Goal: Task Accomplishment & Management: Manage account settings

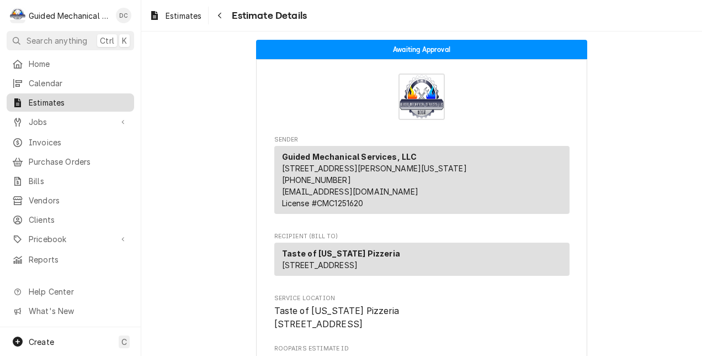
click at [36, 97] on span "Estimates" at bounding box center [79, 103] width 100 height 12
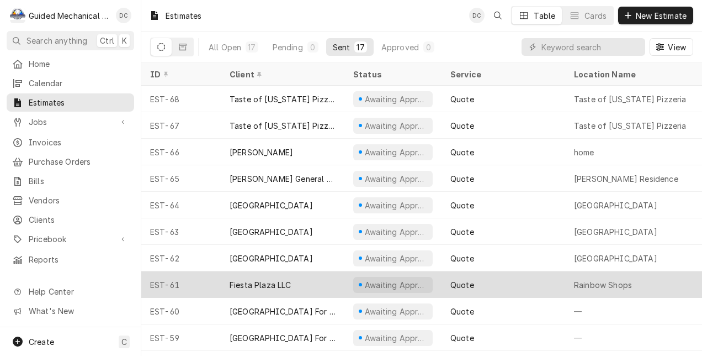
click at [288, 282] on div "Fiesta Plaza LLC" at bounding box center [261, 285] width 62 height 12
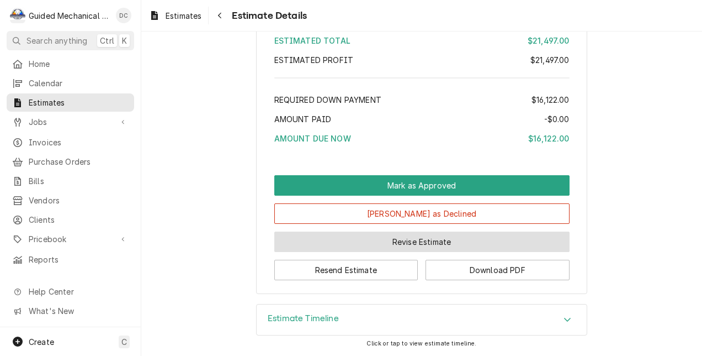
scroll to position [1323, 0]
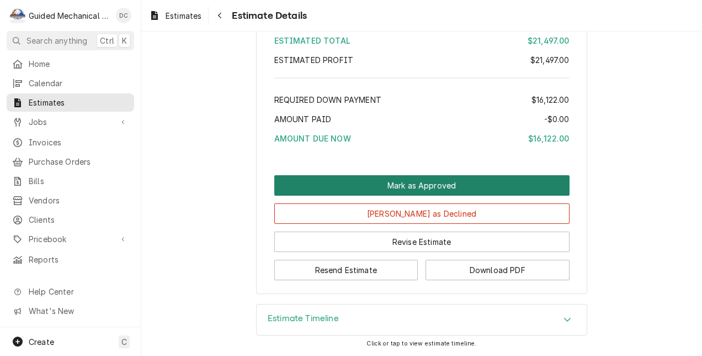
click at [476, 187] on button "Mark as Approved" at bounding box center [421, 185] width 295 height 20
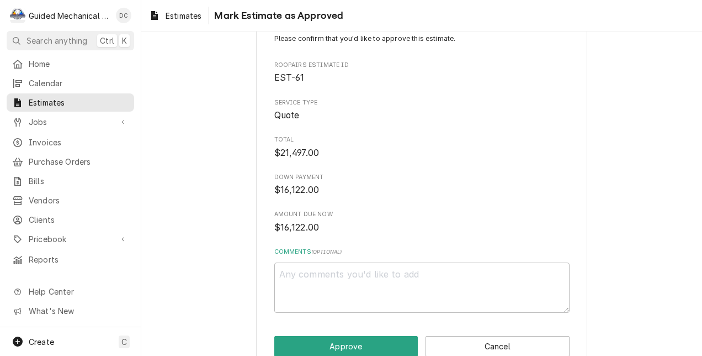
scroll to position [57, 0]
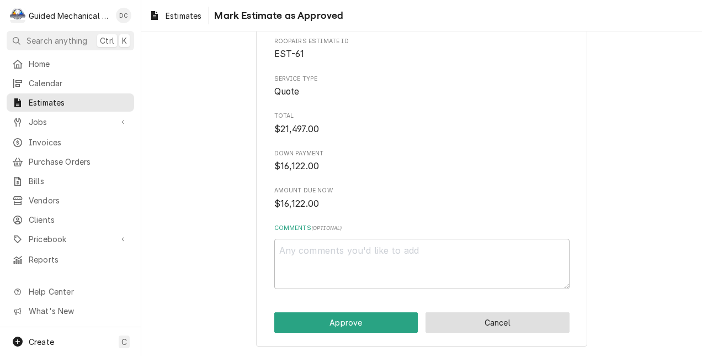
click at [544, 315] on button "Cancel" at bounding box center [498, 322] width 144 height 20
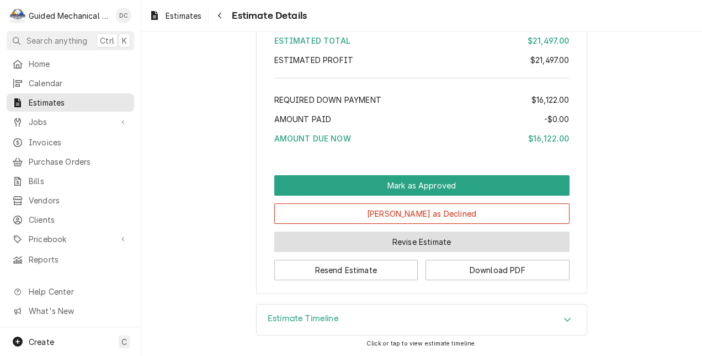
click at [373, 250] on button "Revise Estimate" at bounding box center [421, 241] width 295 height 20
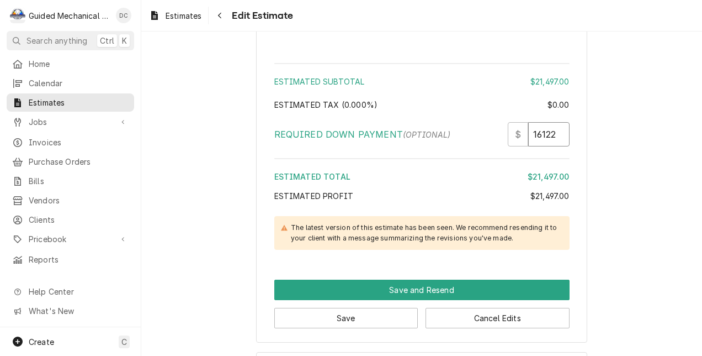
scroll to position [0, 14]
drag, startPoint x: 529, startPoint y: 136, endPoint x: 674, endPoint y: 121, distance: 145.9
type textarea "x"
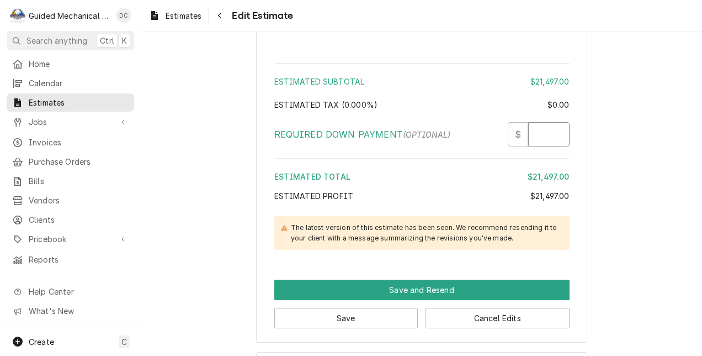
type textarea "x"
type input "1"
type textarea "x"
type input "10"
type textarea "x"
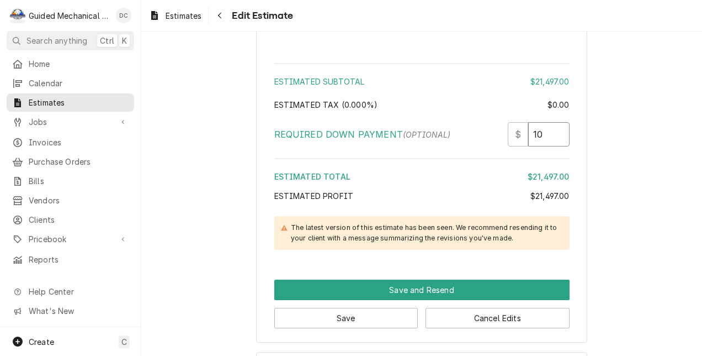
type input "107"
type textarea "x"
type input "1074"
type textarea "x"
type input "10748"
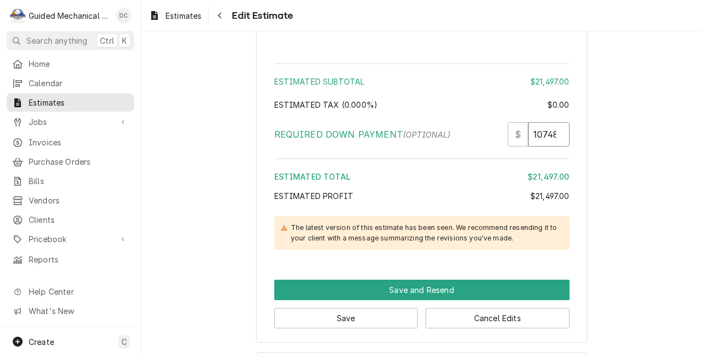
scroll to position [0, 2]
type textarea "x"
type input "10748.5"
type textarea "x"
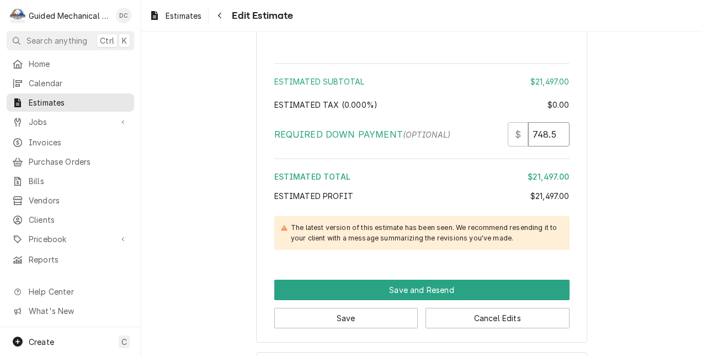
type input "10748.5"
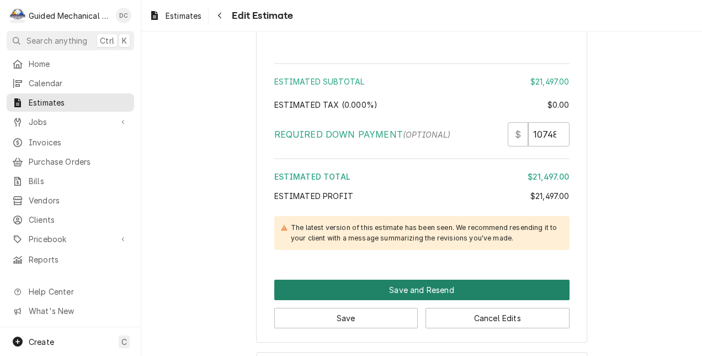
click at [499, 289] on button "Save and Resend" at bounding box center [421, 289] width 295 height 20
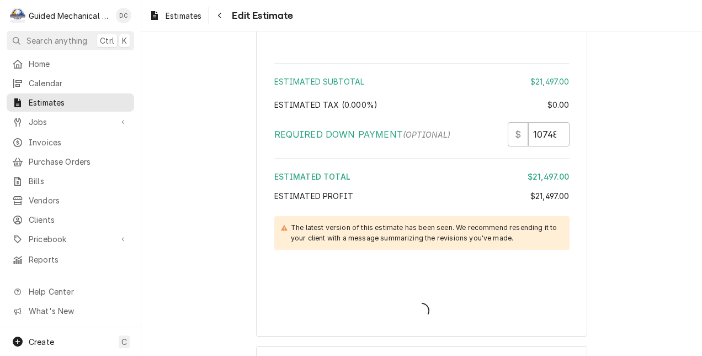
type textarea "x"
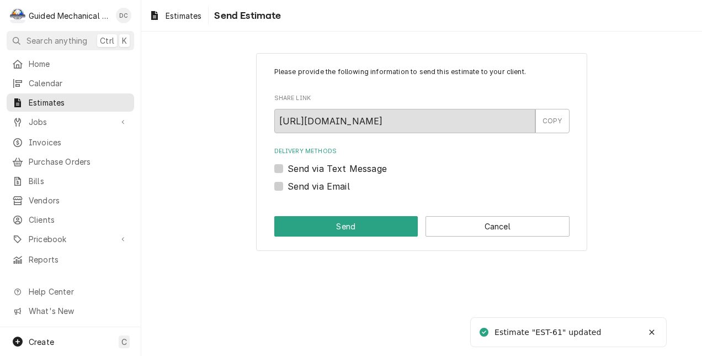
click at [288, 188] on label "Send via Email" at bounding box center [319, 185] width 62 height 13
click at [288, 188] on input "Send via Email" at bounding box center [435, 191] width 295 height 24
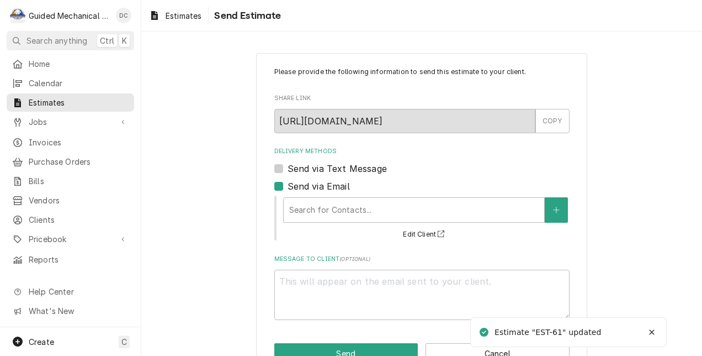
click at [288, 187] on label "Send via Email" at bounding box center [319, 185] width 62 height 13
click at [288, 187] on input "Send via Email" at bounding box center [435, 191] width 295 height 24
checkbox input "false"
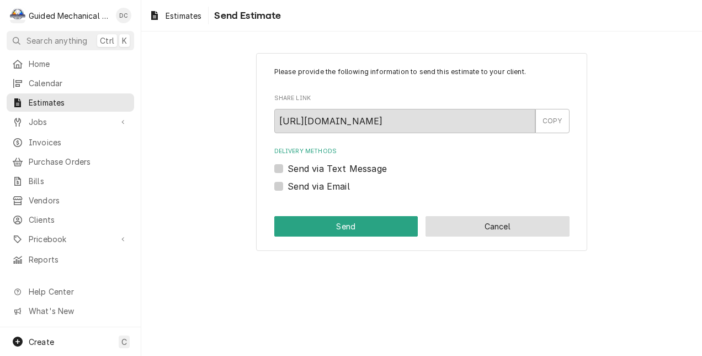
click at [465, 224] on button "Cancel" at bounding box center [498, 226] width 144 height 20
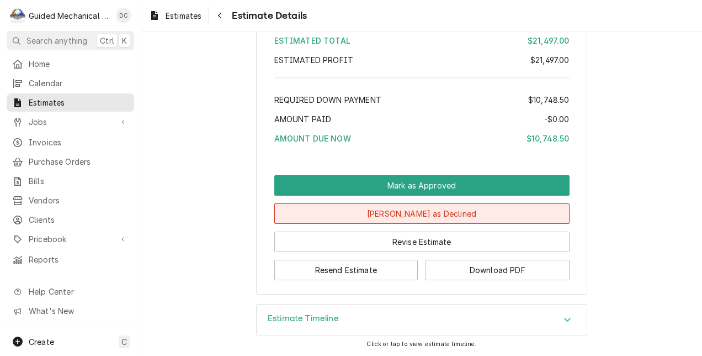
scroll to position [1270, 0]
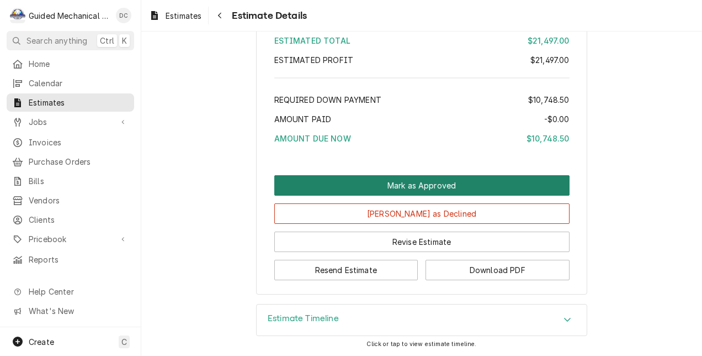
click at [472, 195] on button "Mark as Approved" at bounding box center [421, 185] width 295 height 20
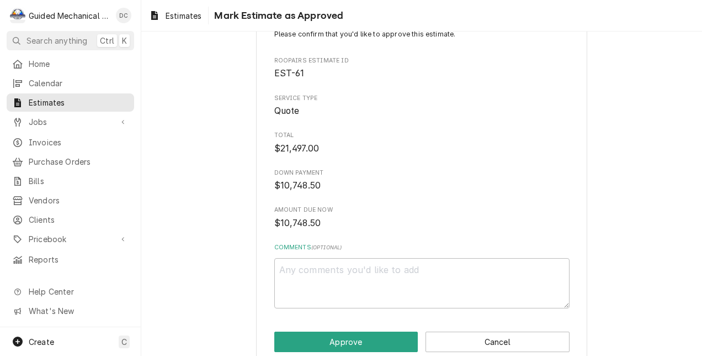
scroll to position [57, 0]
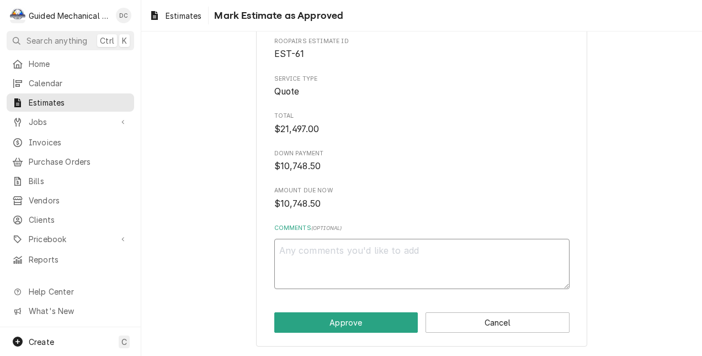
click at [428, 251] on textarea "Comments ( optional )" at bounding box center [421, 264] width 295 height 50
type textarea "x"
type textarea "a"
type textarea "x"
type textarea "ap"
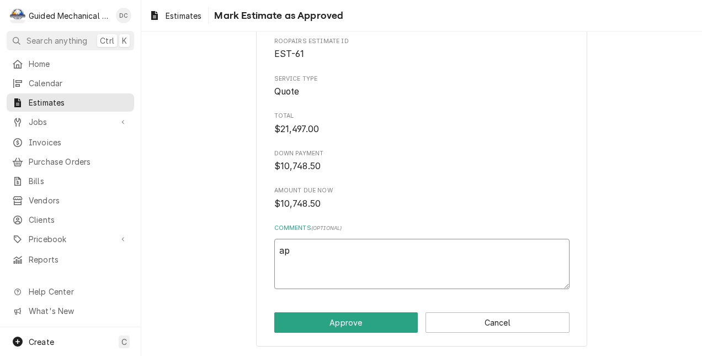
type textarea "x"
type textarea "app"
type textarea "x"
type textarea "appr"
type textarea "x"
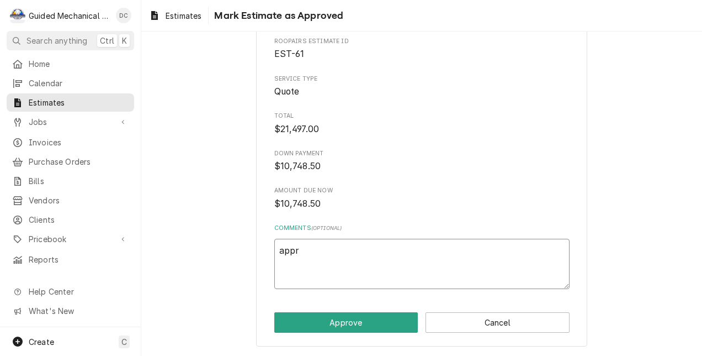
type textarea "appro"
type textarea "x"
type textarea "approv"
type textarea "x"
type textarea "approve"
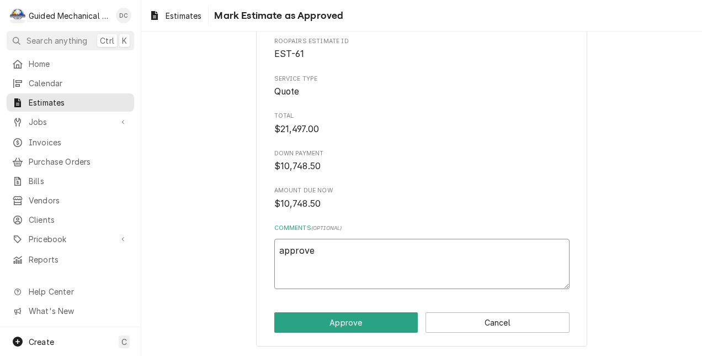
type textarea "x"
type textarea "approved"
type textarea "x"
type textarea "approved"
type textarea "x"
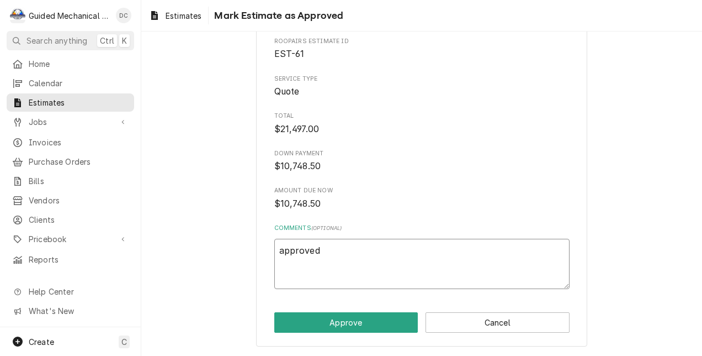
type textarea "approved a"
type textarea "x"
type textarea "approved an"
type textarea "x"
type textarea "approved and"
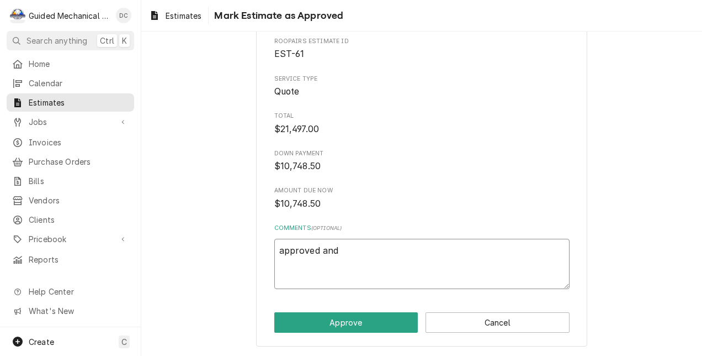
type textarea "x"
type textarea "approved and"
type textarea "x"
type textarea "approved and d"
type textarea "x"
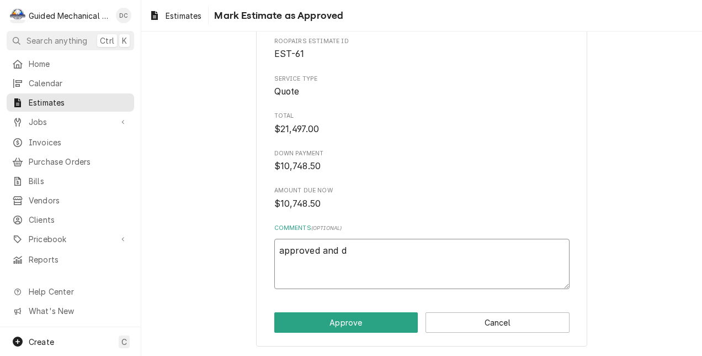
type textarea "approved and de"
type textarea "x"
type textarea "approved and dep"
type textarea "x"
type textarea "approved and depo"
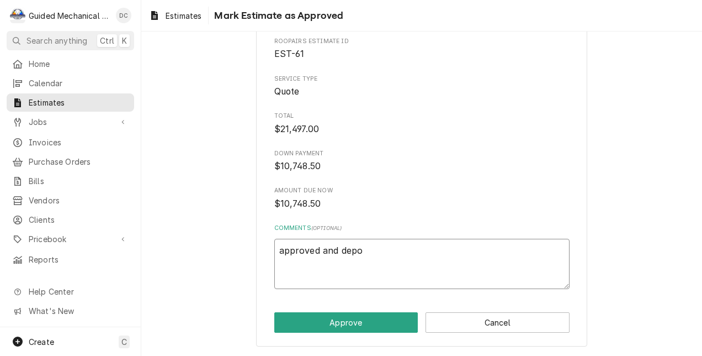
type textarea "x"
type textarea "approved and depos"
type textarea "x"
type textarea "approved and deposi"
type textarea "x"
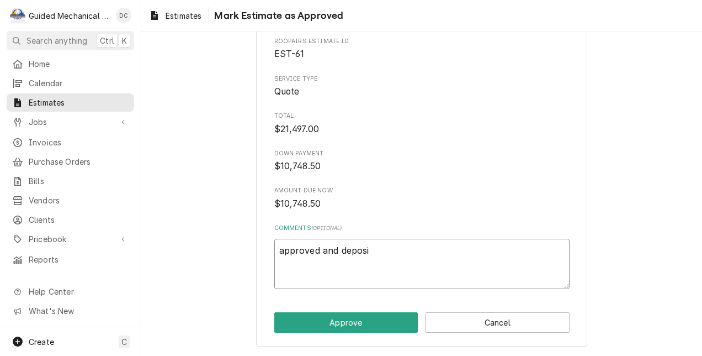
type textarea "approved and deposit"
type textarea "x"
type textarea "approved and deposit"
type textarea "x"
type textarea "approved and deposit r"
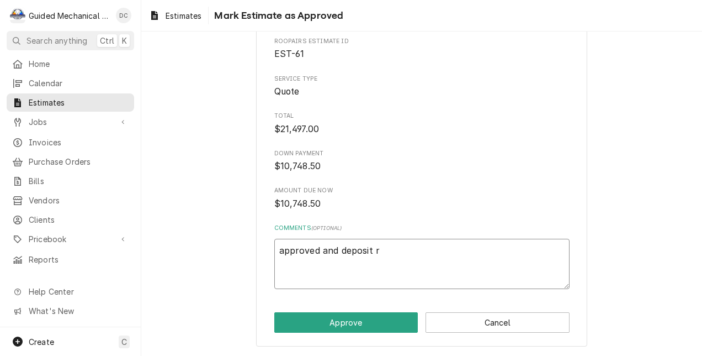
type textarea "x"
type textarea "approved and deposit re"
type textarea "x"
type textarea "approved and deposit rec"
type textarea "x"
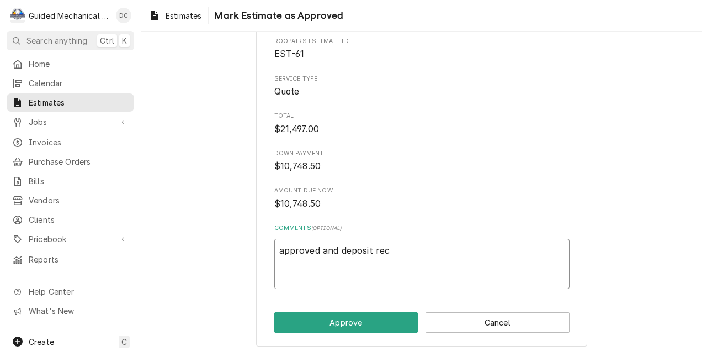
type textarea "approved and deposit reci"
type textarea "x"
type textarea "approved and deposit recie"
type textarea "x"
type textarea "approved and deposit reciev"
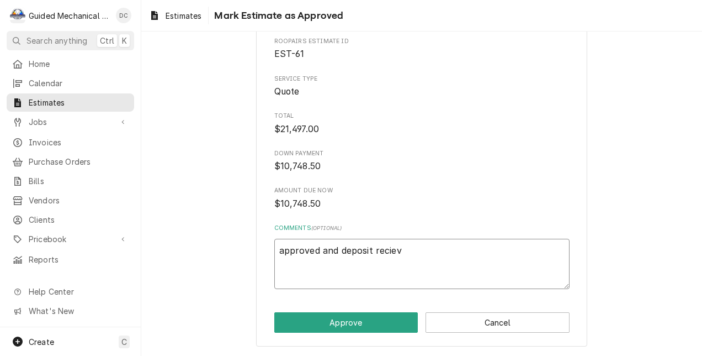
type textarea "x"
type textarea "approved and deposit recieve"
type textarea "x"
type textarea "approved and deposit recieved"
click at [399, 315] on button "Approve" at bounding box center [346, 322] width 144 height 20
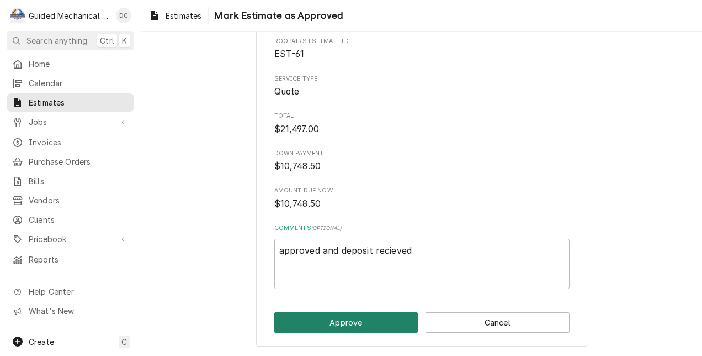
type textarea "x"
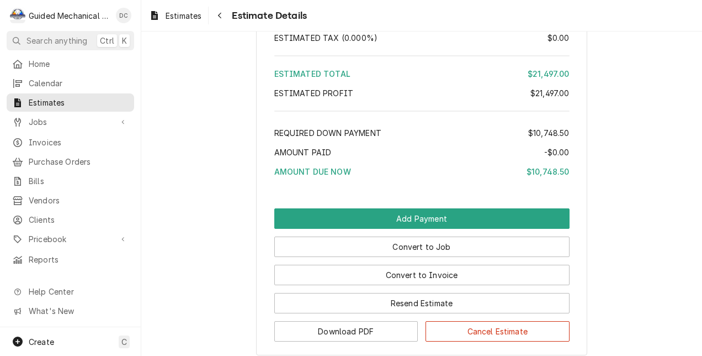
scroll to position [1270, 0]
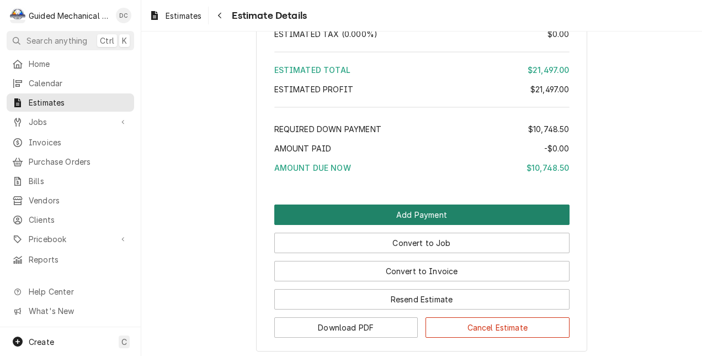
click at [425, 225] on button "Add Payment" at bounding box center [421, 214] width 295 height 20
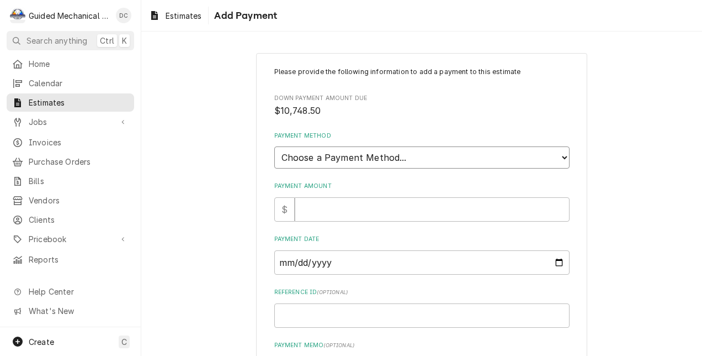
click at [436, 162] on select "Choose a Payment Method... Cash Check Credit/Debit Card ACH/eCheck Other" at bounding box center [421, 157] width 295 height 22
select select "2"
click at [274, 146] on select "Choose a Payment Method... Cash Check Credit/Debit Card ACH/eCheck Other" at bounding box center [421, 157] width 295 height 22
click at [399, 209] on input "Payment Amount" at bounding box center [432, 209] width 275 height 24
type textarea "x"
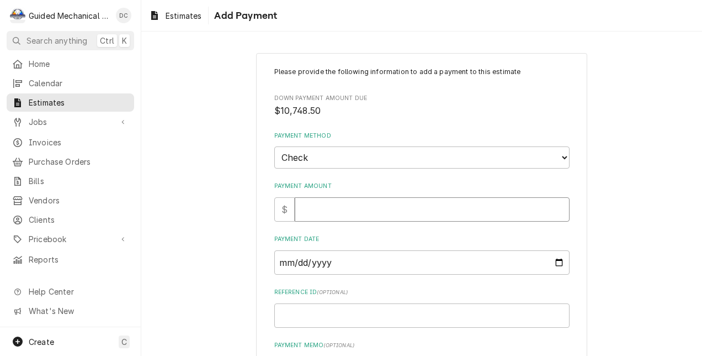
type input "1"
type textarea "x"
type input "10"
type textarea "x"
type input "107"
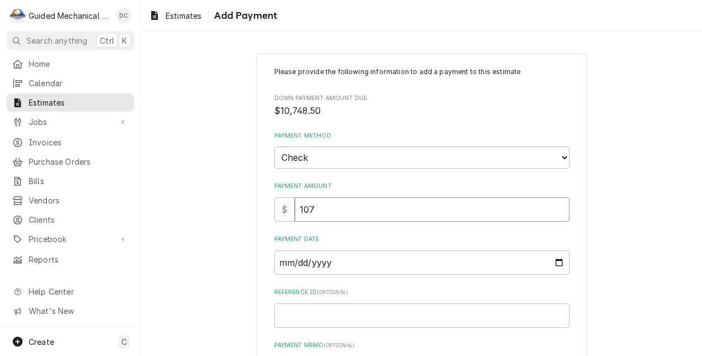
type textarea "x"
type input "1074"
type textarea "x"
type input "10748"
type textarea "x"
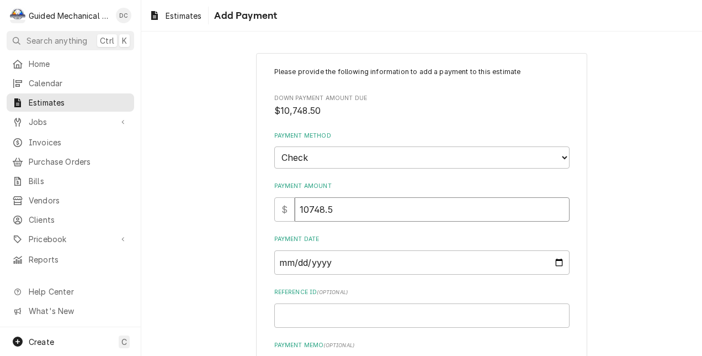
type input "10748.5"
click at [550, 262] on input "Payment Date" at bounding box center [421, 262] width 295 height 24
type textarea "x"
type input "[DATE]"
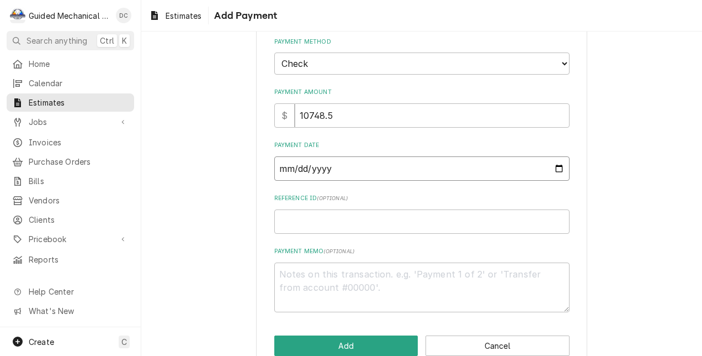
scroll to position [117, 0]
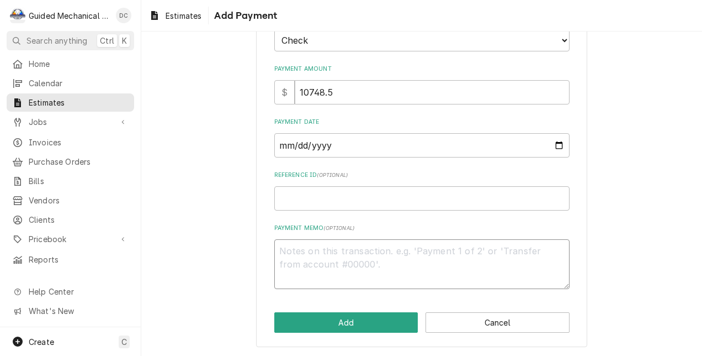
click at [357, 259] on textarea "Payment Memo ( optional )" at bounding box center [421, 264] width 295 height 50
type textarea "x"
type textarea "C"
type textarea "x"
type textarea "Ch"
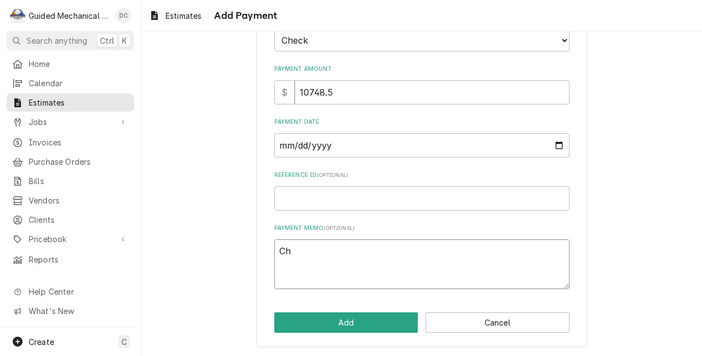
type textarea "x"
type textarea "Chk"
type textarea "x"
type textarea "Chk#"
type textarea "x"
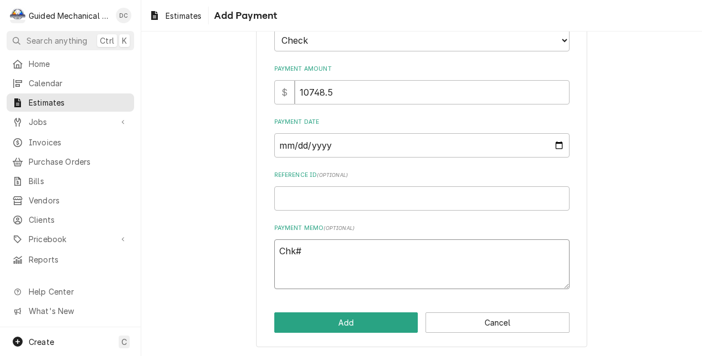
type textarea "Chk#0"
type textarea "x"
type textarea "Chk#00"
type textarea "x"
type textarea "Chk#001"
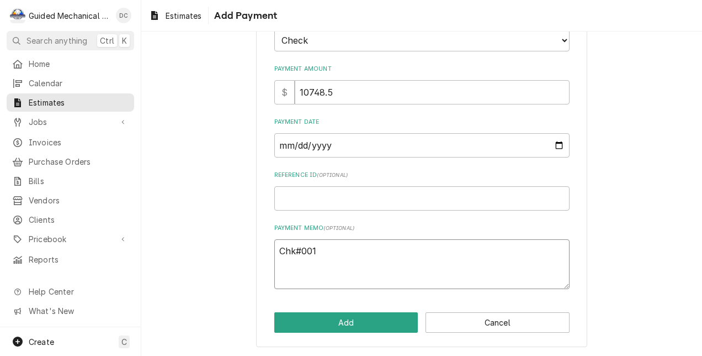
type textarea "x"
type textarea "Chk#0016"
type textarea "x"
type textarea "Chk#00162"
type textarea "x"
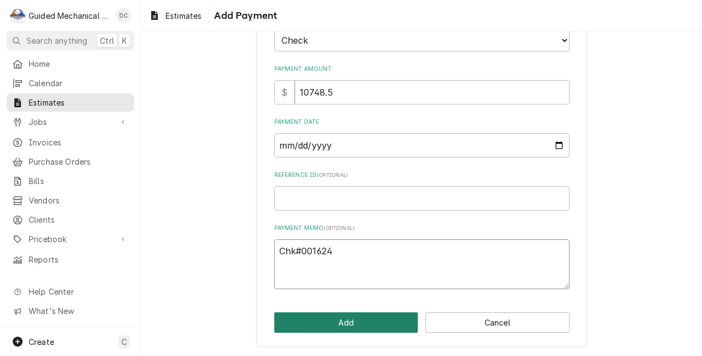
type textarea "Chk#001624"
click at [356, 320] on button "Add" at bounding box center [346, 322] width 144 height 20
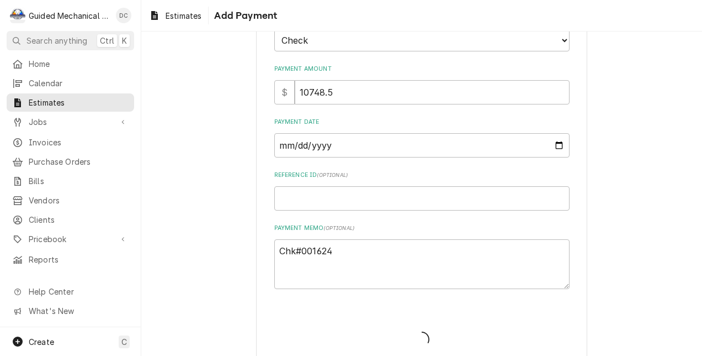
type textarea "x"
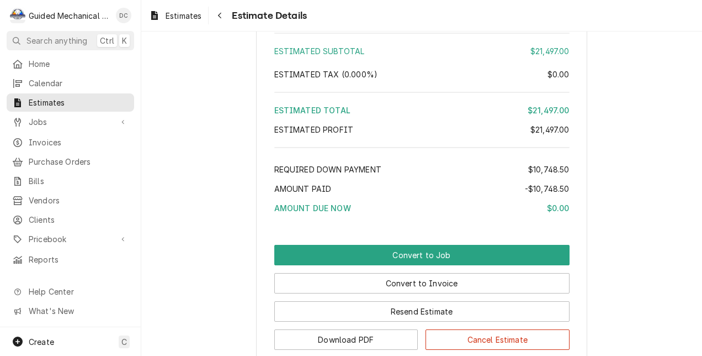
scroll to position [1435, 0]
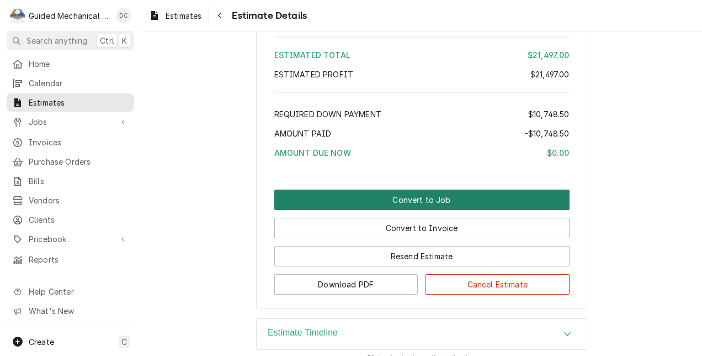
click at [455, 210] on button "Convert to Job" at bounding box center [421, 199] width 295 height 20
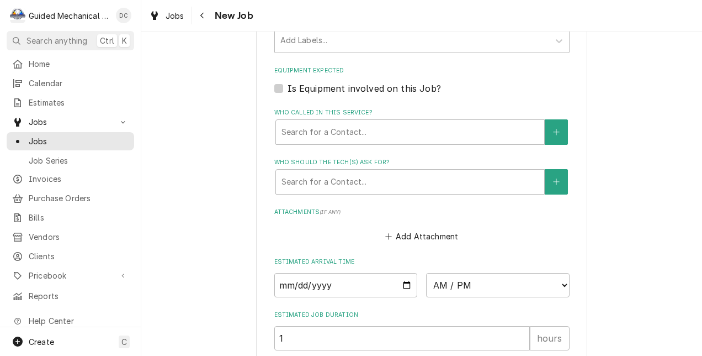
scroll to position [773, 0]
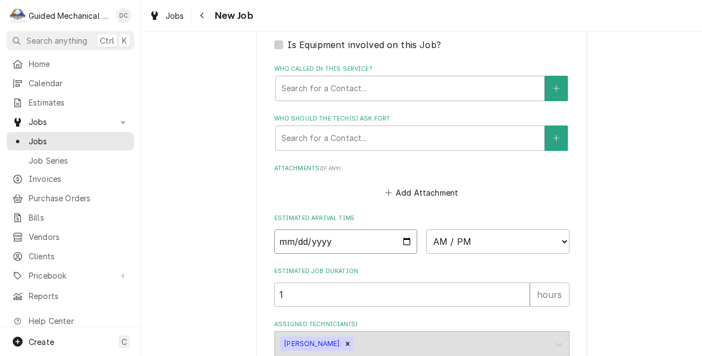
click at [405, 243] on input "Date" at bounding box center [346, 241] width 144 height 24
type textarea "x"
type input "[DATE]"
type textarea "x"
click at [559, 245] on select "AM / PM 6:00 AM 6:15 AM 6:30 AM 6:45 AM 7:00 AM 7:15 AM 7:30 AM 7:45 AM 8:00 AM…" at bounding box center [498, 241] width 144 height 24
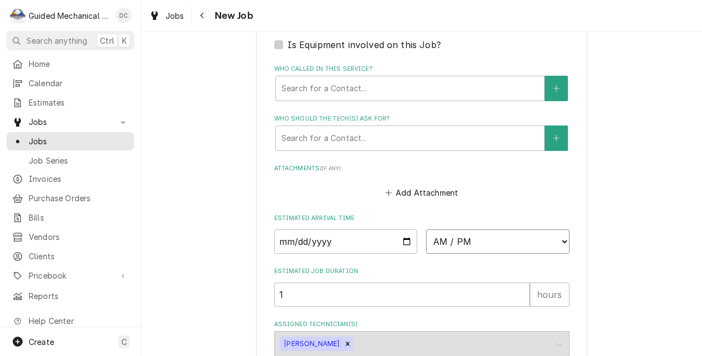
select select "06:00:00"
click at [426, 230] on select "AM / PM 6:00 AM 6:15 AM 6:30 AM 6:45 AM 7:00 AM 7:15 AM 7:30 AM 7:45 AM 8:00 AM…" at bounding box center [498, 241] width 144 height 24
drag, startPoint x: 296, startPoint y: 298, endPoint x: 230, endPoint y: 287, distance: 67.6
type textarea "x"
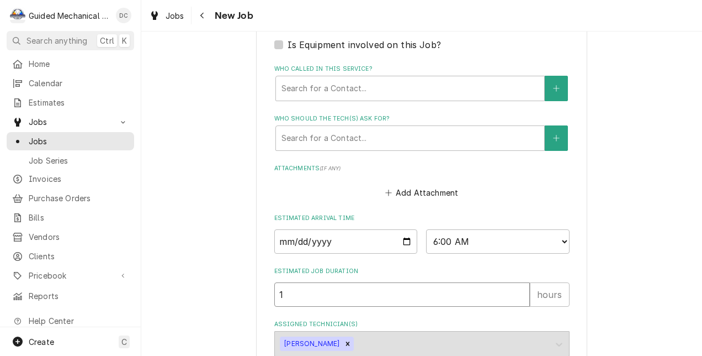
type input "6"
type textarea "x"
type input "6"
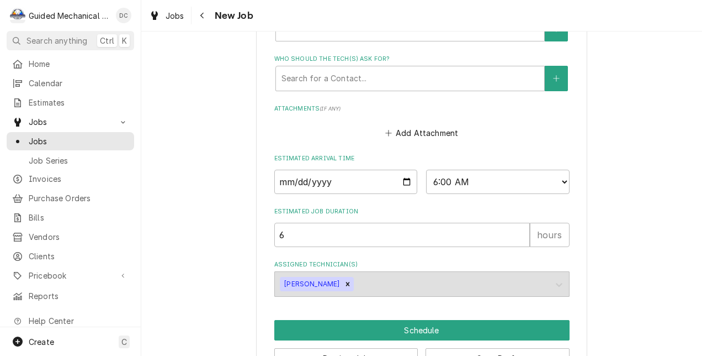
scroll to position [871, 0]
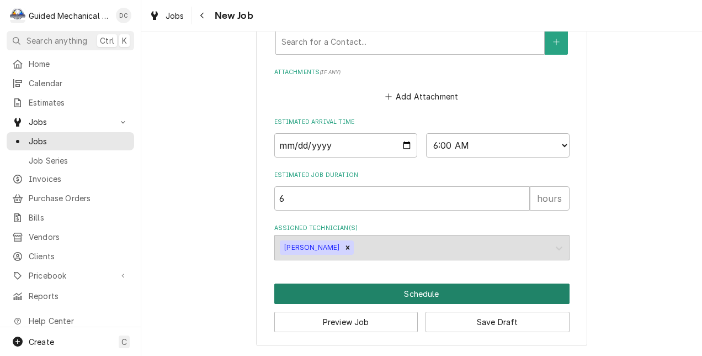
click at [475, 290] on button "Schedule" at bounding box center [421, 293] width 295 height 20
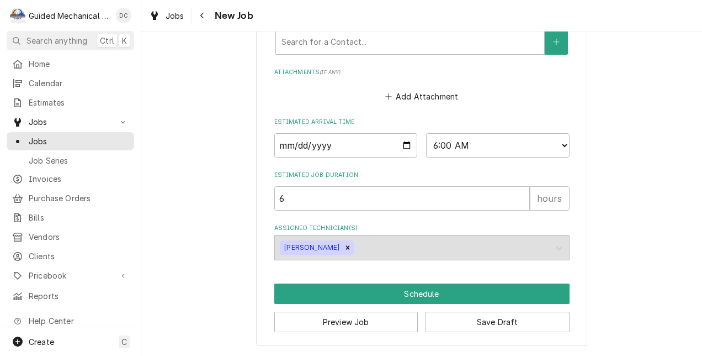
scroll to position [860, 0]
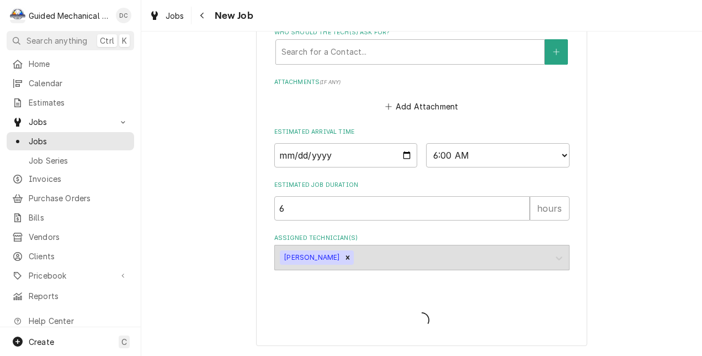
type textarea "x"
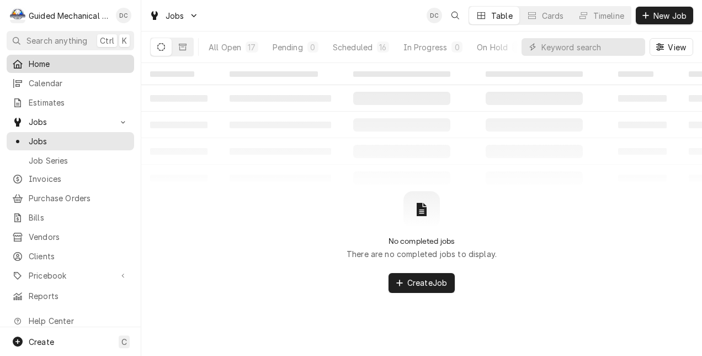
click at [54, 63] on span "Home" at bounding box center [79, 64] width 100 height 12
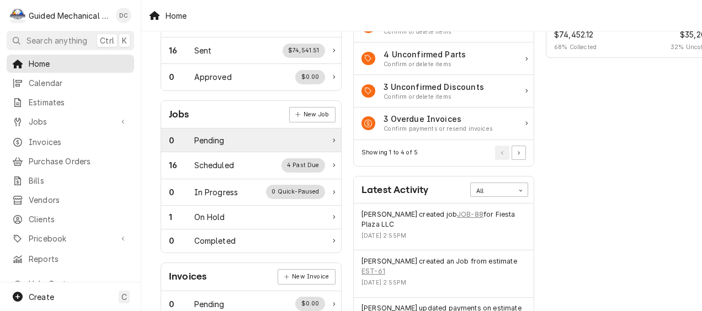
scroll to position [110, 0]
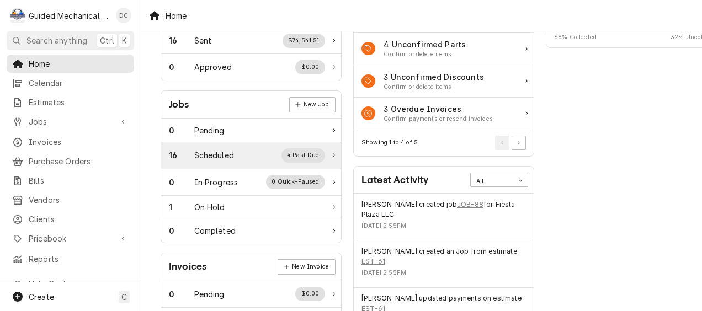
click at [228, 153] on div "Scheduled" at bounding box center [214, 156] width 40 height 12
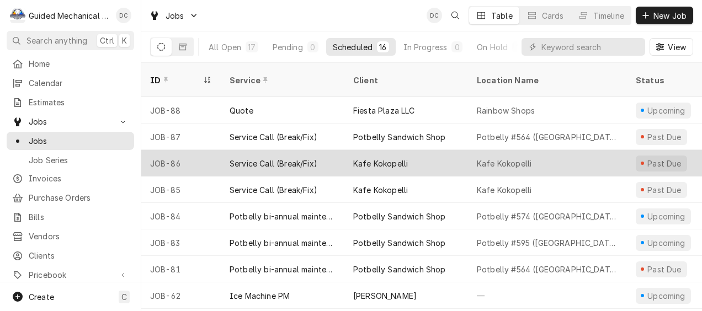
click at [313, 156] on div "Service Call (Break/Fix)" at bounding box center [283, 163] width 124 height 27
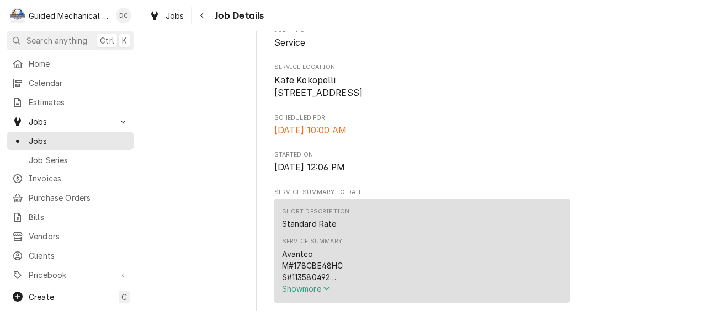
scroll to position [221, 0]
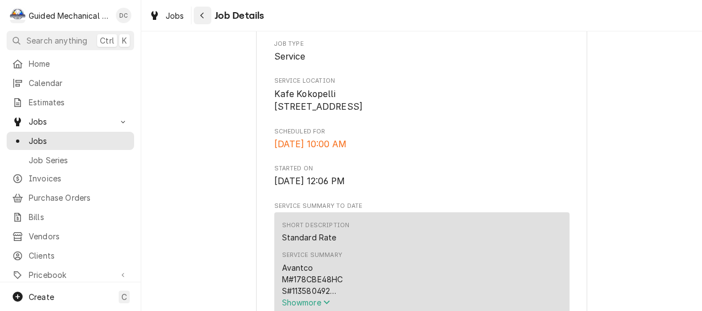
click at [199, 18] on div "Navigate back" at bounding box center [202, 15] width 11 height 11
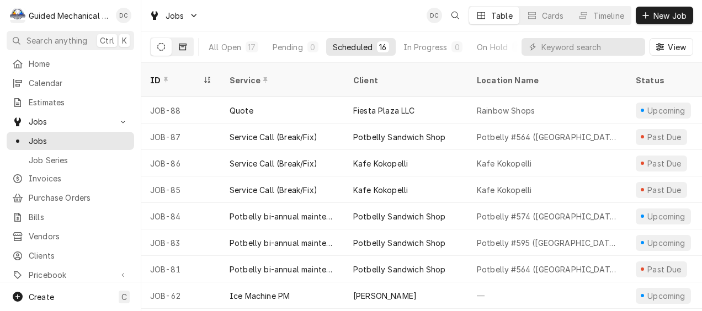
click at [184, 49] on icon "Dynamic Content Wrapper" at bounding box center [183, 47] width 8 height 8
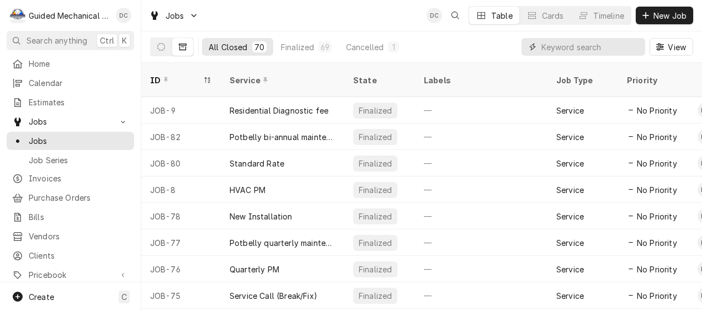
click at [560, 49] on input "Dynamic Content Wrapper" at bounding box center [591, 47] width 98 height 18
type input "cafe"
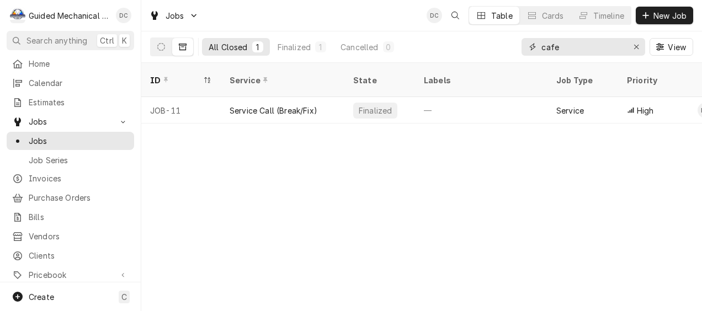
click at [592, 52] on input "cafe" at bounding box center [583, 47] width 83 height 18
drag, startPoint x: 592, startPoint y: 51, endPoint x: 518, endPoint y: 48, distance: 74.0
click at [518, 48] on div "All Closed 1 Finalized 1 Cancelled 0 cafe View" at bounding box center [421, 46] width 543 height 31
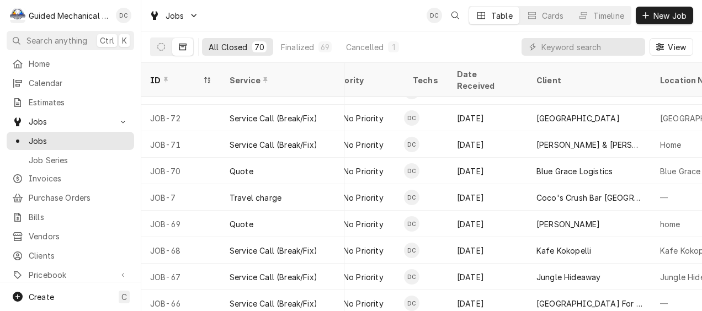
scroll to position [257, 300]
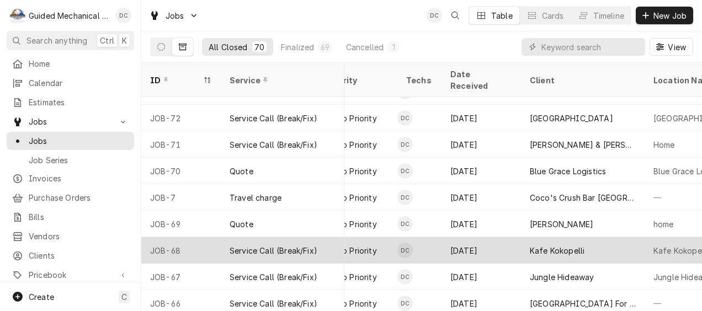
click at [523, 237] on div "Kafe Kokopelli" at bounding box center [583, 250] width 124 height 27
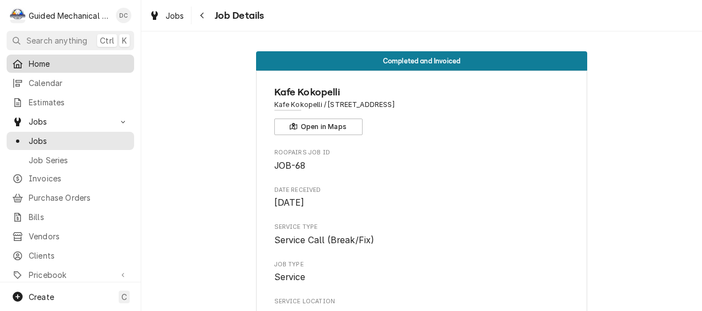
click at [80, 62] on span "Home" at bounding box center [79, 64] width 100 height 12
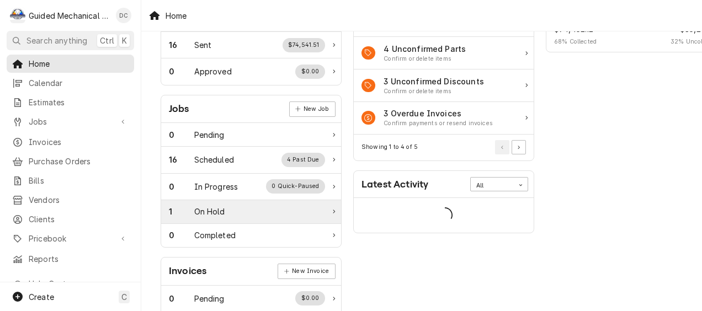
scroll to position [110, 0]
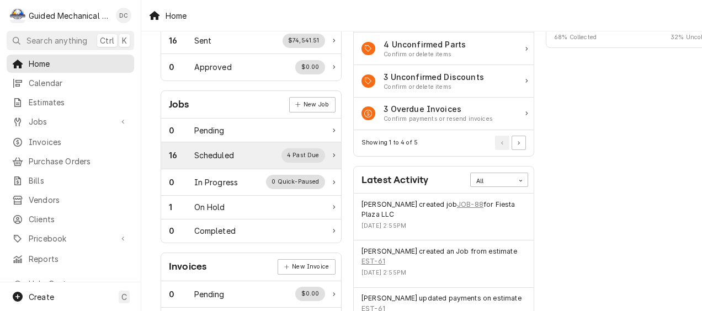
click at [241, 152] on div "16 Scheduled 4 Past Due" at bounding box center [247, 156] width 156 height 14
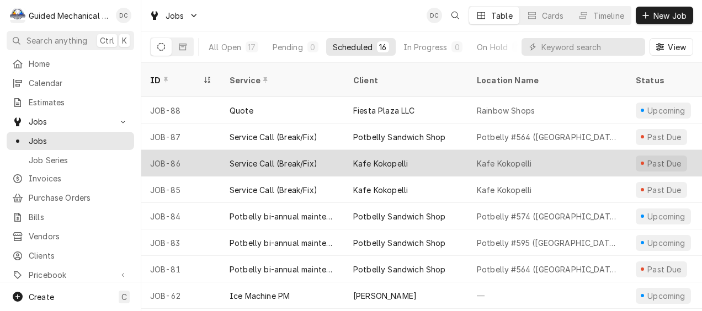
click at [443, 150] on div "Kafe Kokopelli" at bounding box center [407, 163] width 124 height 27
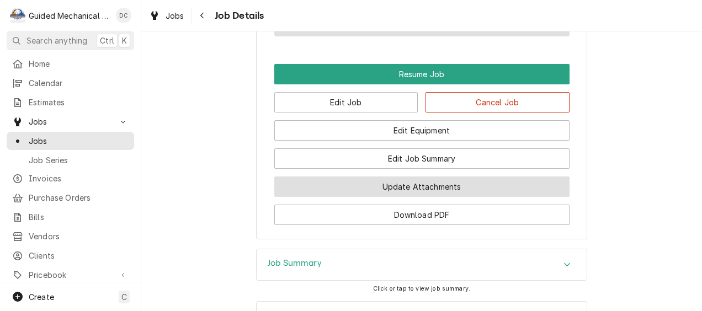
scroll to position [883, 0]
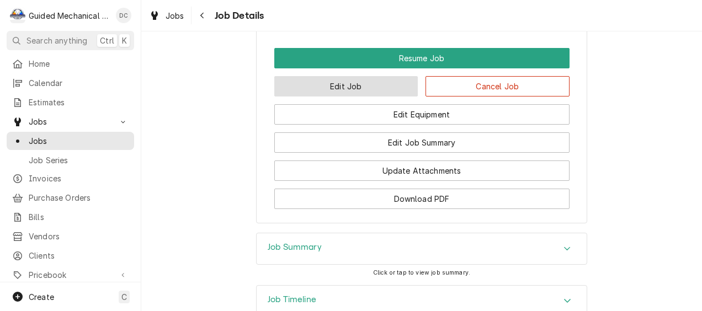
click at [389, 96] on button "Edit Job" at bounding box center [346, 86] width 144 height 20
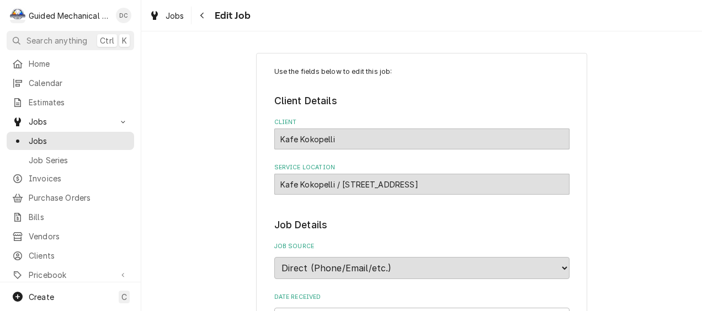
type textarea "x"
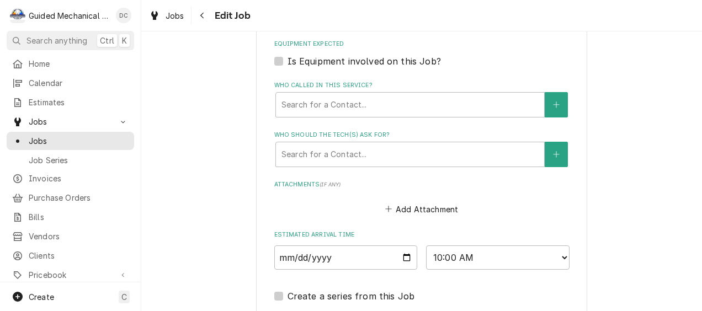
scroll to position [773, 0]
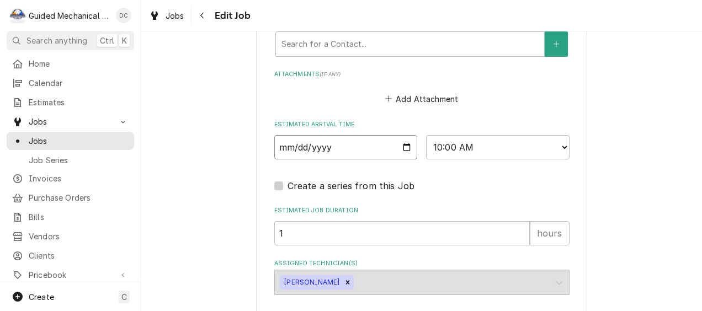
click at [405, 150] on input "2025-09-23" at bounding box center [346, 147] width 144 height 24
type input "2025-09-25"
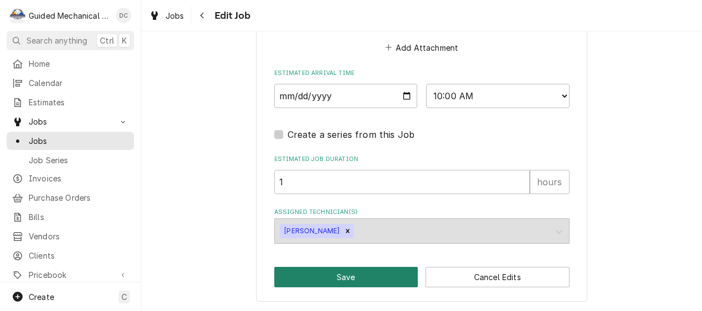
click at [379, 273] on button "Save" at bounding box center [346, 277] width 144 height 20
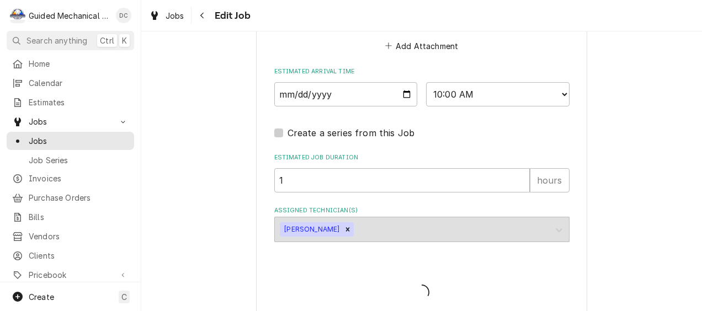
type textarea "x"
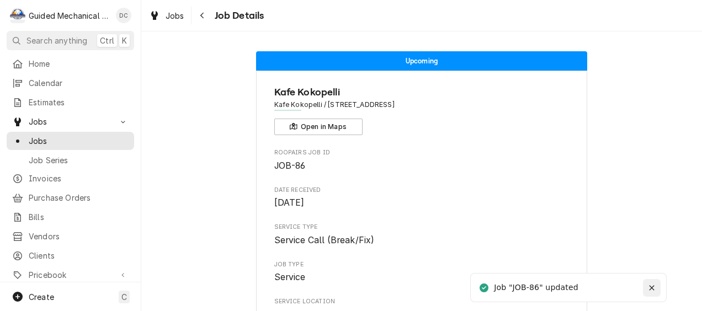
click at [656, 286] on div "Notifications alt+T" at bounding box center [652, 288] width 11 height 11
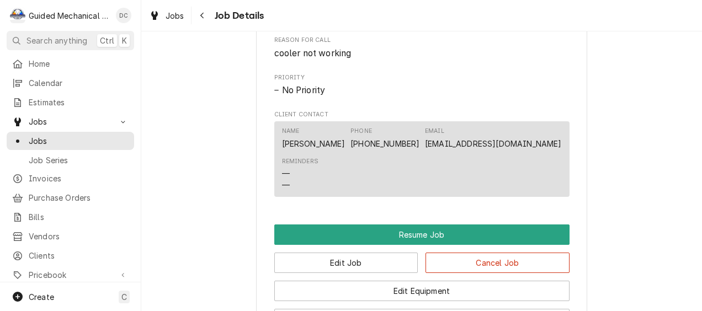
scroll to position [607, 0]
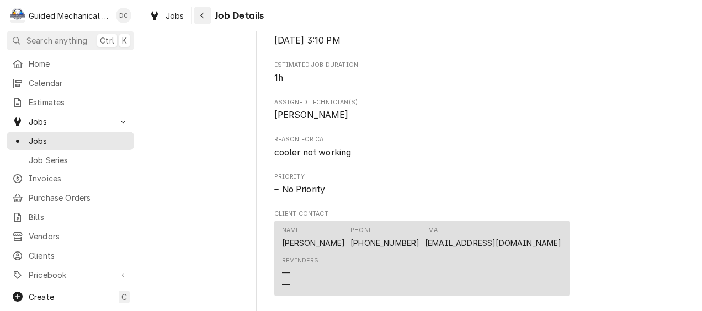
click at [205, 19] on div "Navigate back" at bounding box center [202, 15] width 11 height 11
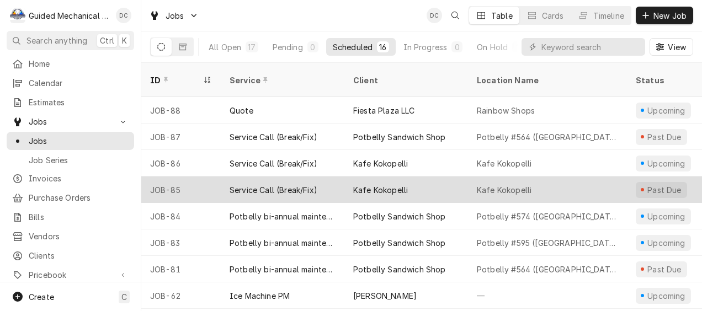
click at [326, 177] on div "Service Call (Break/Fix)" at bounding box center [283, 190] width 124 height 27
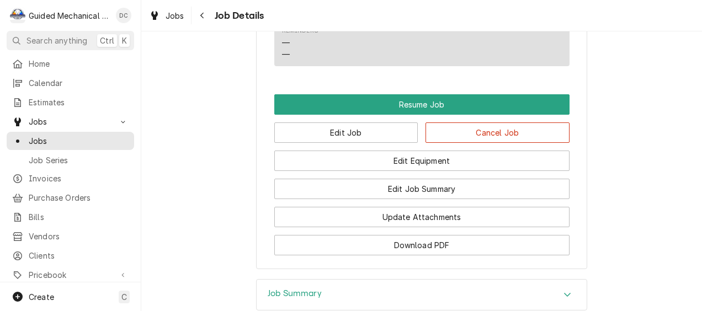
scroll to position [939, 0]
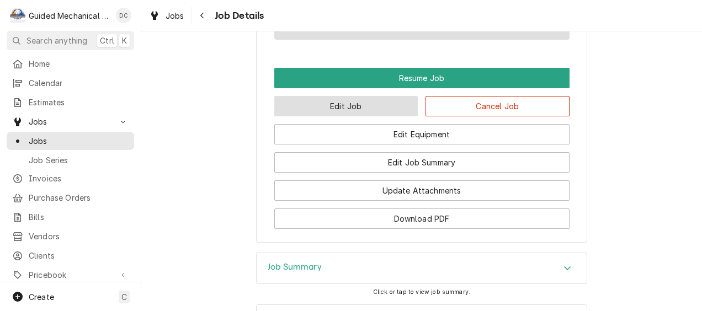
click at [383, 116] on button "Edit Job" at bounding box center [346, 106] width 144 height 20
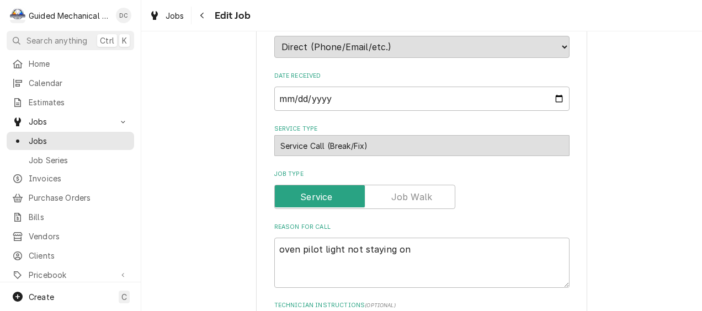
type textarea "x"
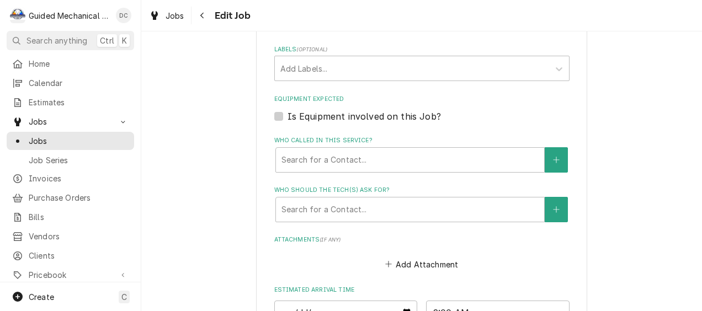
scroll to position [773, 0]
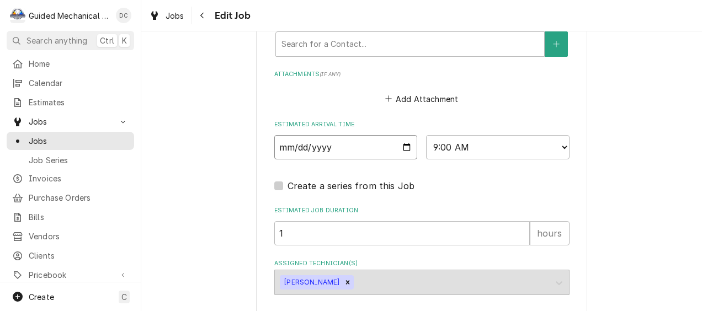
click at [400, 146] on input "2025-09-23" at bounding box center [346, 147] width 144 height 24
type input "2025-09-25"
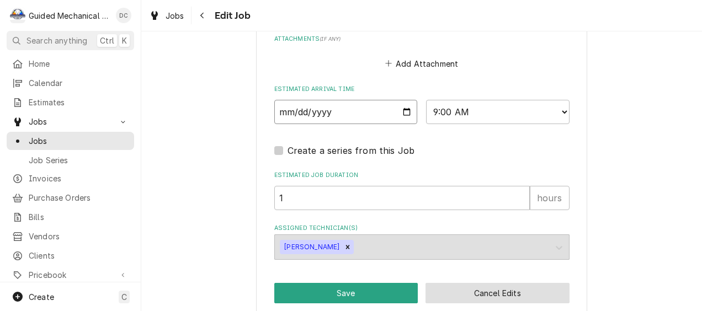
scroll to position [826, 0]
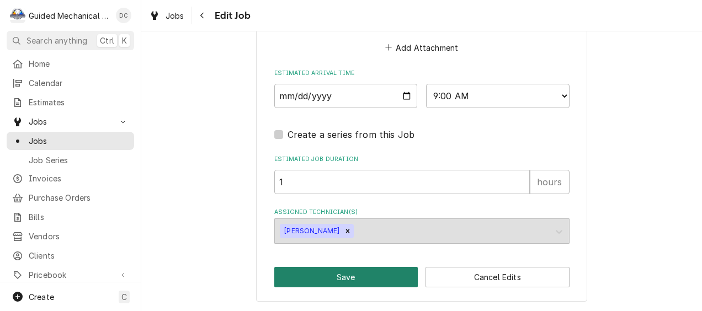
click at [379, 276] on button "Save" at bounding box center [346, 277] width 144 height 20
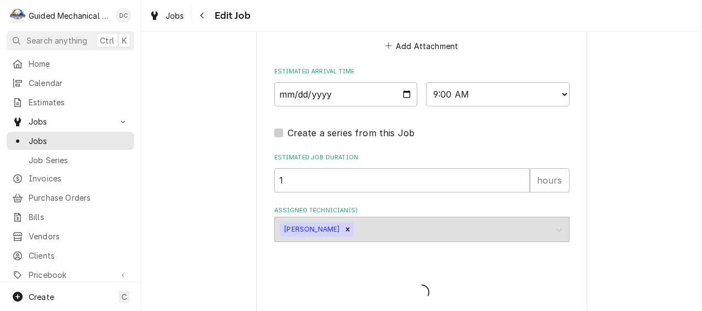
type textarea "x"
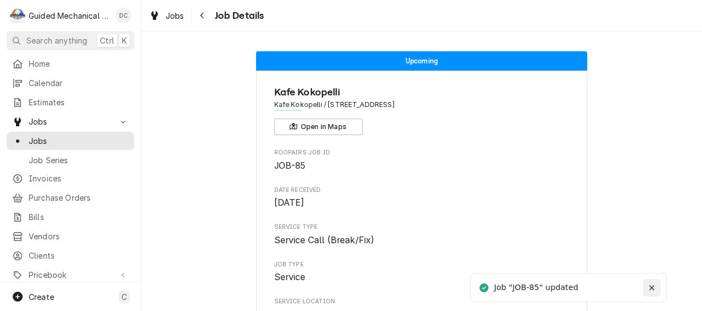
click at [656, 293] on div "Notifications alt+T" at bounding box center [652, 288] width 11 height 11
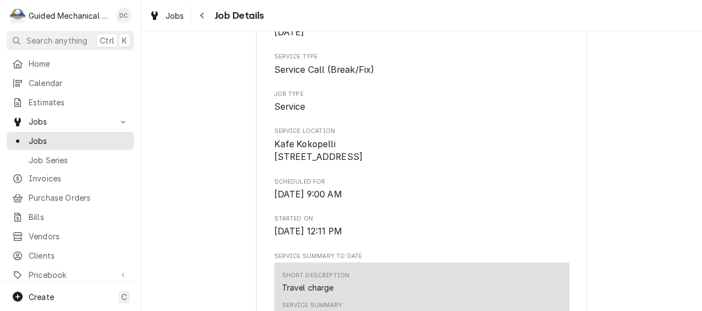
scroll to position [166, 0]
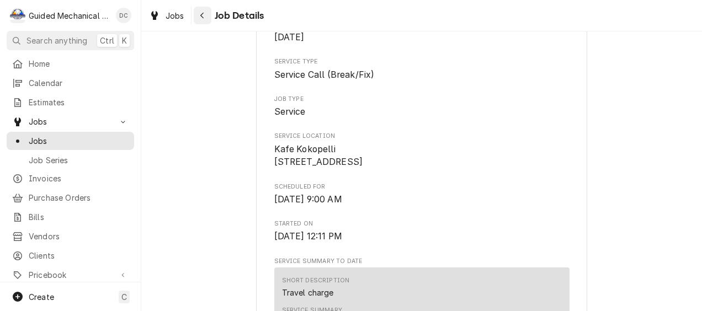
click at [204, 15] on icon "Navigate back" at bounding box center [202, 16] width 5 height 8
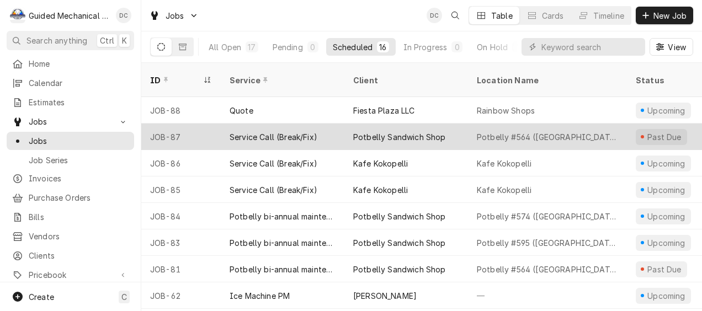
click at [460, 124] on div "Potbelly Sandwich Shop" at bounding box center [407, 137] width 124 height 27
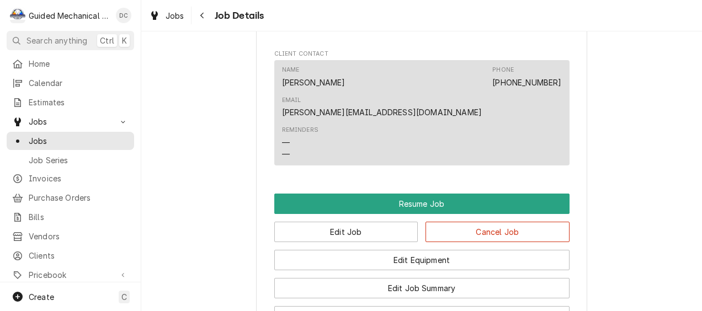
scroll to position [828, 0]
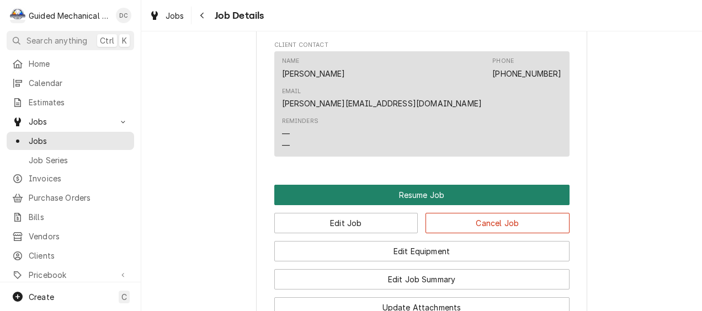
click at [370, 185] on button "Resume Job" at bounding box center [421, 195] width 295 height 20
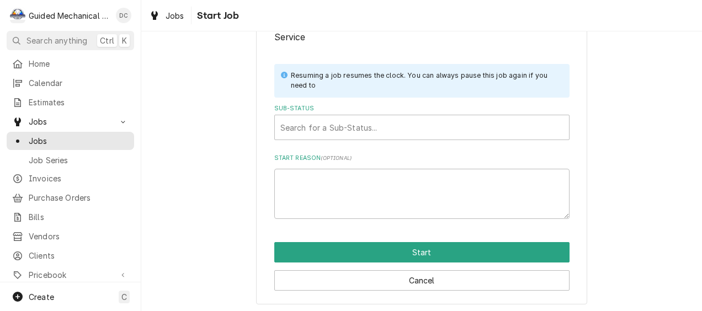
scroll to position [152, 0]
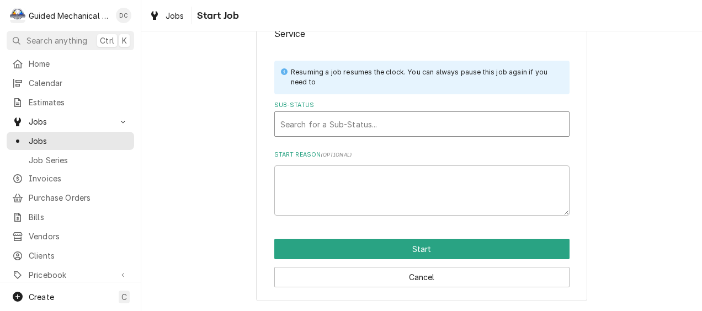
click at [374, 121] on div "Sub-Status" at bounding box center [421, 124] width 283 height 20
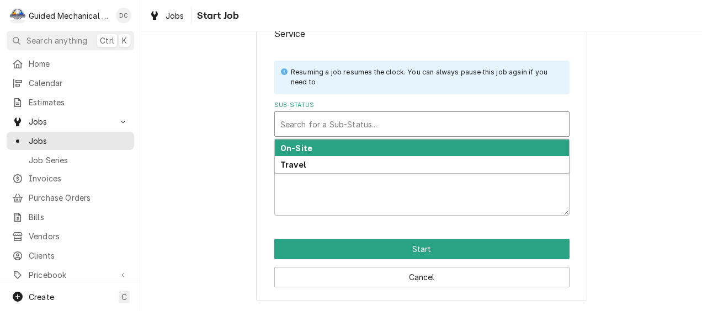
click at [348, 146] on div "On-Site" at bounding box center [422, 148] width 294 height 17
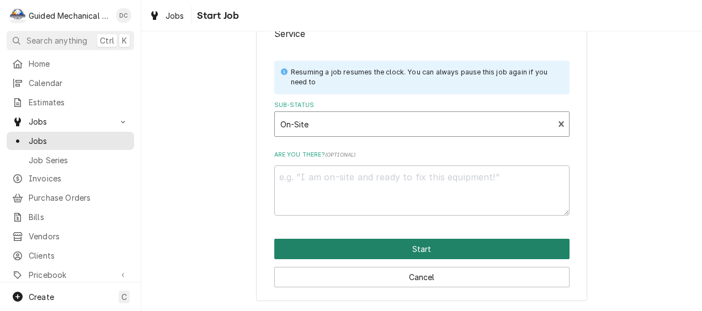
click at [371, 248] on button "Start" at bounding box center [421, 249] width 295 height 20
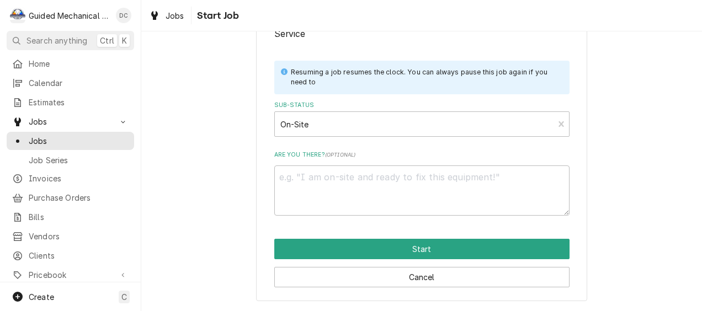
type textarea "x"
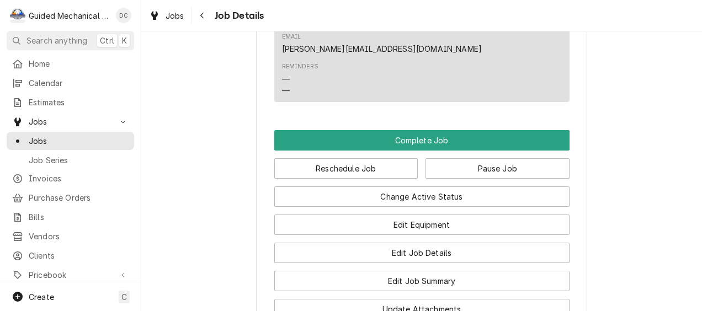
scroll to position [883, 0]
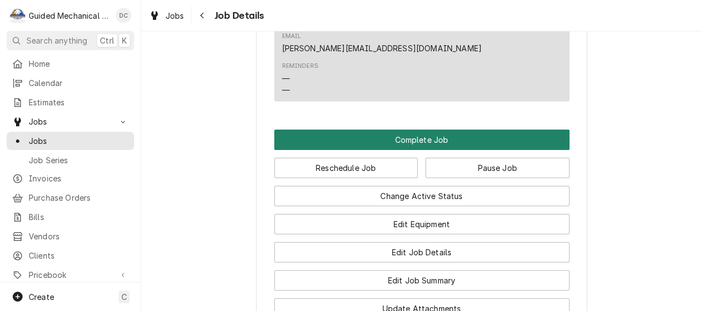
click at [414, 130] on button "Complete Job" at bounding box center [421, 140] width 295 height 20
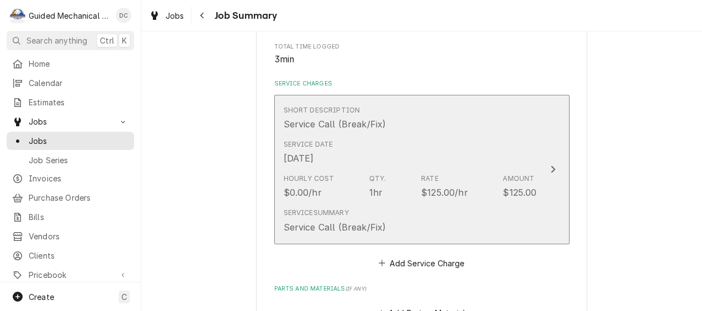
scroll to position [276, 0]
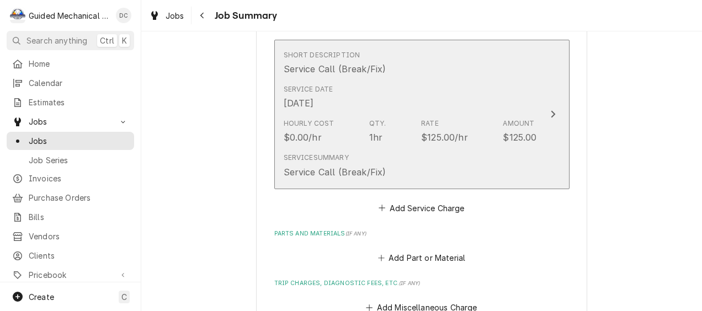
click at [550, 114] on icon "Update Line Item" at bounding box center [553, 114] width 6 height 9
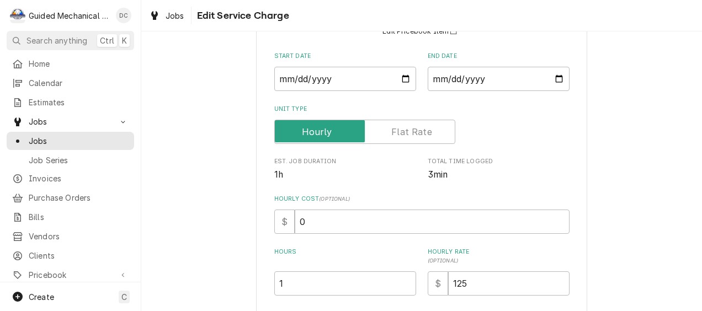
scroll to position [166, 0]
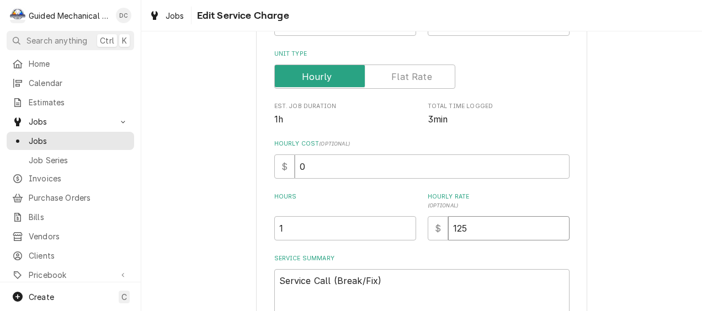
drag, startPoint x: 495, startPoint y: 232, endPoint x: 386, endPoint y: 229, distance: 108.8
click at [386, 229] on div "Hours 1 Hourly Rate ( optional ) $ 125" at bounding box center [421, 217] width 295 height 48
type textarea "x"
type input "8"
type textarea "x"
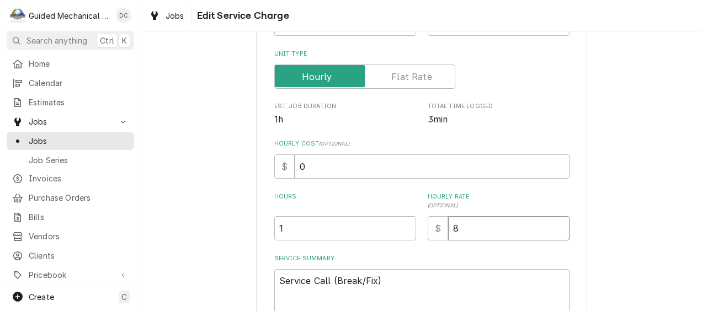
type input "87"
type textarea "x"
type input "879"
type textarea "x"
type input "879.7"
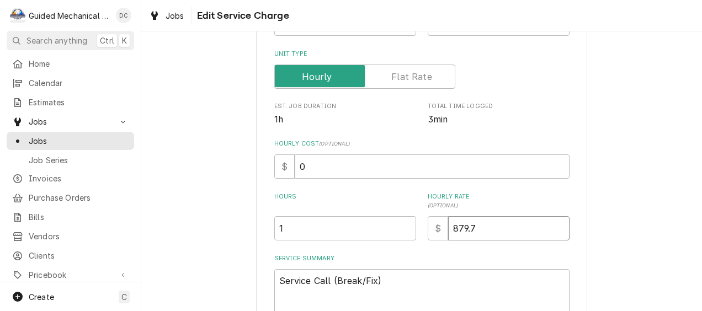
type textarea "x"
type input "879.72"
drag, startPoint x: 422, startPoint y: 285, endPoint x: 233, endPoint y: 272, distance: 189.8
click at [233, 272] on div "Use the fields below to edit this service charge Short Description Service Call…" at bounding box center [421, 146] width 561 height 538
type textarea "x"
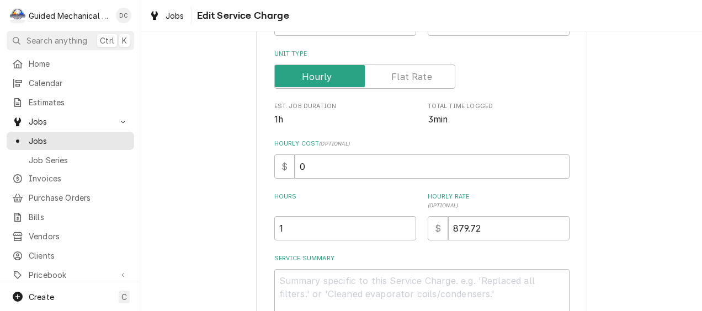
click at [410, 72] on label "Unit Type" at bounding box center [364, 77] width 181 height 24
click at [410, 72] on input "Unit Type" at bounding box center [364, 77] width 171 height 24
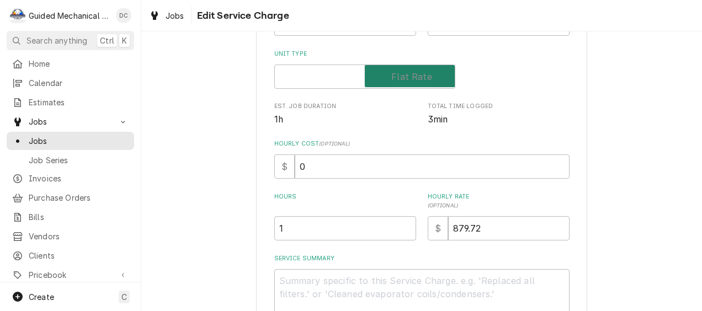
checkbox input "true"
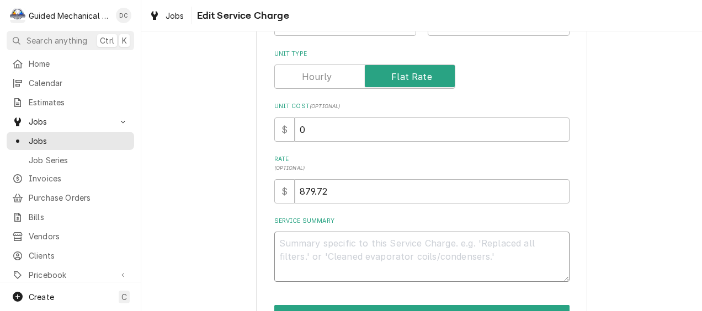
click at [393, 239] on textarea "Service Summary" at bounding box center [421, 257] width 295 height 50
click at [399, 249] on textarea "Service Summary" at bounding box center [421, 257] width 295 height 50
paste textarea "M#PST-48-18-D4-N S#H2KPM4DG91128"
type textarea "x"
type textarea "M#PST-48-18-D4-N S#H2KPM4DG91128"
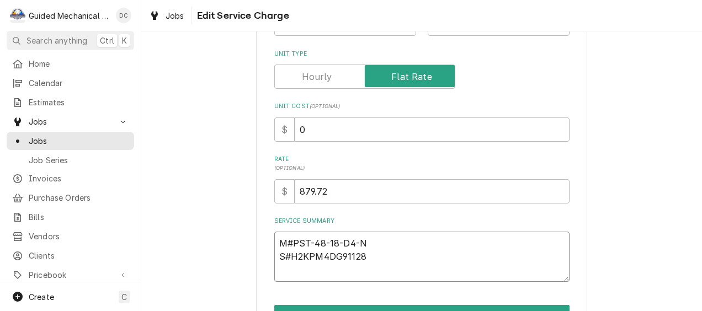
click at [275, 240] on textarea "M#PST-48-18-D4-N S#H2KPM4DG91128" at bounding box center [421, 257] width 295 height 50
type textarea "x"
type textarea "M#PST-48-18-D4-N S#H2KPM4DG91128"
type textarea "x"
type textarea "T M#PST-48-18-D4-N S#H2KPM4DG91128"
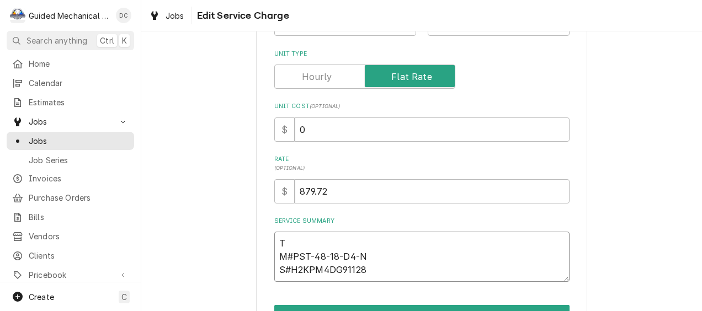
type textarea "x"
type textarea "Tu M#PST-48-18-D4-N S#H2KPM4DG91128"
type textarea "x"
type textarea "Tur M#PST-48-18-D4-N S#H2KPM4DG91128"
type textarea "x"
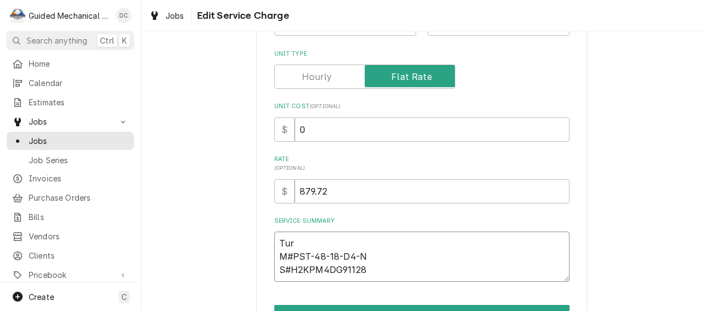
type textarea "Turb M#PST-48-18-D4-N S#H2KPM4DG91128"
type textarea "x"
type textarea "Turbo M#PST-48-18-D4-N S#H2KPM4DG91128"
type textarea "x"
type textarea "Turboa M#PST-48-18-D4-N S#H2KPM4DG91128"
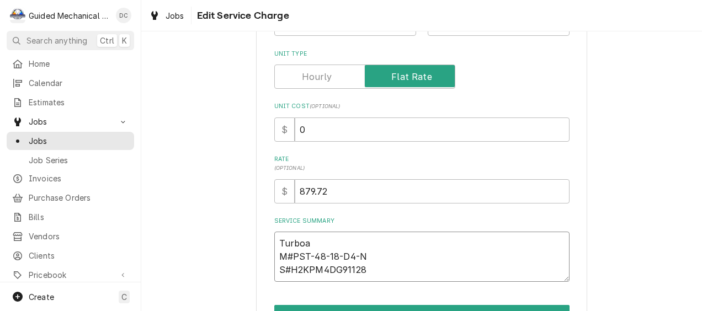
type textarea "x"
type textarea "Turboai M#PST-48-18-D4-N S#H2KPM4DG91128"
type textarea "x"
type textarea "Turboair M#PST-48-18-D4-N S#H2KPM4DG91128"
click at [428, 282] on div "Use the fields below to edit this service charge Short Description Service Call…" at bounding box center [421, 127] width 331 height 481
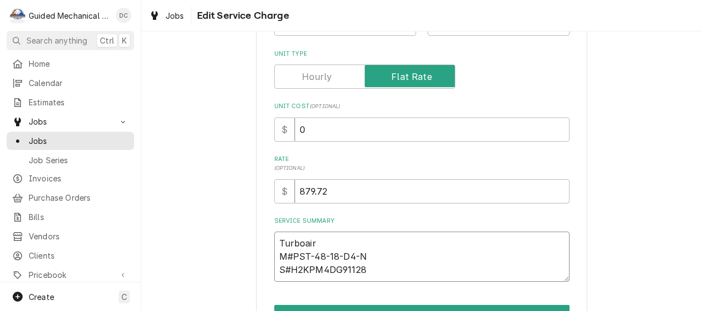
click at [433, 272] on textarea "Turboair M#PST-48-18-D4-N S#H2KPM4DG91128" at bounding box center [421, 257] width 295 height 50
type textarea "x"
type textarea "Turboair M#PST-48-18-D4-N S#H2KPM4DG91128"
type textarea "x"
type textarea "Turboair M#PST-48-18-D4-N S#H2KPM4DG91128"
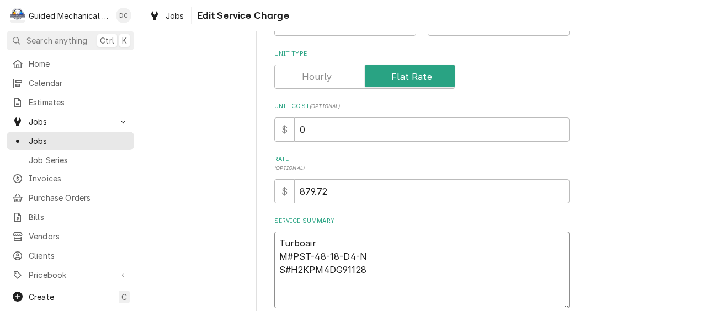
type textarea "x"
type textarea "Turboair M#PST-48-18-D4-N S#H2KPM4DG91128 C"
type textarea "x"
type textarea "Turboair M#PST-48-18-D4-N S#H2KPM4DG91128 Ch"
type textarea "x"
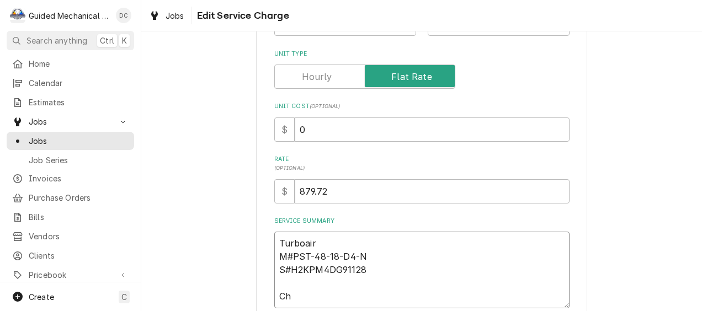
type textarea "Turboair M#PST-48-18-D4-N S#H2KPM4DG91128 Che"
type textarea "x"
type textarea "Turboair M#PST-48-18-D4-N S#H2KPM4DG91128 Chec"
type textarea "x"
type textarea "Turboair M#PST-48-18-D4-N S#H2KPM4DG91128 Check"
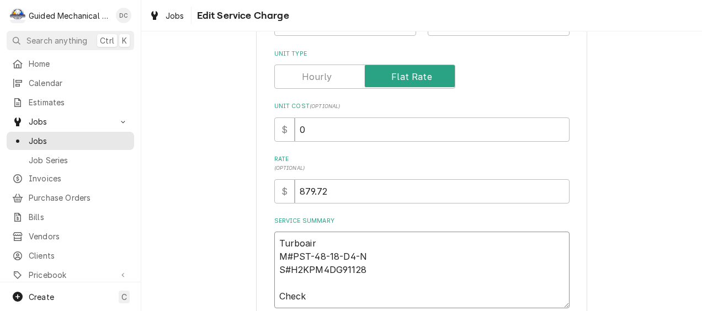
type textarea "x"
type textarea "Turboair M#PST-48-18-D4-N S#H2KPM4DG91128 Checke"
type textarea "x"
type textarea "Turboair M#PST-48-18-D4-N S#H2KPM4DG91128 Checked"
type textarea "x"
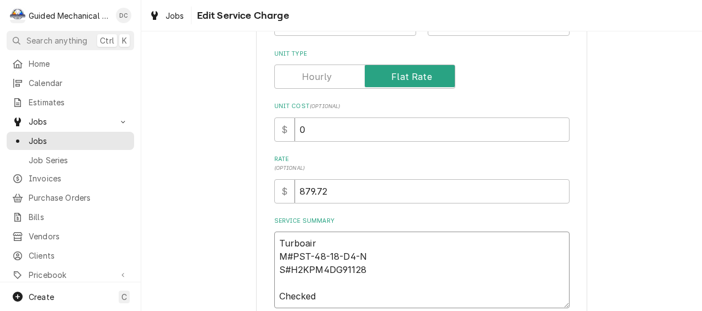
type textarea "Turboair M#PST-48-18-D4-N S#H2KPM4DG91128 Checked"
type textarea "x"
type textarea "Turboair M#PST-48-18-D4-N S#H2KPM4DG91128 Checked s"
type textarea "x"
type textarea "Turboair M#PST-48-18-D4-N S#H2KPM4DG91128 Checked sy"
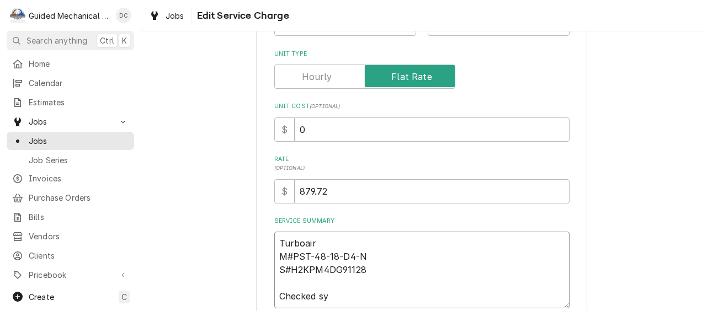
type textarea "x"
type textarea "Turboair M#PST-48-18-D4-N S#H2KPM4DG91128 Checked sys"
type textarea "x"
type textarea "Turboair M#PST-48-18-D4-N S#H2KPM4DG91128 Checked syst"
type textarea "x"
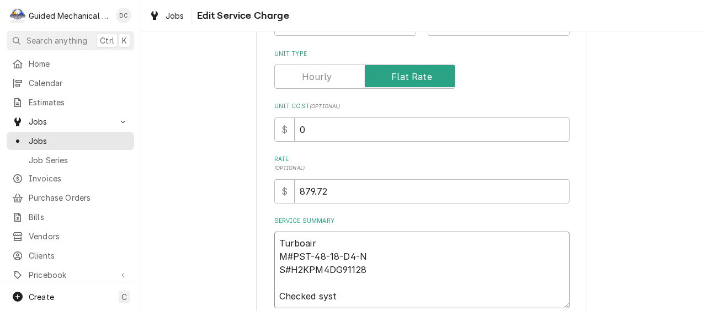
type textarea "Turboair M#PST-48-18-D4-N S#H2KPM4DG91128 Checked syste"
type textarea "x"
type textarea "Turboair M#PST-48-18-D4-N S#H2KPM4DG91128 Checked system"
type textarea "x"
type textarea "Turboair M#PST-48-18-D4-N S#H2KPM4DG91128 Checked system"
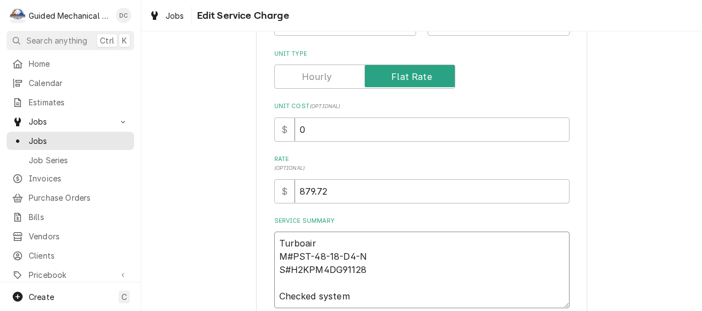
type textarea "x"
type textarea "Turboair M#PST-48-18-D4-N S#H2KPM4DG91128 Checked system a"
type textarea "x"
type textarea "Turboair M#PST-48-18-D4-N S#H2KPM4DG91128 Checked system an"
type textarea "x"
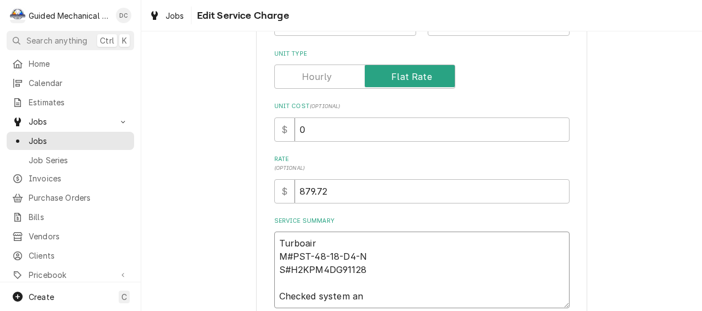
type textarea "Turboair M#PST-48-18-D4-N S#H2KPM4DG91128 Checked system and"
type textarea "x"
type textarea "Turboair M#PST-48-18-D4-N S#H2KPM4DG91128 Checked system and"
type textarea "x"
type textarea "Turboair M#PST-48-18-D4-N S#H2KPM4DG91128 Checked system and f"
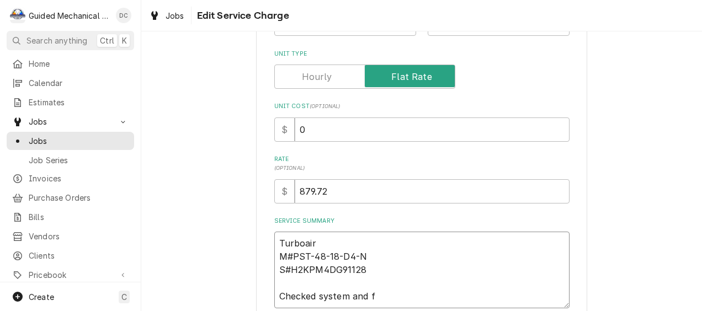
type textarea "x"
type textarea "Turboair M#PST-48-18-D4-N S#H2KPM4DG91128 Checked system and fo"
type textarea "x"
type textarea "Turboair M#PST-48-18-D4-N S#H2KPM4DG91128 Checked system and fou"
type textarea "x"
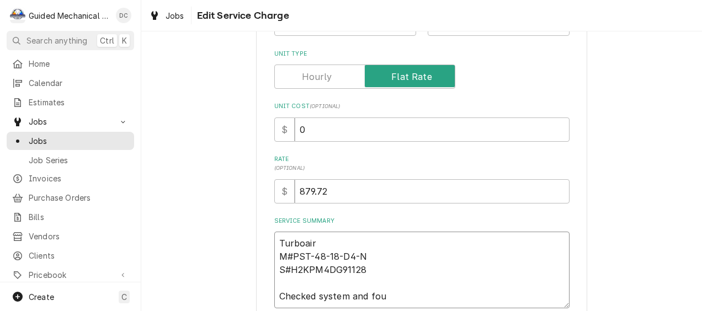
type textarea "Turboair M#PST-48-18-D4-N S#H2KPM4DG91128 Checked system and foun"
type textarea "x"
type textarea "Turboair M#PST-48-18-D4-N S#H2KPM4DG91128 Checked system and found"
type textarea "x"
type textarea "Turboair M#PST-48-18-D4-N S#H2KPM4DG91128 Checked system and found"
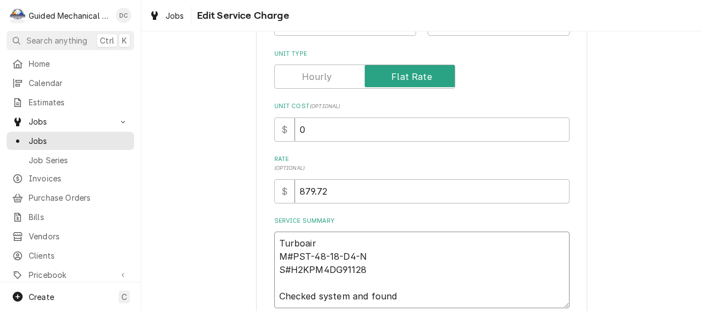
type textarea "x"
type textarea "Turboair M#PST-48-18-D4-N S#H2KPM4DG91128 Checked system and found C"
type textarea "x"
type textarea "Turboair M#PST-48-18-D4-N S#H2KPM4DG91128 Checked system and found Co"
type textarea "x"
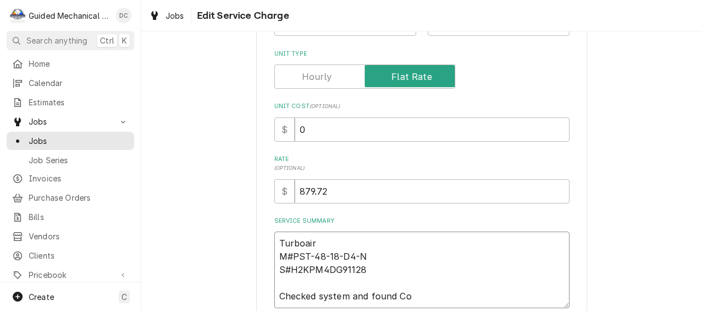
type textarea "Turboair M#PST-48-18-D4-N S#H2KPM4DG91128 Checked system and found C"
type textarea "x"
type textarea "Turboair M#PST-48-18-D4-N S#H2KPM4DG91128 Checked system and found"
type textarea "x"
type textarea "Turboair M#PST-48-18-D4-N S#H2KPM4DG91128 Checked system and found c"
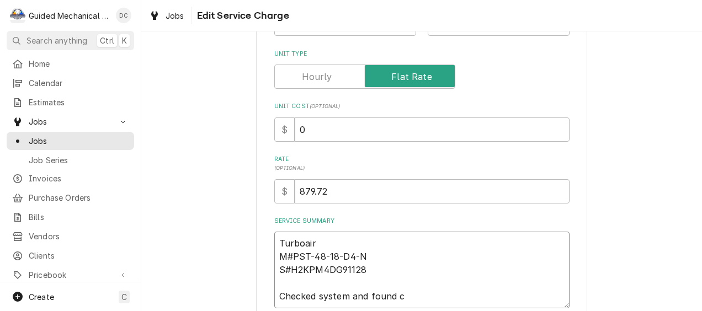
type textarea "x"
type textarea "Turboair M#PST-48-18-D4-N S#H2KPM4DG91128 Checked system and found co"
type textarea "x"
type textarea "Turboair M#PST-48-18-D4-N S#H2KPM4DG91128 Checked system and found con"
type textarea "x"
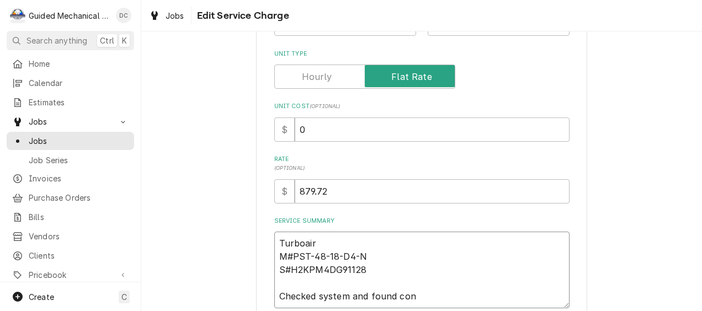
type textarea "Turboair M#PST-48-18-D4-N S#H2KPM4DG91128 Checked system and found cont"
type textarea "x"
type textarea "Turboair M#PST-48-18-D4-N S#H2KPM4DG91128 Checked system and found contr"
type textarea "x"
type textarea "Turboair M#PST-48-18-D4-N S#H2KPM4DG91128 Checked system and found contro"
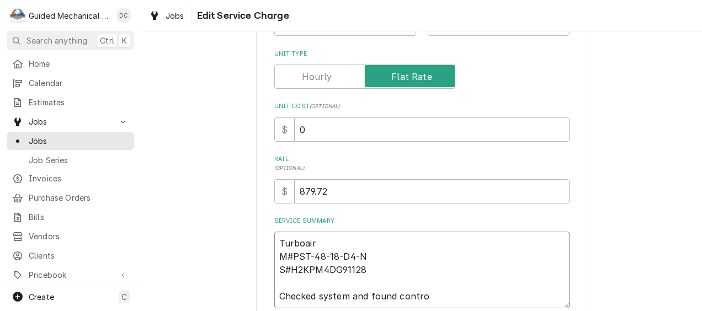
type textarea "x"
type textarea "Turboair M#PST-48-18-D4-N S#H2KPM4DG91128 Checked system and found control"
type textarea "x"
type textarea "Turboair M#PST-48-18-D4-N S#H2KPM4DG91128 Checked system and found controll"
type textarea "x"
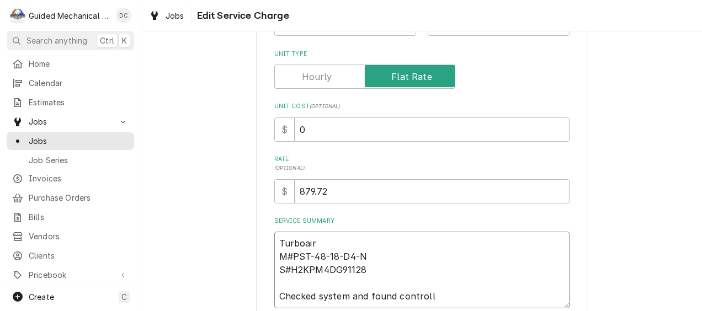
type textarea "Turboair M#PST-48-18-D4-N S#H2KPM4DG91128 Checked system and found controlle"
type textarea "x"
type textarea "Turboair M#PST-48-18-D4-N S#H2KPM4DG91128 Checked system and found controller"
type textarea "x"
type textarea "Turboair M#PST-48-18-D4-N S#H2KPM4DG91128 Checked system and found controller"
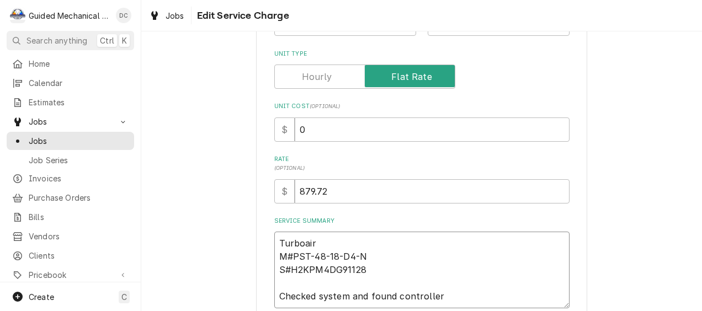
type textarea "x"
type textarea "Turboair M#PST-48-18-D4-N S#H2KPM4DG91128 Checked system and found controller c"
type textarea "x"
type textarea "Turboair M#PST-48-18-D4-N S#H2KPM4DG91128 Checked system and found controller ca"
type textarea "x"
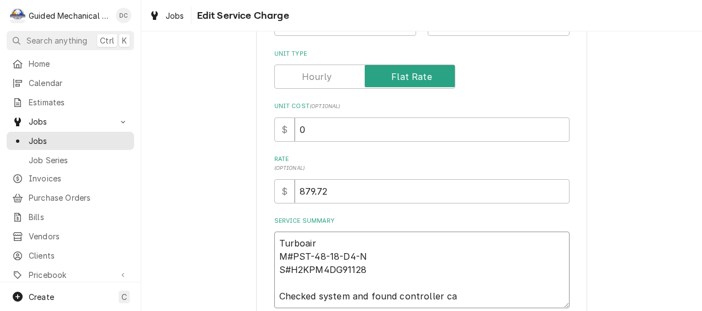
type textarea "Turboair M#PST-48-18-D4-N S#H2KPM4DG91128 Checked system and found controller c…"
type textarea "x"
type textarea "Turboair M#PST-48-18-D4-N S#H2KPM4DG91128 Checked system and found controller c…"
type textarea "x"
type textarea "Turboair M#PST-48-18-D4-N S#H2KPM4DG91128 Checked system and found controller c…"
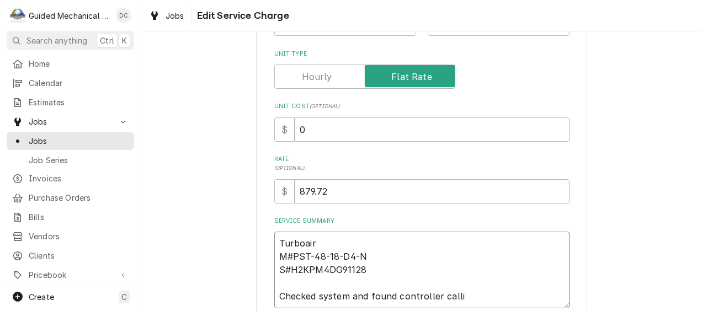
type textarea "x"
type textarea "Turboair M#PST-48-18-D4-N S#H2KPM4DG91128 Checked system and found controller c…"
type textarea "x"
type textarea "Turboair M#PST-48-18-D4-N S#H2KPM4DG91128 Checked system and found controller c…"
type textarea "x"
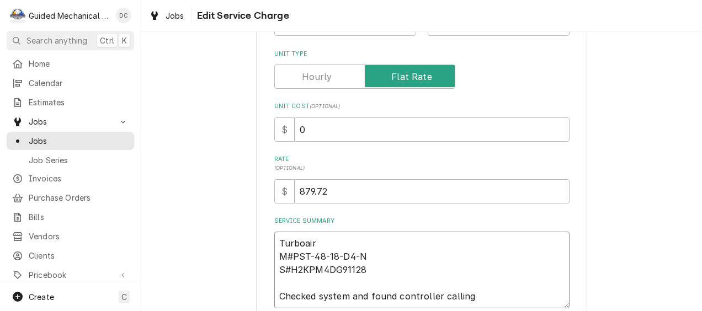
type textarea "Turboair M#PST-48-18-D4-N S#H2KPM4DG91128 Checked system and found controller c…"
type textarea "x"
type textarea "Turboair M#PST-48-18-D4-N S#H2KPM4DG91128 Checked system and found controller c…"
type textarea "x"
type textarea "Turboair M#PST-48-18-D4-N S#H2KPM4DG91128 Checked system and found controller c…"
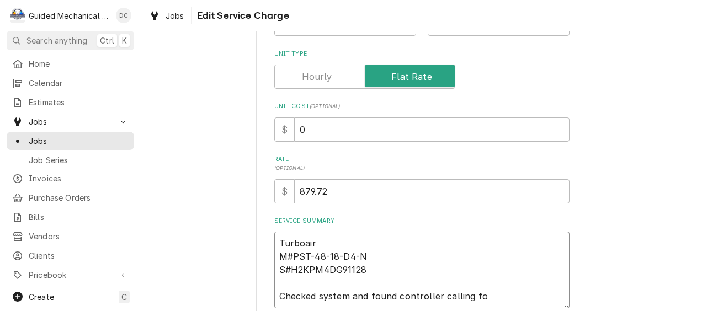
type textarea "x"
type textarea "Turboair M#PST-48-18-D4-N S#H2KPM4DG91128 Checked system and found controller c…"
type textarea "x"
type textarea "Turboair M#PST-48-18-D4-N S#H2KPM4DG91128 Checked system and found controller c…"
type textarea "x"
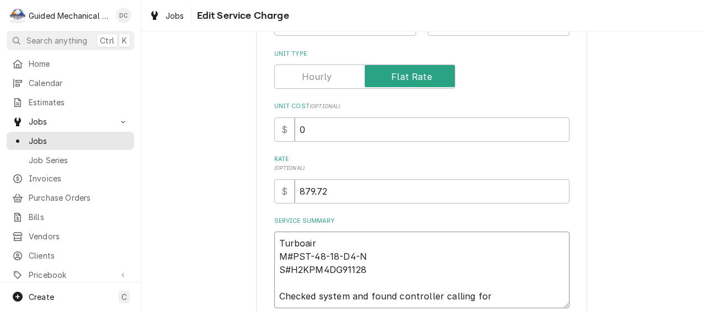
type textarea "Turboair M#PST-48-18-D4-N S#H2KPM4DG91128 Checked system and found controller c…"
type textarea "x"
type textarea "Turboair M#PST-48-18-D4-N S#H2KPM4DG91128 Checked system and found controller c…"
type textarea "x"
type textarea "Turboair M#PST-48-18-D4-N S#H2KPM4DG91128 Checked system and found controller c…"
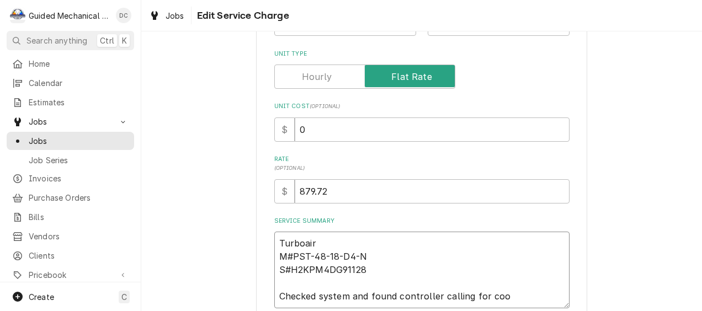
type textarea "x"
type textarea "Turboair M#PST-48-18-D4-N S#H2KPM4DG91128 Checked system and found controller c…"
type textarea "x"
type textarea "Turboair M#PST-48-18-D4-N S#H2KPM4DG91128 Checked system and found controller c…"
type textarea "x"
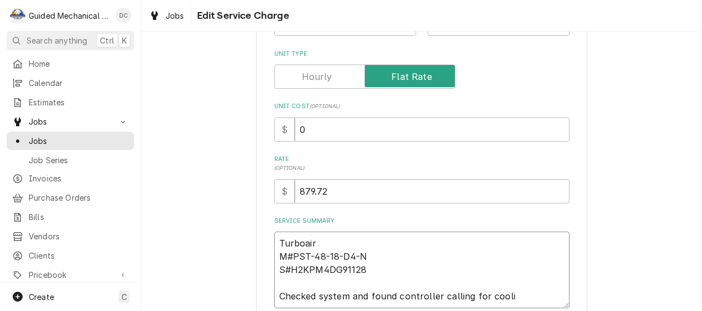
type textarea "Turboair M#PST-48-18-D4-N S#H2KPM4DG91128 Checked system and found controller c…"
type textarea "x"
type textarea "Turboair M#PST-48-18-D4-N S#H2KPM4DG91128 Checked system and found controller c…"
type textarea "x"
type textarea "Turboair M#PST-48-18-D4-N S#H2KPM4DG91128 Checked system and found controller c…"
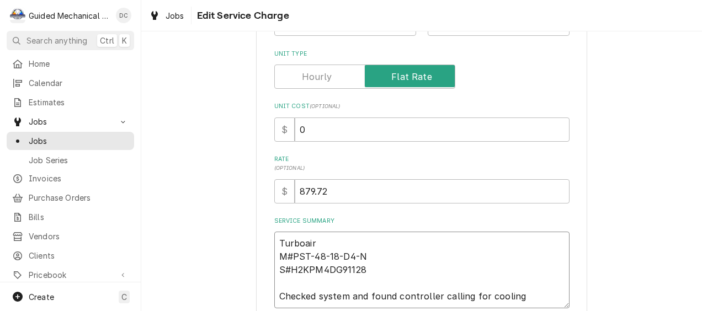
type textarea "x"
type textarea "Turboair M#PST-48-18-D4-N S#H2KPM4DG91128 Checked system and found controller c…"
type textarea "x"
type textarea "Turboair M#PST-48-18-D4-N S#H2KPM4DG91128 Checked system and found controller c…"
type textarea "x"
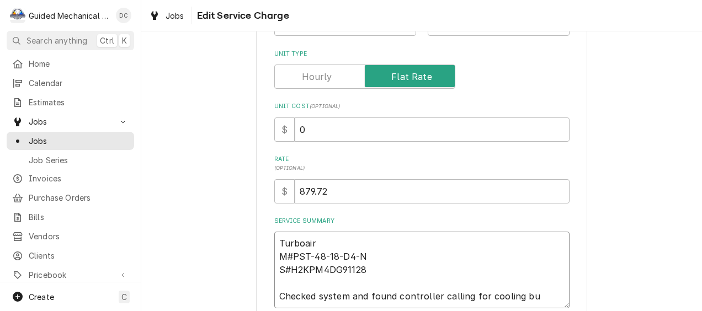
type textarea "Turboair M#PST-48-18-D4-N S#H2KPM4DG91128 Checked system and found controller c…"
type textarea "x"
type textarea "Turboair M#PST-48-18-D4-N S#H2KPM4DG91128 Checked system and found controller c…"
type textarea "x"
type textarea "Turboair M#PST-48-18-D4-N S#H2KPM4DG91128 Checked system and found controller c…"
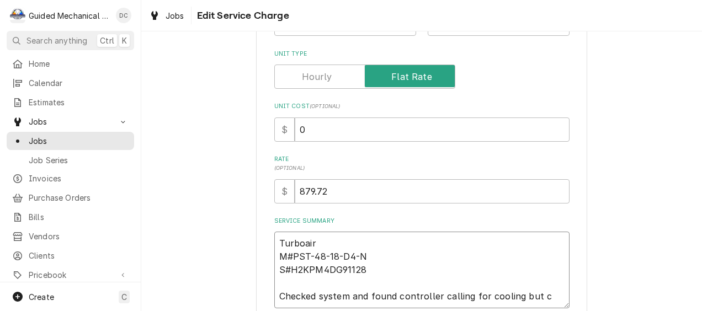
type textarea "x"
type textarea "Turboair M#PST-48-18-D4-N S#H2KPM4DG91128 Checked system and found controller c…"
type textarea "x"
type textarea "Turboair M#PST-48-18-D4-N S#H2KPM4DG91128 Checked system and found controller c…"
type textarea "x"
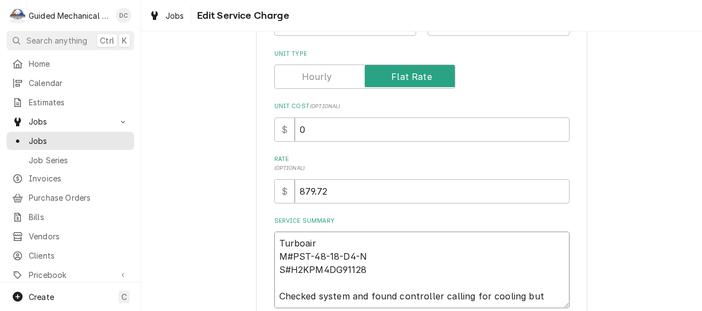
type textarea "Turboair M#PST-48-18-D4-N S#H2KPM4DG91128 Checked system and found controller c…"
type textarea "x"
type textarea "Turboair M#PST-48-18-D4-N S#H2KPM4DG91128 Checked system and found controller c…"
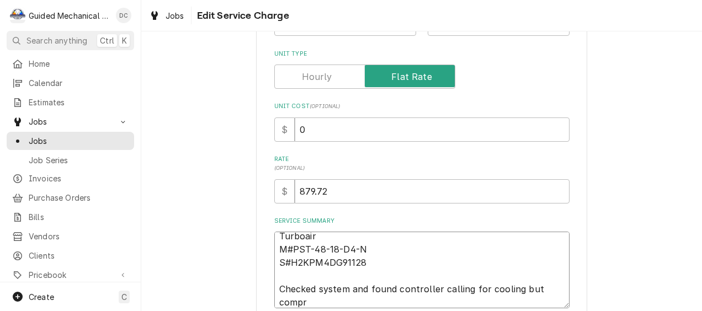
type textarea "x"
type textarea "Turboair M#PST-48-18-D4-N S#H2KPM4DG91128 Checked system and found controller c…"
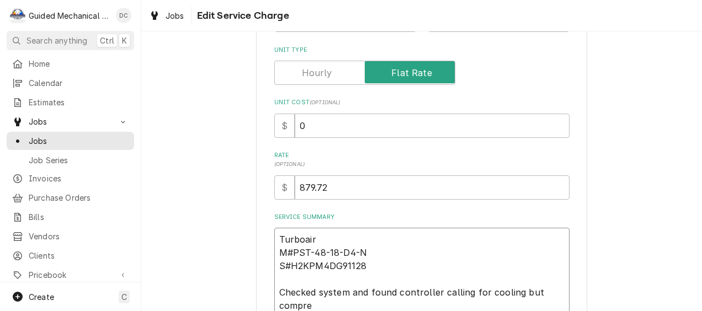
type textarea "x"
type textarea "Turboair M#PST-48-18-D4-N S#H2KPM4DG91128 Checked system and found controller c…"
type textarea "x"
type textarea "Turboair M#PST-48-18-D4-N S#H2KPM4DG91128 Checked system and found controller c…"
type textarea "x"
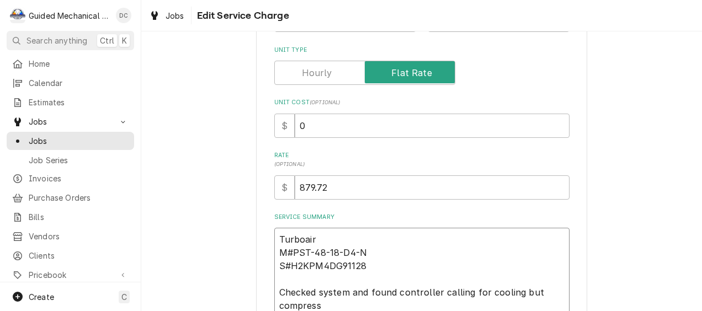
type textarea "Turboair M#PST-48-18-D4-N S#H2KPM4DG91128 Checked system and found controller c…"
type textarea "x"
type textarea "Turboair M#PST-48-18-D4-N S#H2KPM4DG91128 Checked system and found controller c…"
type textarea "x"
type textarea "Turboair M#PST-48-18-D4-N S#H2KPM4DG91128 Checked system and found controller c…"
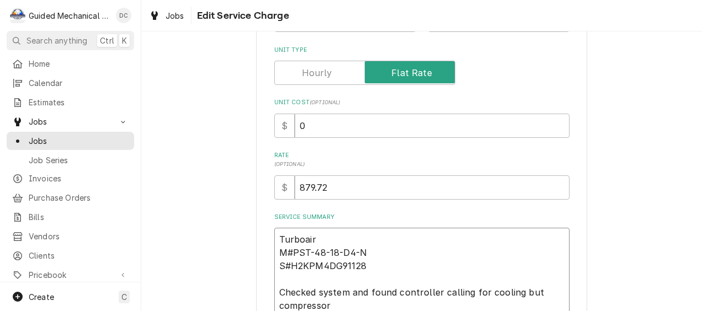
type textarea "x"
type textarea "Turboair M#PST-48-18-D4-N S#H2KPM4DG91128 Checked system and found controller c…"
type textarea "x"
type textarea "Turboair M#PST-48-18-D4-N S#H2KPM4DG91128 Checked system and found controller c…"
type textarea "x"
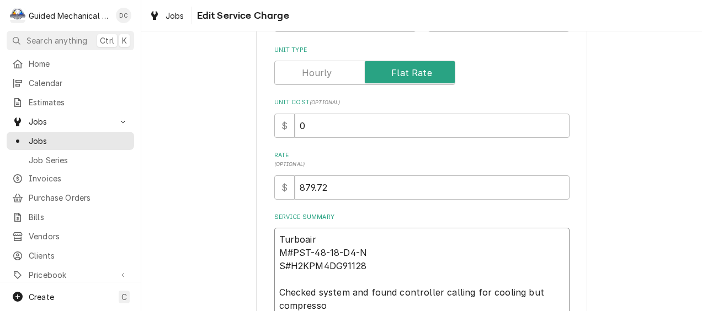
type textarea "Turboair M#PST-48-18-D4-N S#H2KPM4DG91128 Checked system and found controller c…"
type textarea "x"
type textarea "Turboair M#PST-48-18-D4-N S#H2KPM4DG91128 Checked system and found controller c…"
type textarea "x"
type textarea "Turboair M#PST-48-18-D4-N S#H2KPM4DG91128 Checked system and found controller c…"
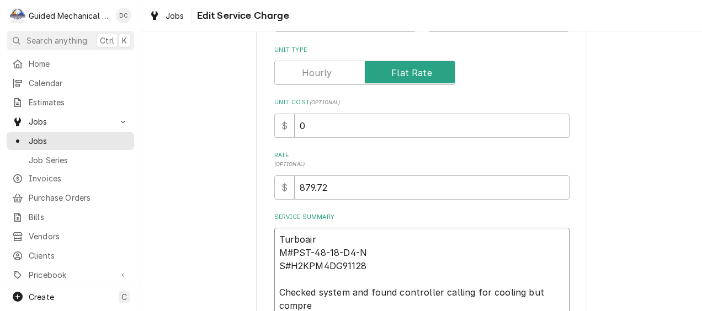
type textarea "x"
type textarea "Turboair M#PST-48-18-D4-N S#H2KPM4DG91128 Checked system and found controller c…"
type textarea "x"
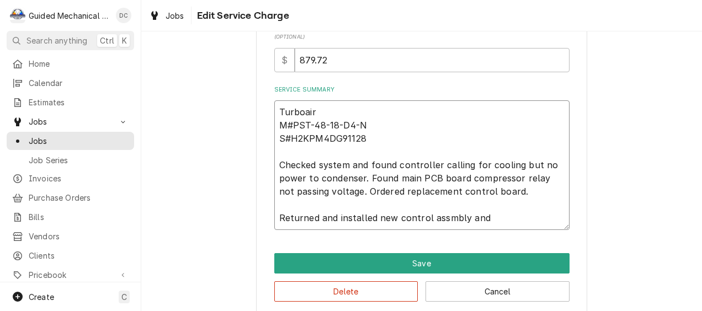
scroll to position [312, 0]
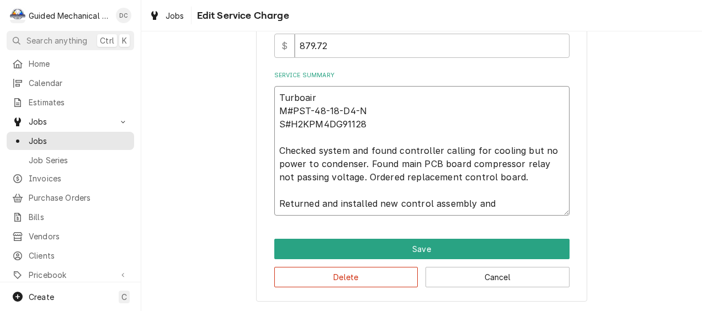
click at [495, 203] on textarea "Turboair M#PST-48-18-D4-N S#H2KPM4DG91128 Checked system and found controller c…" at bounding box center [421, 151] width 295 height 130
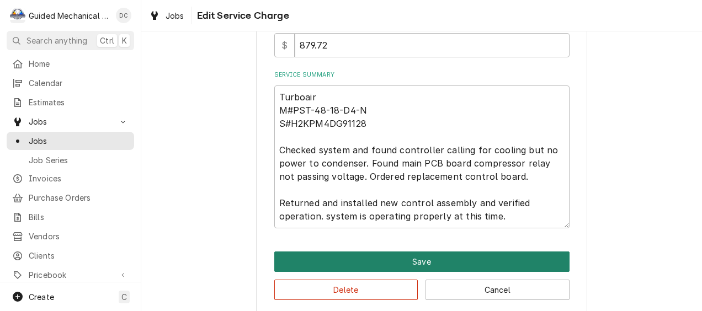
click at [410, 261] on button "Save" at bounding box center [421, 262] width 295 height 20
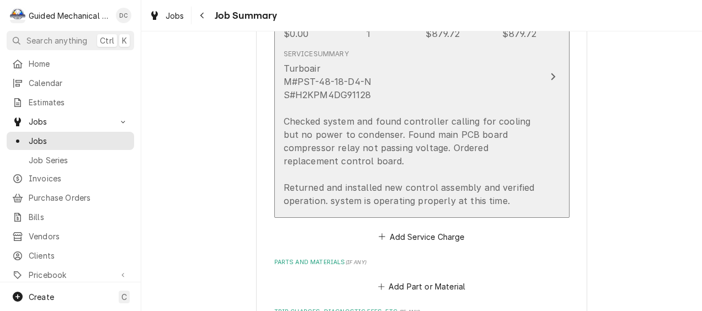
scroll to position [442, 0]
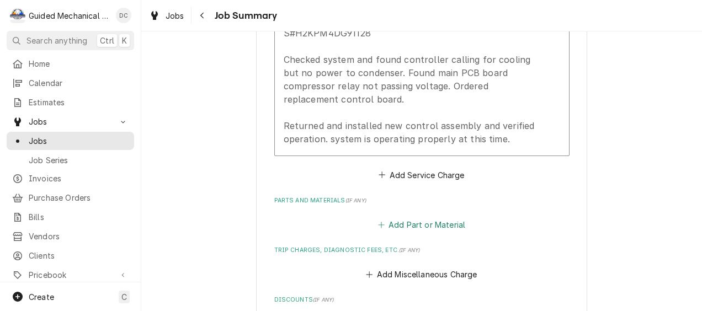
click at [449, 228] on button "Add Part or Material" at bounding box center [421, 225] width 91 height 15
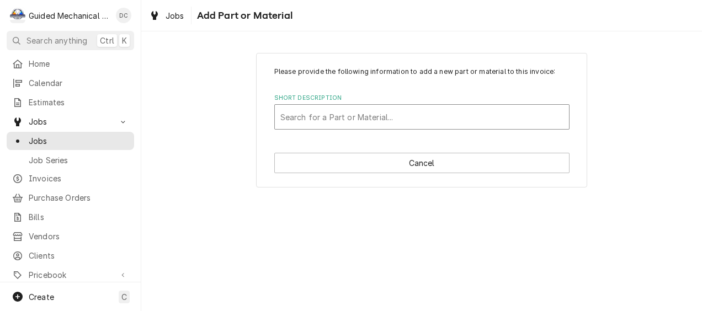
click at [422, 117] on div "Short Description" at bounding box center [421, 117] width 283 height 20
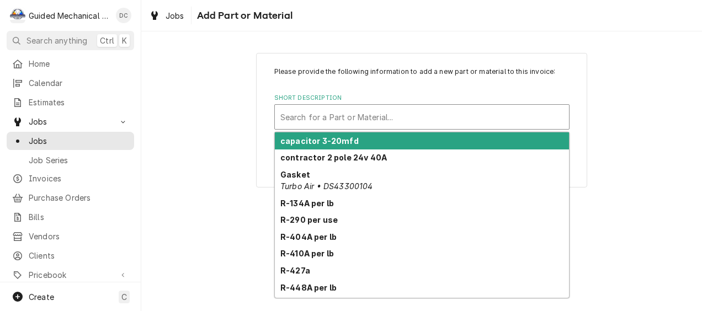
click at [234, 113] on div "Please provide the following information to add a new part or material to this …" at bounding box center [421, 120] width 561 height 154
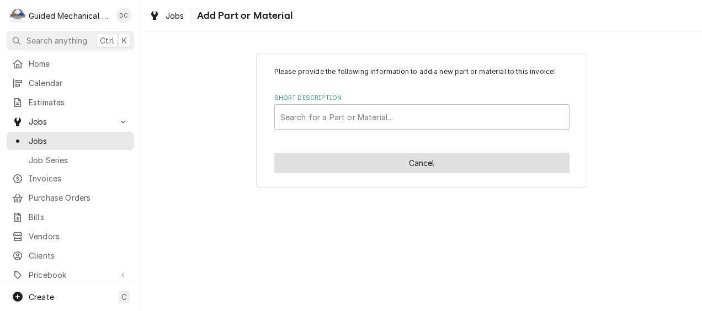
click at [299, 168] on button "Cancel" at bounding box center [421, 163] width 295 height 20
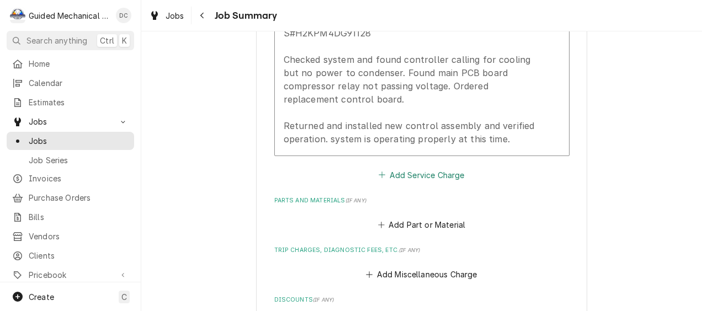
click at [414, 173] on button "Add Service Charge" at bounding box center [421, 174] width 89 height 15
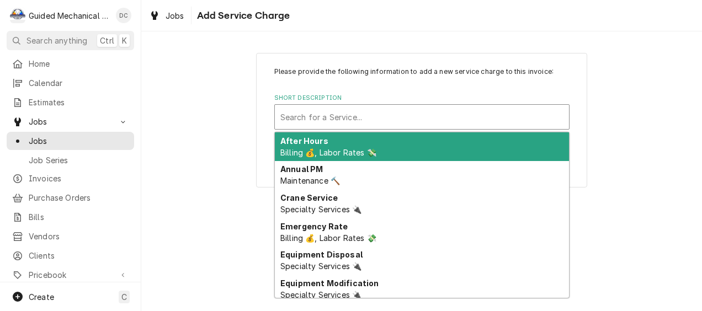
click at [476, 112] on div "Short Description" at bounding box center [421, 117] width 283 height 20
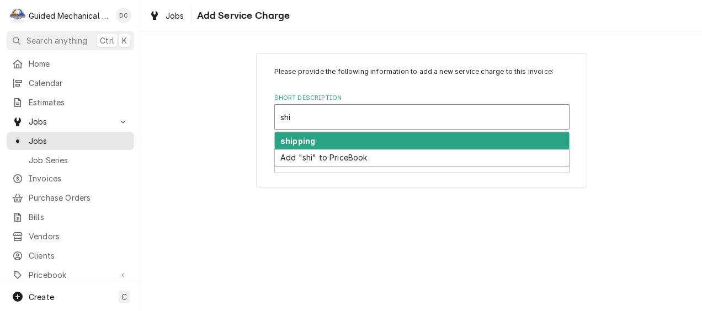
click at [479, 139] on div "shipping" at bounding box center [422, 141] width 294 height 17
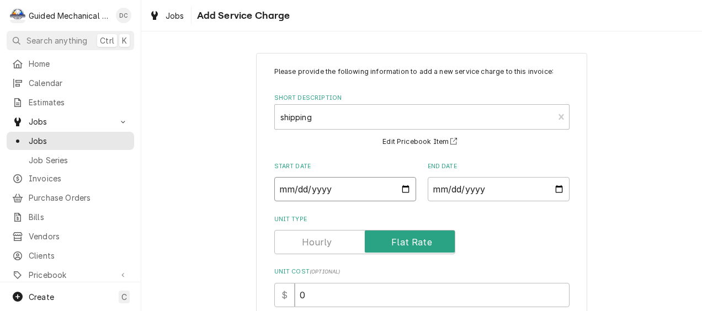
click at [407, 192] on input "Start Date" at bounding box center [345, 189] width 142 height 24
click at [402, 186] on input "Start Date" at bounding box center [345, 189] width 142 height 24
click at [555, 190] on input "End Date" at bounding box center [499, 189] width 142 height 24
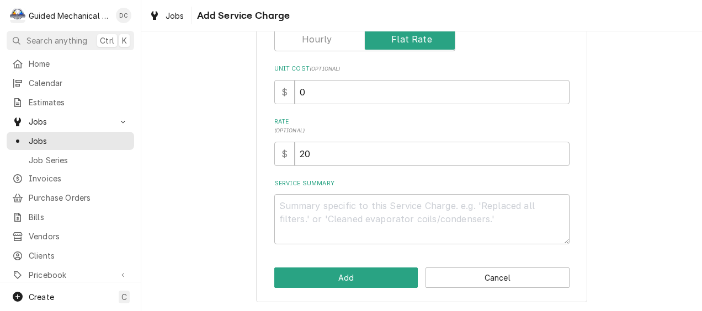
scroll to position [204, 0]
drag, startPoint x: 372, startPoint y: 152, endPoint x: 231, endPoint y: 147, distance: 141.4
click at [231, 147] on div "Please provide the following information to add a new service charge to this in…" at bounding box center [421, 75] width 561 height 472
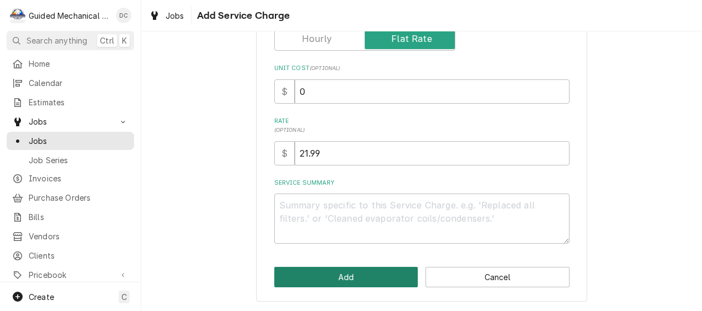
click at [326, 271] on button "Add" at bounding box center [346, 277] width 144 height 20
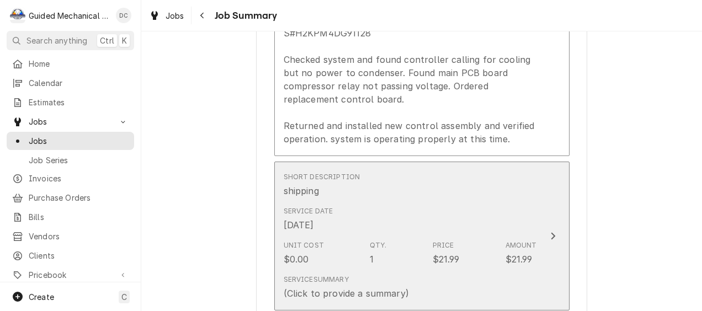
click at [501, 221] on div "Service Date Sep 24, 2025" at bounding box center [410, 219] width 253 height 34
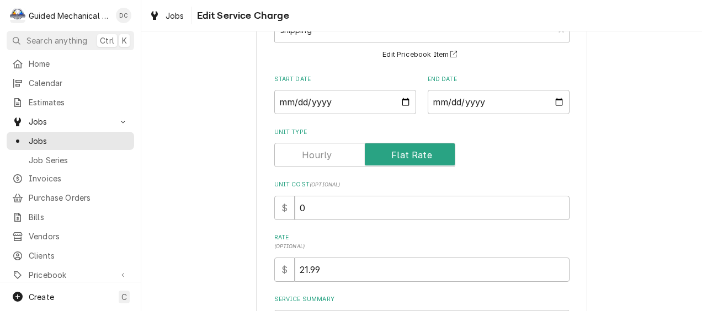
scroll to position [110, 0]
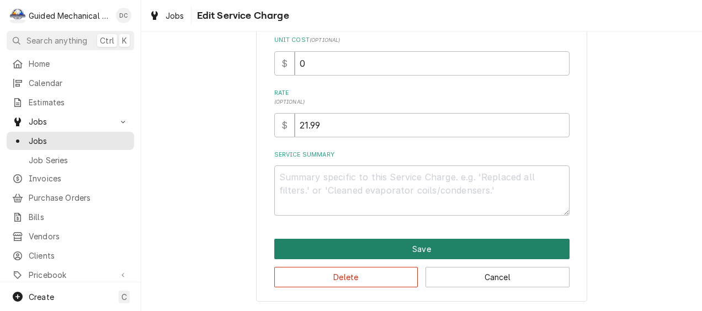
click at [518, 253] on button "Save" at bounding box center [421, 249] width 295 height 20
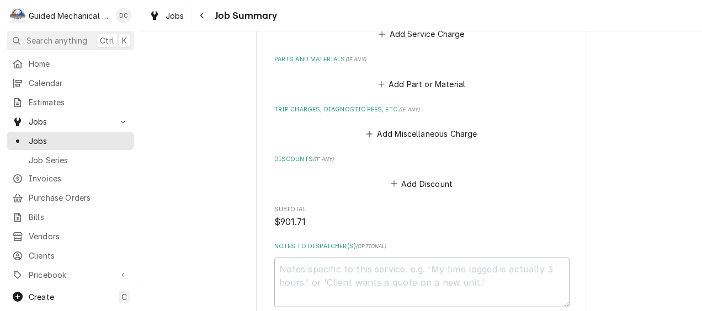
scroll to position [848, 0]
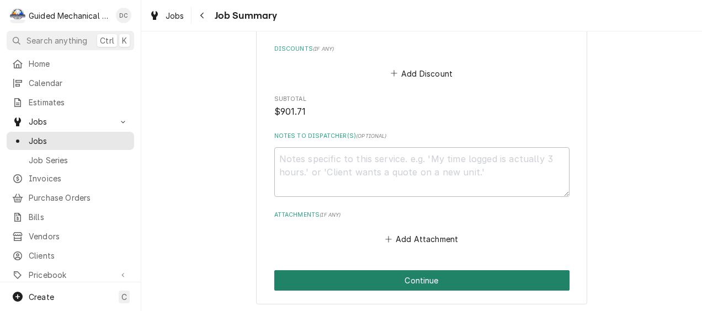
click at [452, 283] on button "Continue" at bounding box center [421, 281] width 295 height 20
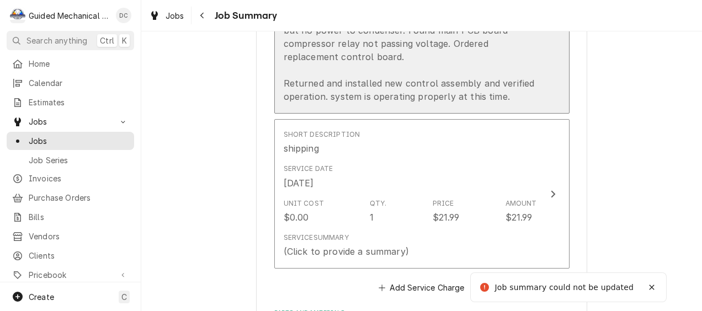
scroll to position [545, 0]
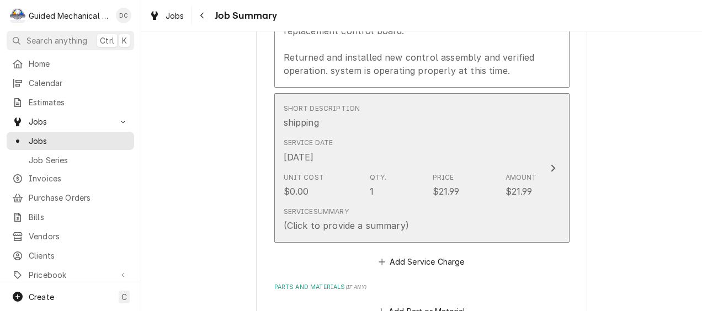
click at [406, 136] on div "Service Date Sep 24, 2025" at bounding box center [410, 151] width 253 height 34
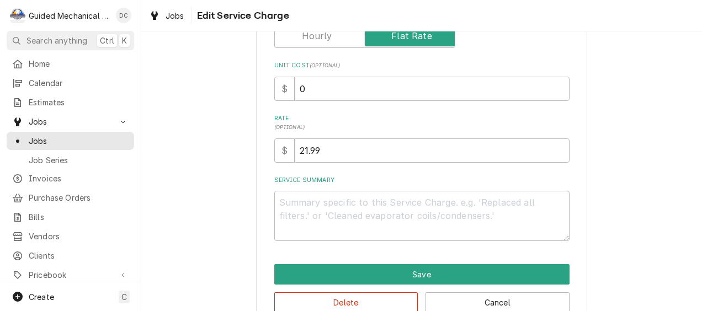
scroll to position [221, 0]
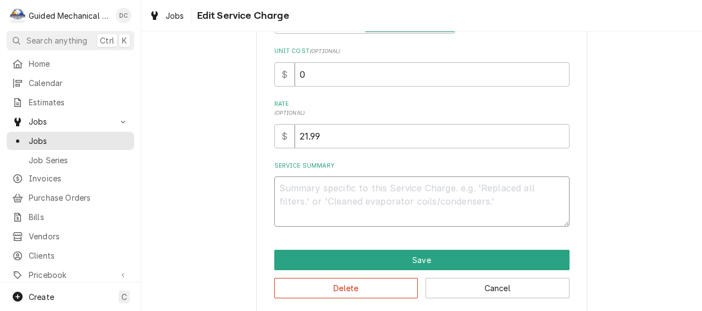
click at [351, 184] on textarea "Service Summary" at bounding box center [421, 202] width 295 height 50
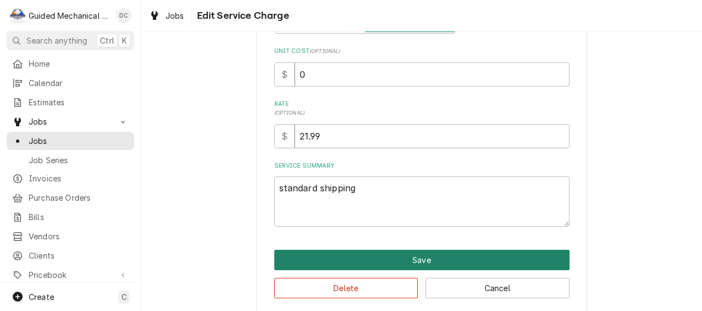
click at [410, 264] on button "Save" at bounding box center [421, 260] width 295 height 20
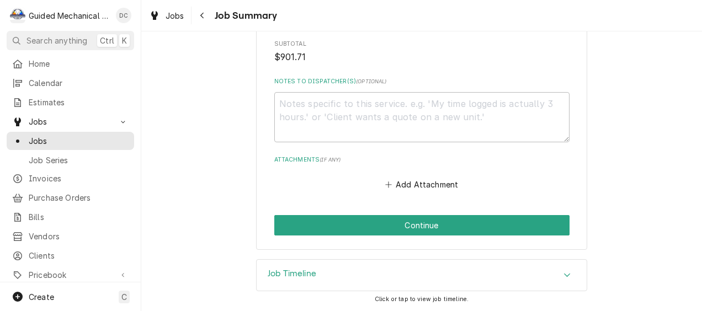
scroll to position [939, 0]
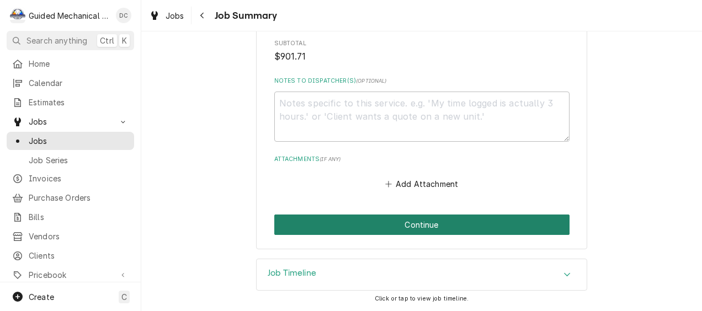
click at [417, 229] on button "Continue" at bounding box center [421, 225] width 295 height 20
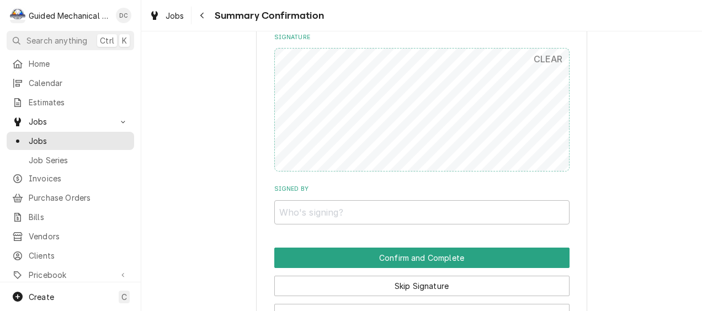
scroll to position [828, 0]
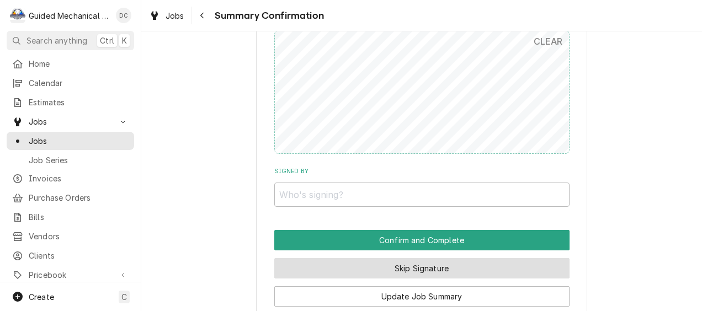
click at [399, 268] on button "Skip Signature" at bounding box center [421, 268] width 295 height 20
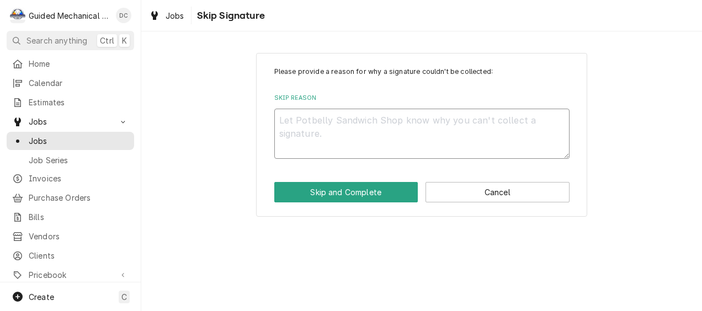
click at [437, 146] on textarea "Skip Reason" at bounding box center [421, 134] width 295 height 50
type textarea "x"
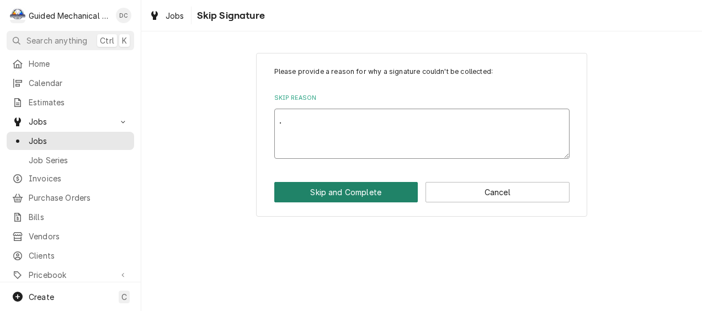
type textarea "."
click at [394, 186] on button "Skip and Complete" at bounding box center [346, 192] width 144 height 20
type textarea "x"
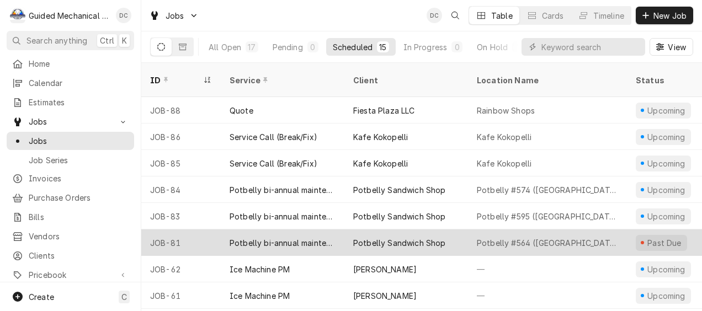
click at [528, 237] on div "Potbelly #564 ([GEOGRAPHIC_DATA])" at bounding box center [547, 243] width 141 height 12
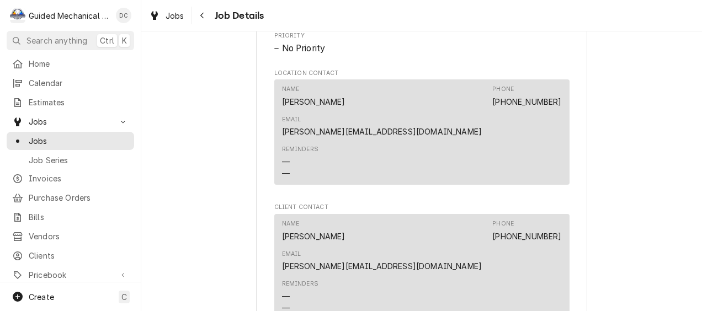
scroll to position [663, 0]
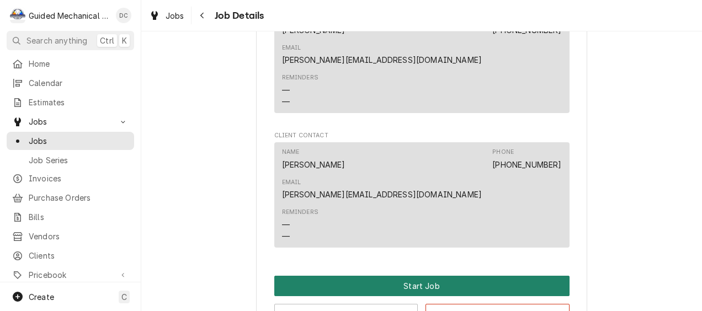
click at [398, 276] on button "Start Job" at bounding box center [421, 286] width 295 height 20
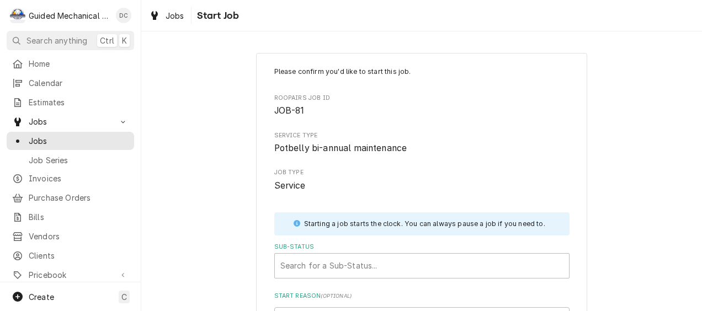
scroll to position [142, 0]
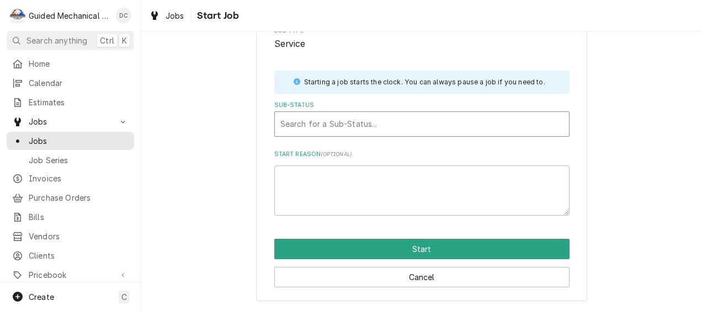
click at [381, 114] on div "Sub-Status" at bounding box center [421, 124] width 283 height 20
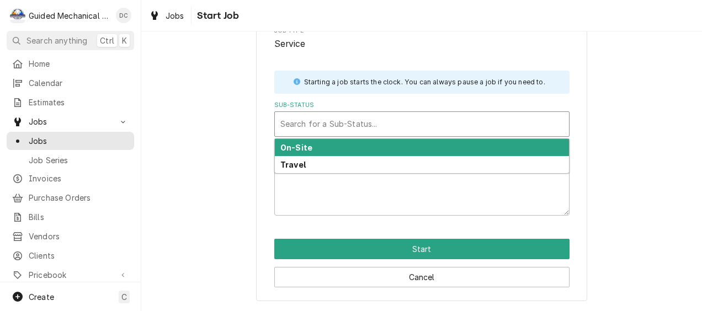
click at [362, 144] on div "On-Site" at bounding box center [422, 147] width 294 height 17
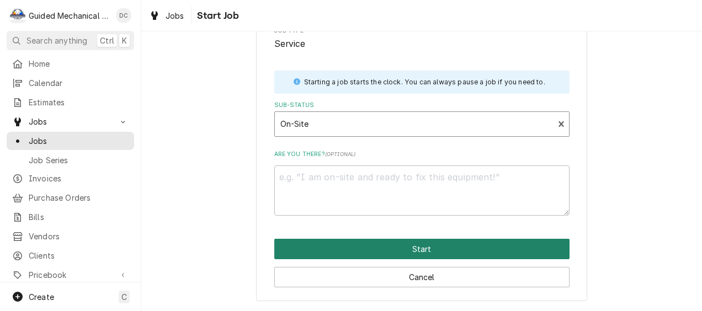
click at [398, 246] on button "Start" at bounding box center [421, 249] width 295 height 20
type textarea "x"
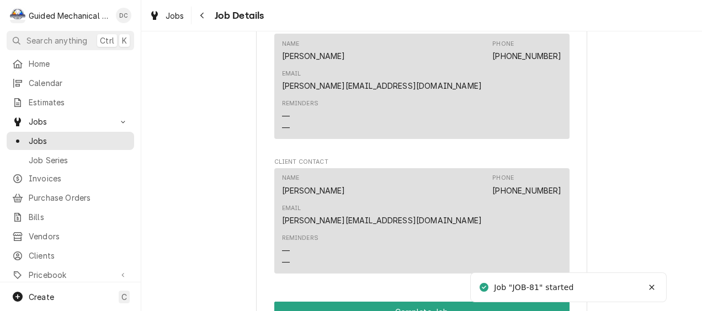
scroll to position [773, 0]
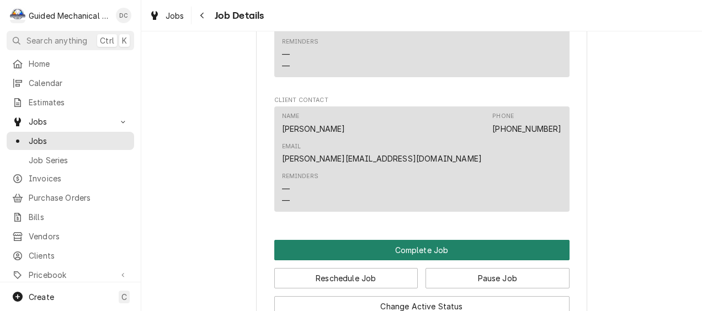
click at [332, 240] on button "Complete Job" at bounding box center [421, 250] width 295 height 20
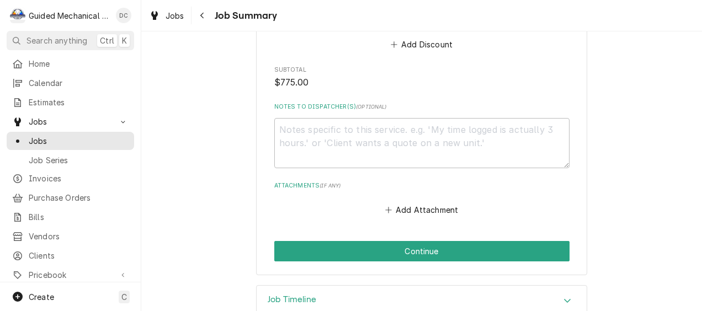
scroll to position [748, 0]
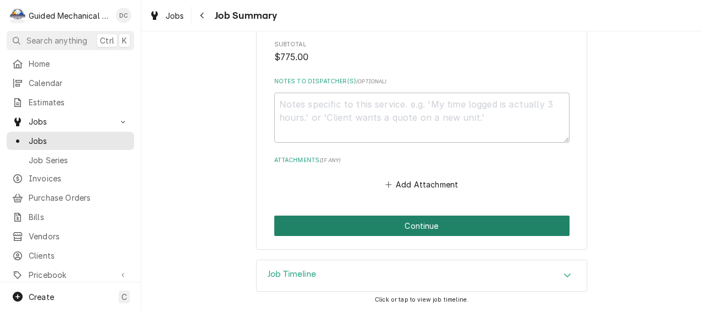
click at [409, 226] on button "Continue" at bounding box center [421, 226] width 295 height 20
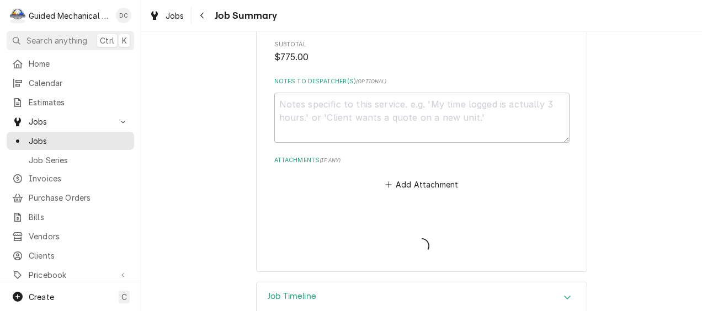
type textarea "x"
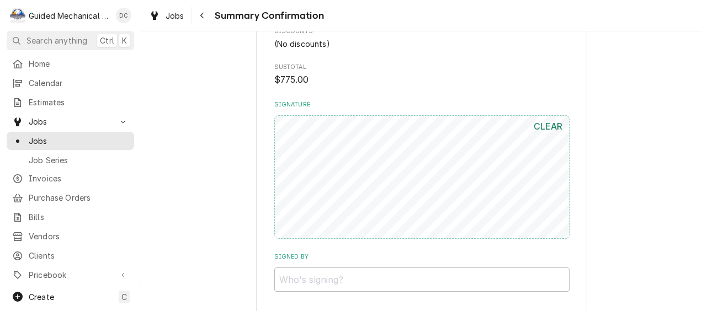
scroll to position [718, 0]
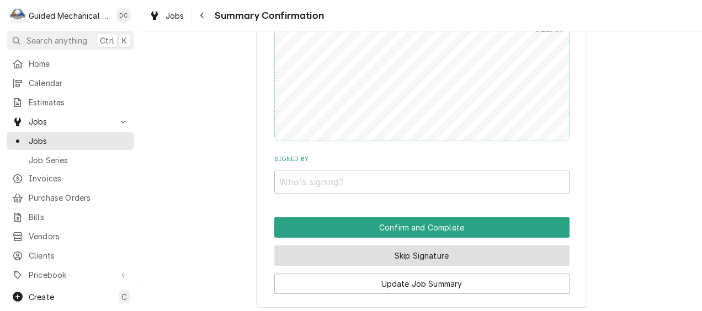
click at [460, 258] on button "Skip Signature" at bounding box center [421, 256] width 295 height 20
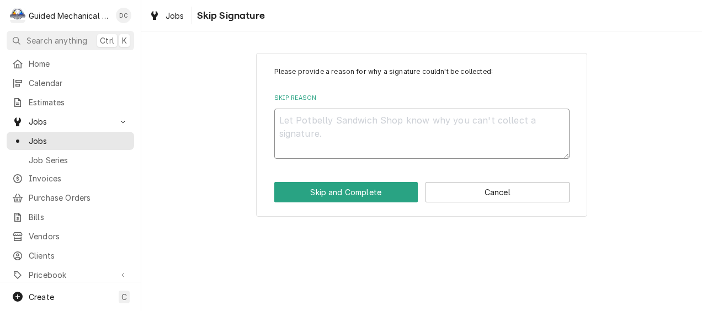
click at [421, 120] on textarea "Skip Reason" at bounding box center [421, 134] width 295 height 50
type textarea "x"
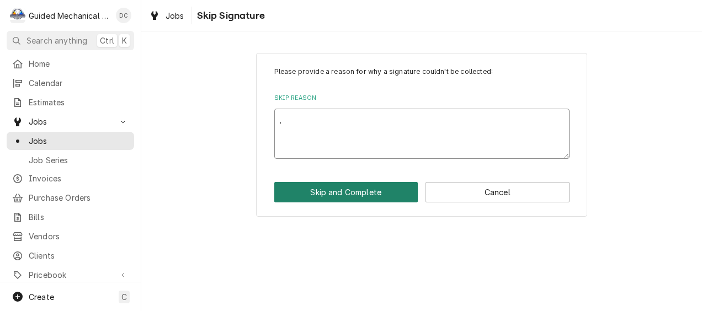
type textarea "."
click at [395, 193] on button "Skip and Complete" at bounding box center [346, 192] width 144 height 20
type textarea "x"
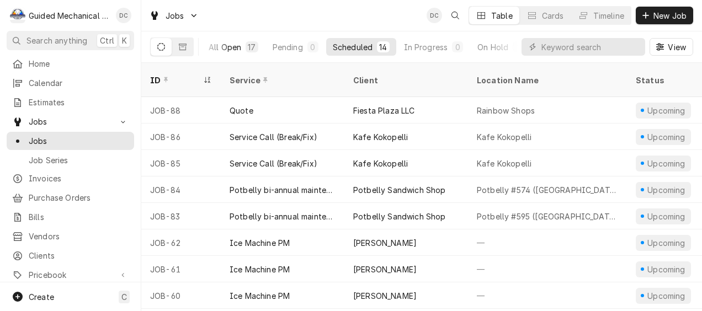
scroll to position [0, 82]
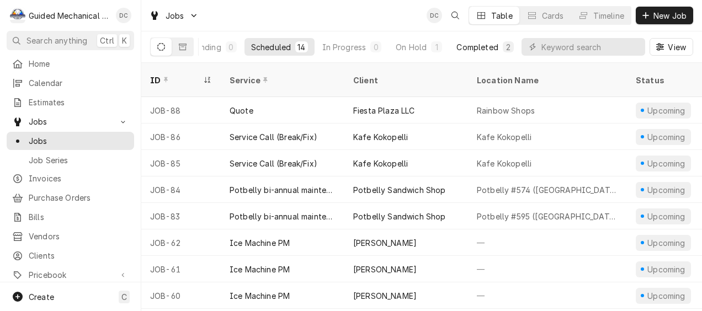
click at [490, 44] on div "Completed" at bounding box center [477, 47] width 41 height 12
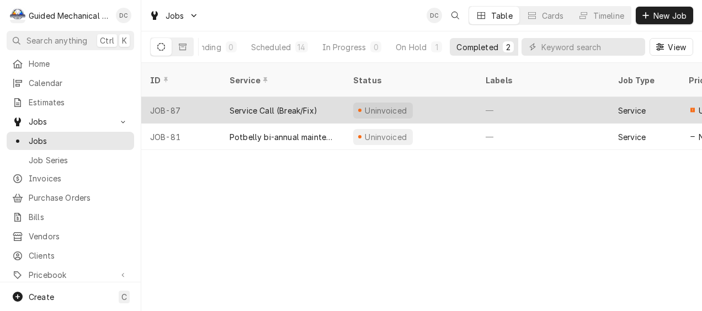
click at [347, 97] on div "Uninvoiced" at bounding box center [411, 110] width 133 height 27
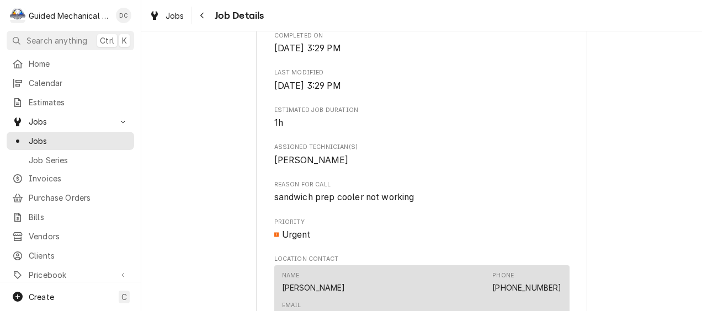
scroll to position [828, 0]
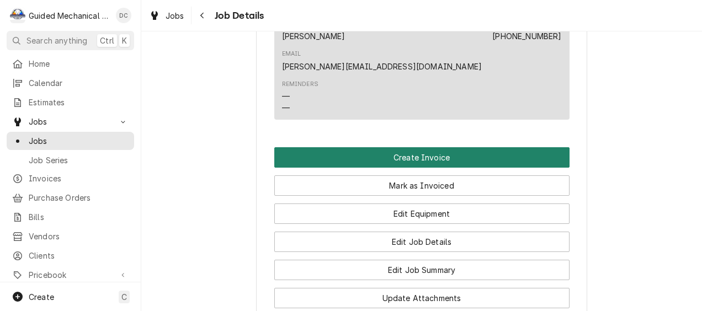
click at [419, 147] on button "Create Invoice" at bounding box center [421, 157] width 295 height 20
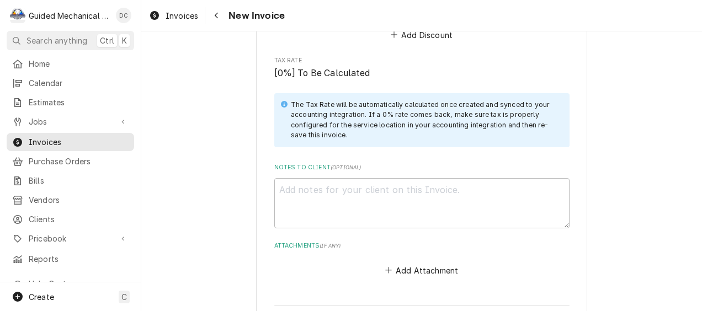
scroll to position [1581, 0]
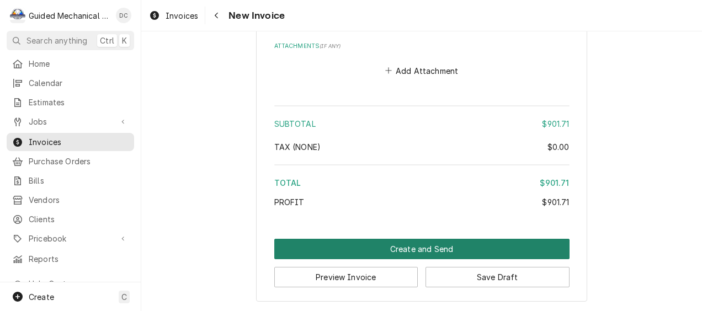
click at [375, 251] on button "Create and Send" at bounding box center [421, 249] width 295 height 20
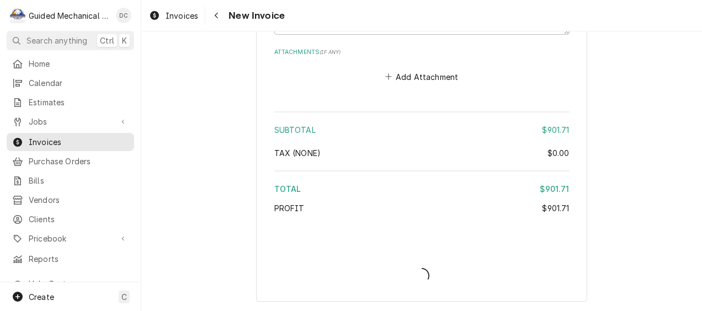
type textarea "x"
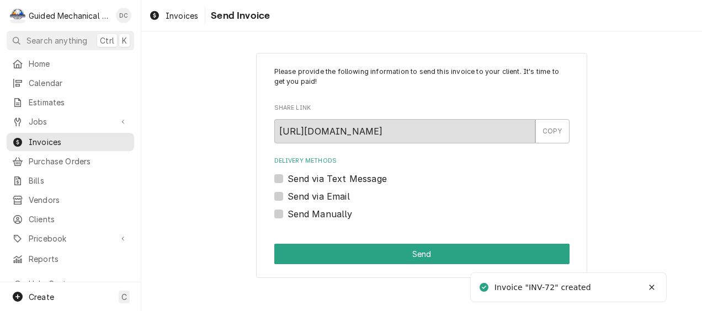
click at [288, 218] on label "Send Manually" at bounding box center [320, 214] width 65 height 13
click at [288, 218] on input "Send Manually" at bounding box center [435, 220] width 295 height 24
checkbox input "true"
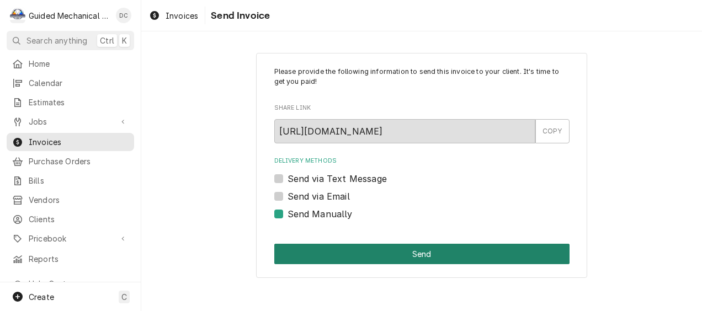
click at [467, 252] on button "Send" at bounding box center [421, 254] width 295 height 20
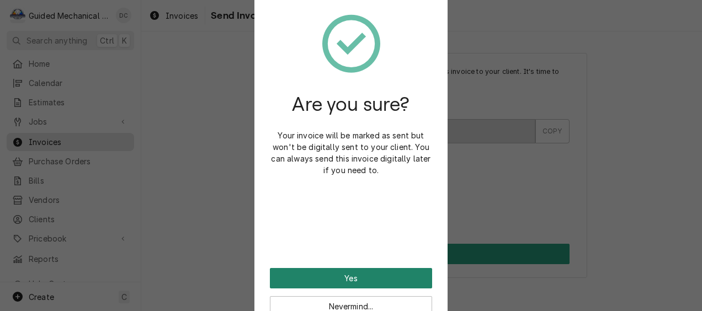
click at [385, 274] on button "Yes" at bounding box center [351, 278] width 162 height 20
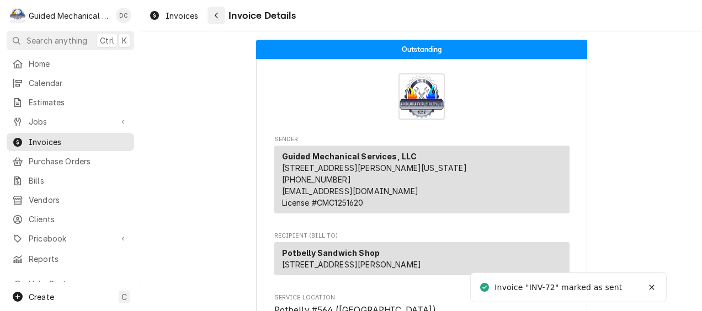
click at [216, 14] on icon "Navigate back" at bounding box center [216, 16] width 3 height 6
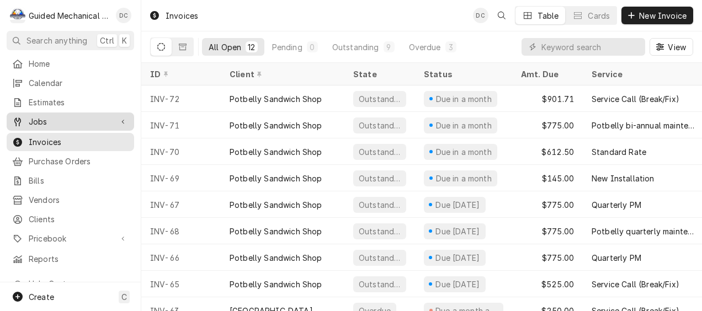
click at [85, 118] on span "Jobs" at bounding box center [70, 122] width 83 height 12
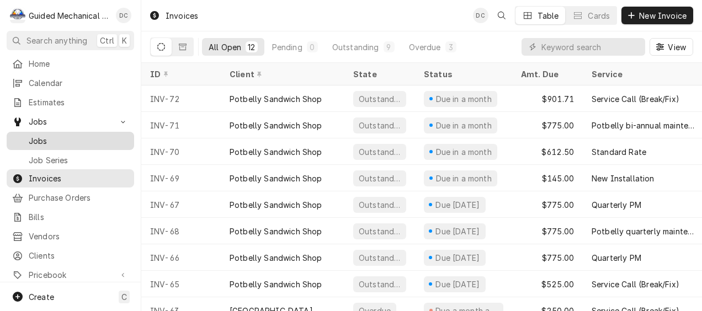
click at [89, 137] on span "Jobs" at bounding box center [79, 141] width 100 height 12
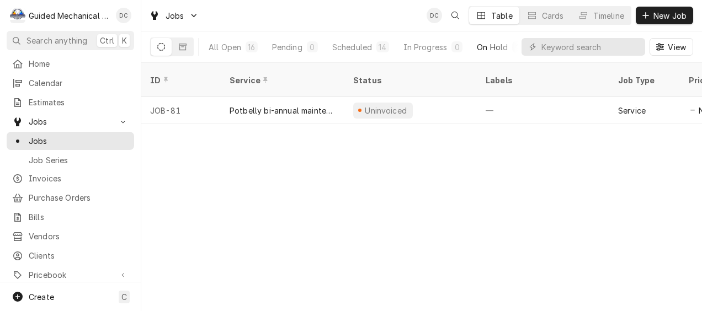
scroll to position [0, 82]
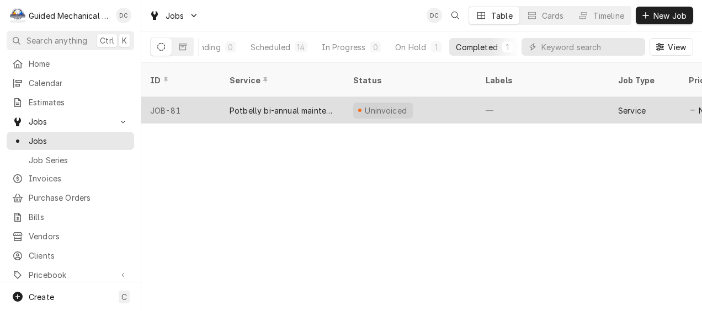
click at [284, 105] on div "Potbelly bi-annual maintenance" at bounding box center [283, 111] width 106 height 12
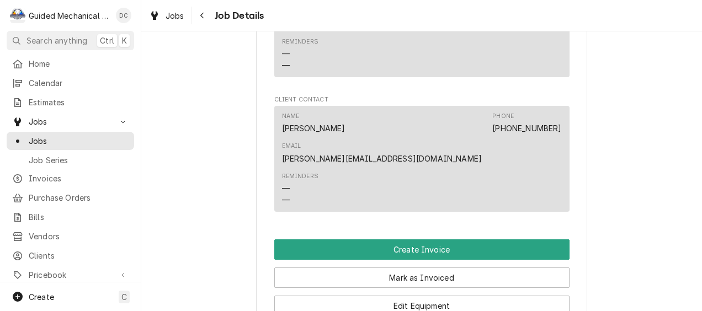
scroll to position [713, 0]
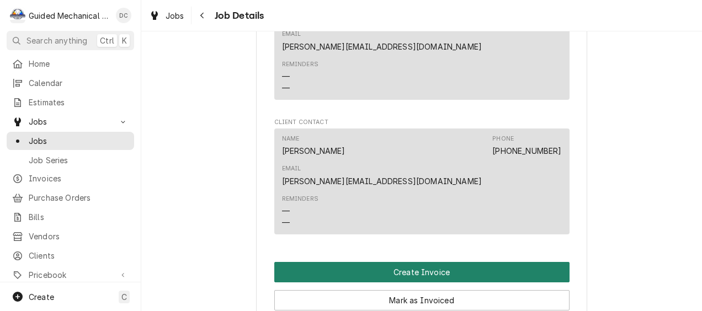
click at [399, 262] on button "Create Invoice" at bounding box center [421, 272] width 295 height 20
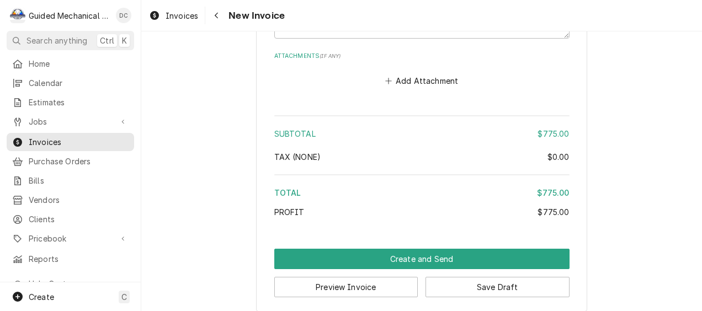
scroll to position [1380, 0]
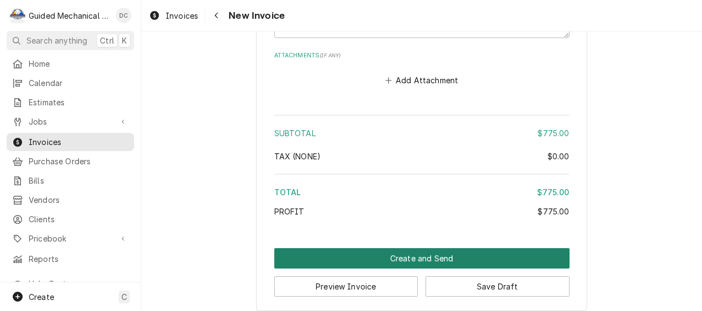
click at [406, 261] on button "Create and Send" at bounding box center [421, 258] width 295 height 20
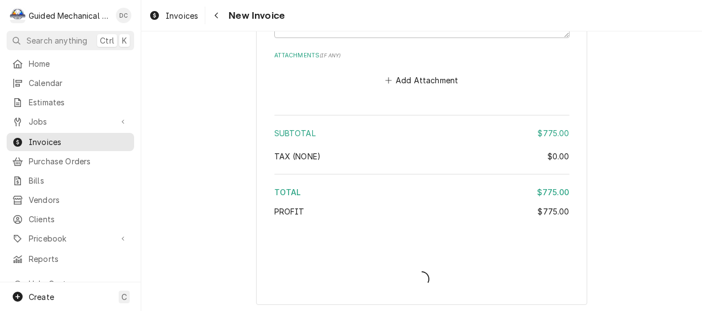
type textarea "x"
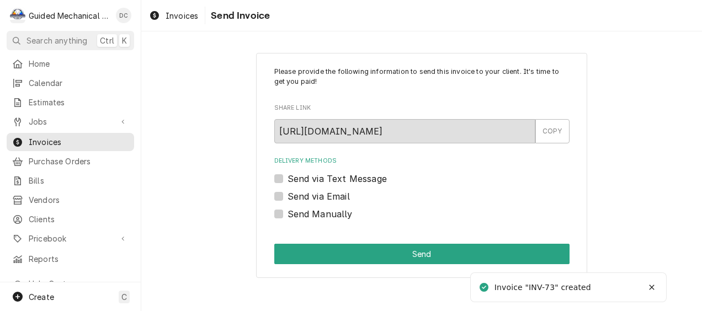
click at [279, 218] on div "Send Manually" at bounding box center [421, 214] width 295 height 13
click at [288, 215] on label "Send Manually" at bounding box center [320, 214] width 65 height 13
click at [288, 215] on input "Send Manually" at bounding box center [435, 220] width 295 height 24
checkbox input "true"
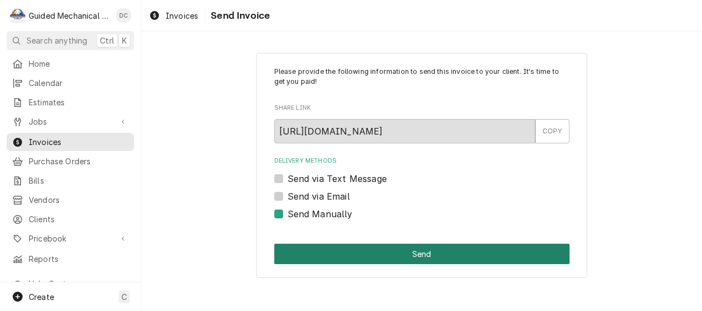
click at [448, 251] on button "Send" at bounding box center [421, 254] width 295 height 20
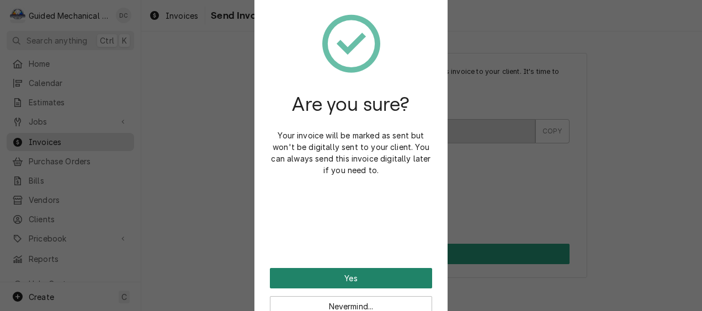
click at [347, 276] on button "Yes" at bounding box center [351, 278] width 162 height 20
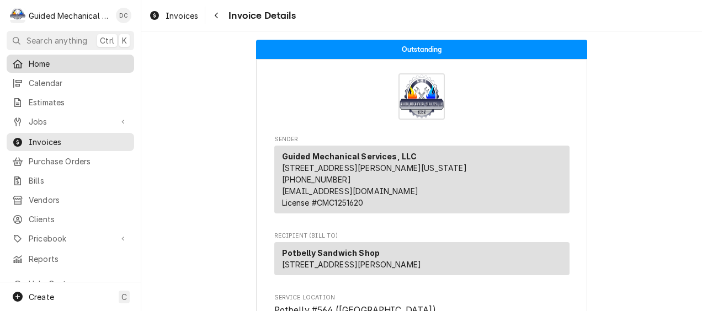
click at [78, 60] on span "Home" at bounding box center [79, 64] width 100 height 12
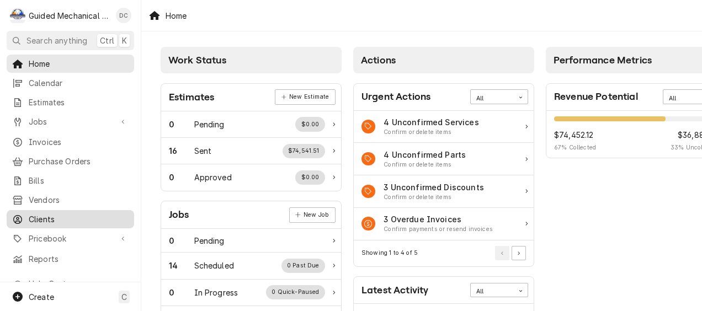
click at [82, 214] on span "Clients" at bounding box center [79, 220] width 100 height 12
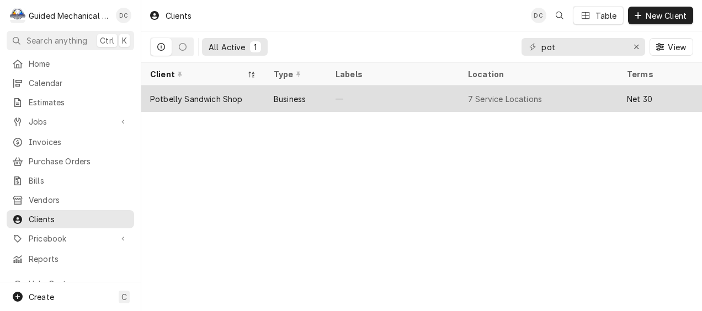
click at [242, 96] on div "Potbelly Sandwich Shop" at bounding box center [203, 99] width 124 height 27
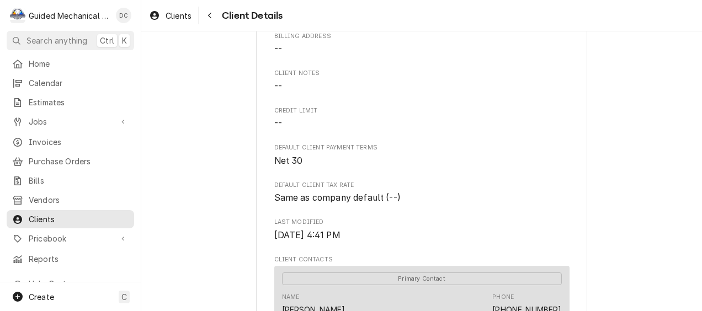
scroll to position [386, 0]
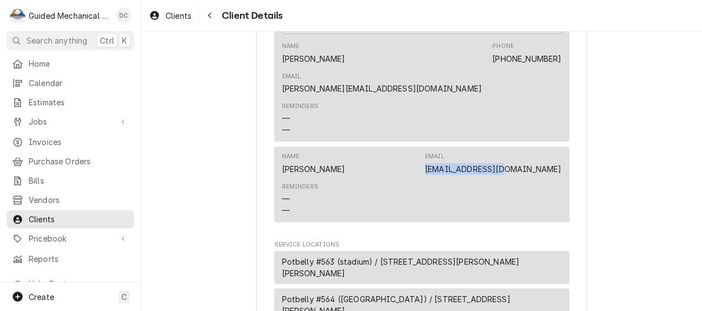
drag, startPoint x: 473, startPoint y: 138, endPoint x: 560, endPoint y: 144, distance: 88.0
click at [560, 147] on div "Name [PERSON_NAME] Email [EMAIL_ADDRESS][DOMAIN_NAME] Reminders — —" at bounding box center [421, 185] width 295 height 76
copy link "[EMAIL_ADDRESS][DOMAIN_NAME]"
click at [52, 140] on span "Invoices" at bounding box center [79, 142] width 100 height 12
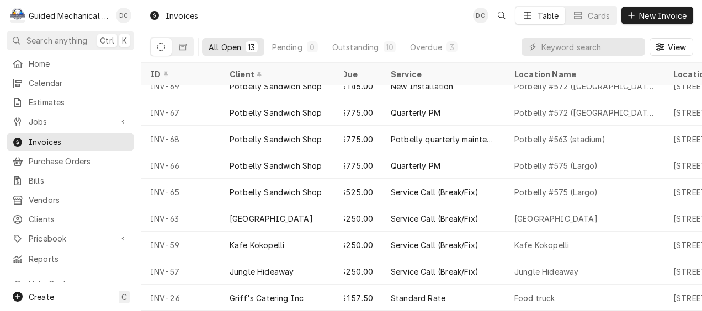
scroll to position [125, 202]
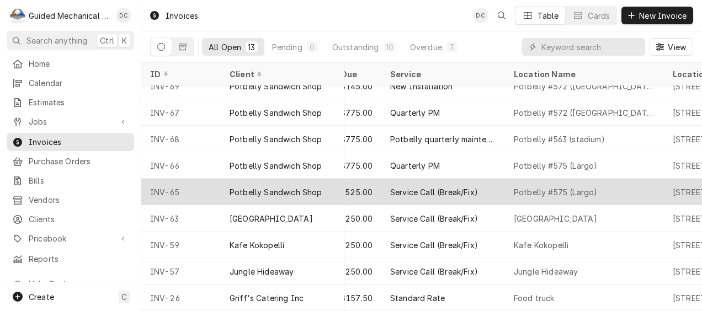
click at [329, 184] on div "Potbelly Sandwich Shop" at bounding box center [283, 192] width 124 height 27
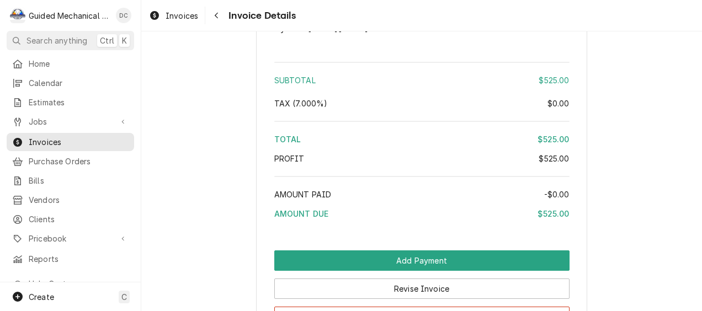
scroll to position [1767, 0]
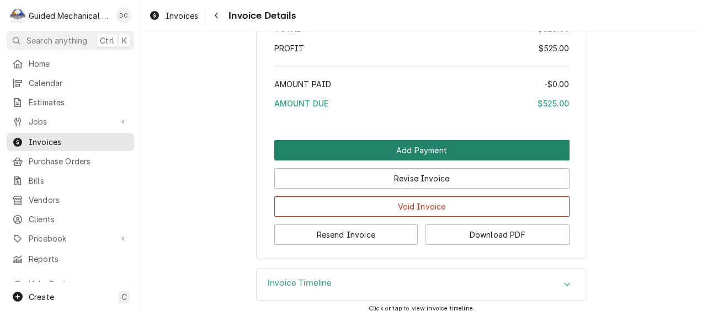
click at [441, 161] on button "Add Payment" at bounding box center [421, 150] width 295 height 20
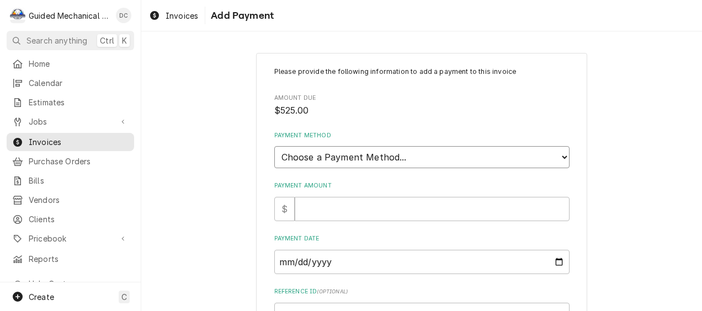
click at [444, 157] on select "Choose a Payment Method... Cash Check Credit/Debit Card ACH/eCheck Other" at bounding box center [421, 157] width 295 height 22
select select "2"
click at [274, 146] on select "Choose a Payment Method... Cash Check Credit/Debit Card ACH/eCheck Other" at bounding box center [421, 157] width 295 height 22
click at [407, 210] on input "Payment Amount" at bounding box center [432, 209] width 275 height 24
type textarea "x"
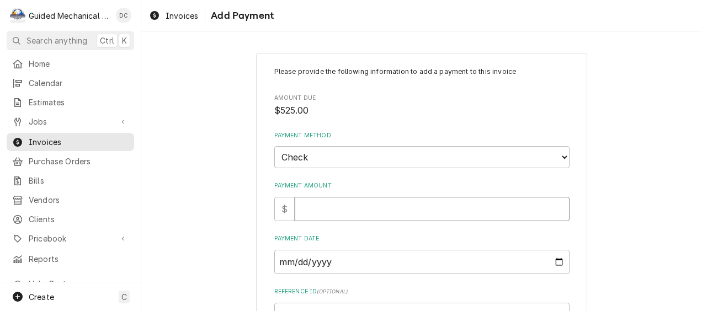
type input "5"
type textarea "x"
type input "52"
type textarea "x"
type input "525"
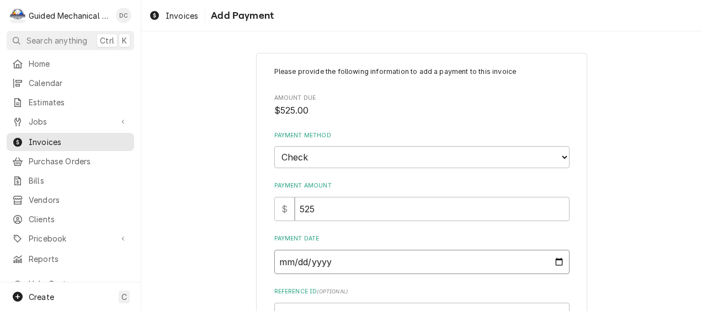
click at [419, 259] on input "Payment Date" at bounding box center [421, 262] width 295 height 24
click at [555, 261] on input "Payment Date" at bounding box center [421, 262] width 295 height 24
type textarea "x"
type input "2025-09-23"
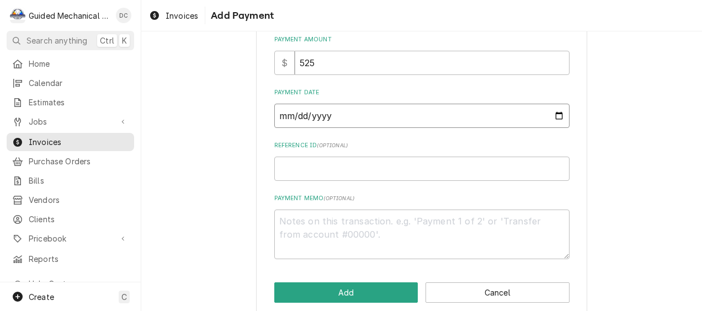
scroll to position [161, 0]
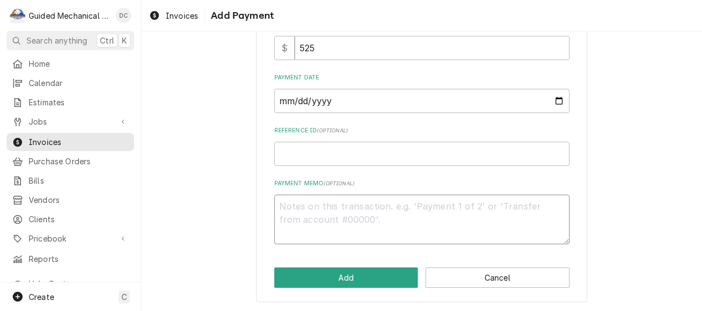
click at [411, 214] on textarea "Payment Memo ( optional )" at bounding box center [421, 220] width 295 height 50
type textarea "x"
type textarea "C"
type textarea "x"
type textarea "Ck"
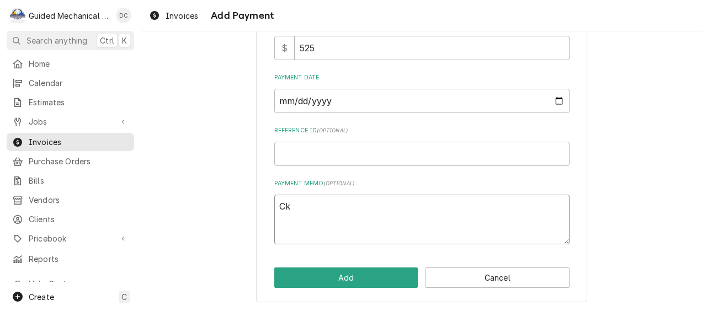
type textarea "x"
type textarea "Ck#"
type textarea "x"
type textarea "Ck#1"
type textarea "x"
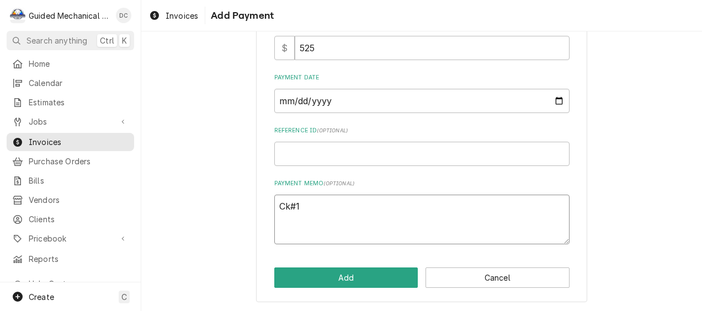
type textarea "Ck#12"
type textarea "x"
type textarea "Ck#127"
type textarea "x"
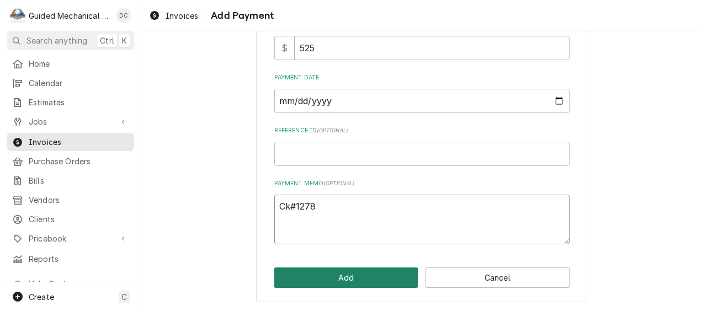
type textarea "Ck#1278"
click at [388, 277] on button "Add" at bounding box center [346, 278] width 144 height 20
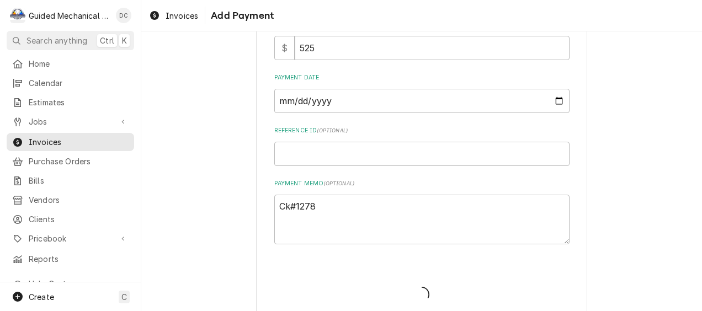
type textarea "x"
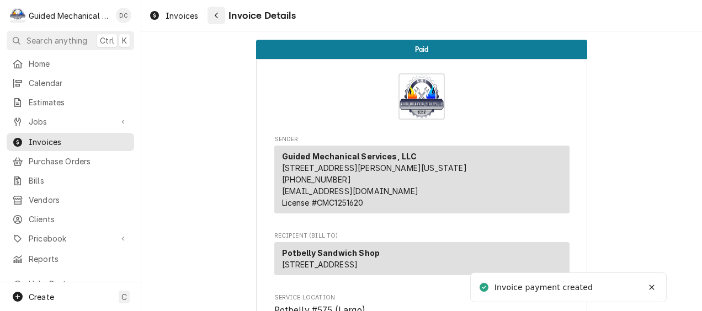
click at [216, 19] on div "Navigate back" at bounding box center [216, 15] width 11 height 11
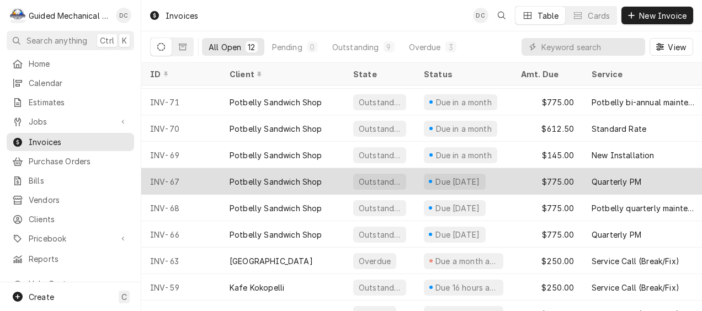
scroll to position [55, 0]
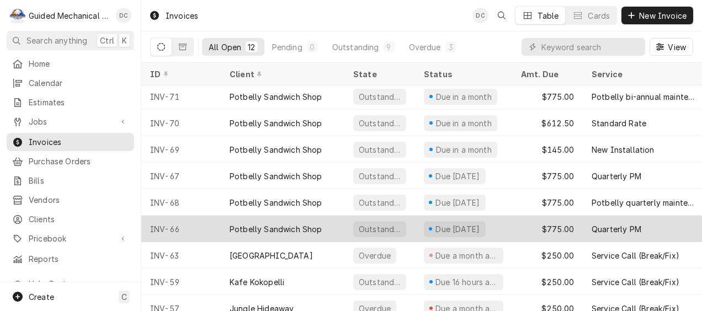
click at [328, 226] on div "Potbelly Sandwich Shop" at bounding box center [283, 229] width 124 height 27
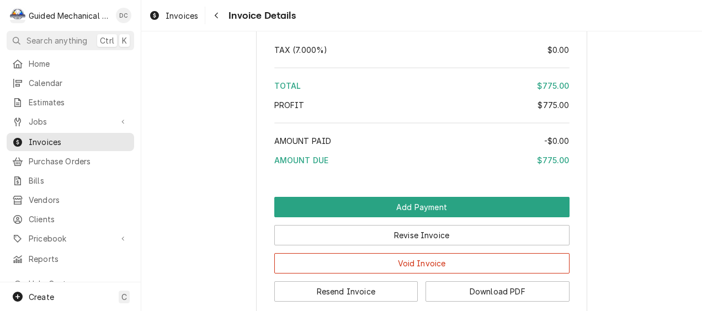
scroll to position [1546, 0]
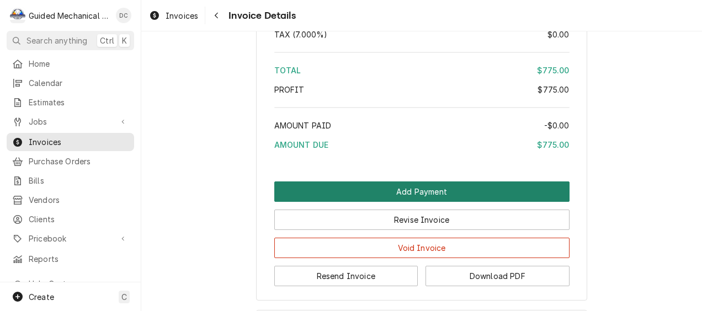
click at [383, 202] on button "Add Payment" at bounding box center [421, 192] width 295 height 20
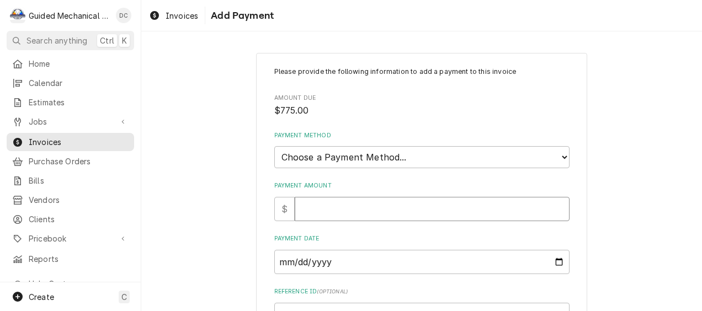
click at [353, 209] on input "Payment Amount" at bounding box center [432, 209] width 275 height 24
type textarea "x"
type input "7"
type textarea "x"
type input "77"
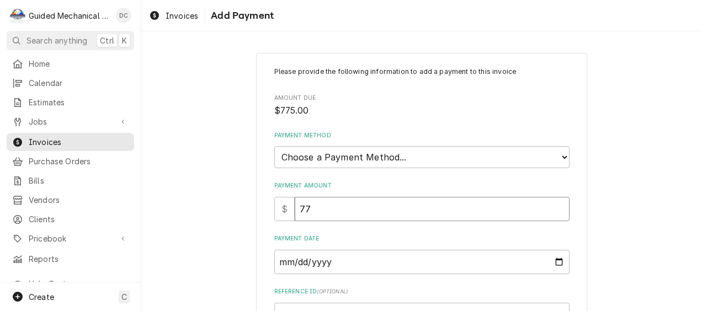
type textarea "x"
type input "775"
click at [339, 259] on input "Payment Date" at bounding box center [421, 262] width 295 height 24
click at [557, 265] on input "Payment Date" at bounding box center [421, 262] width 295 height 24
type input "2025-09-23"
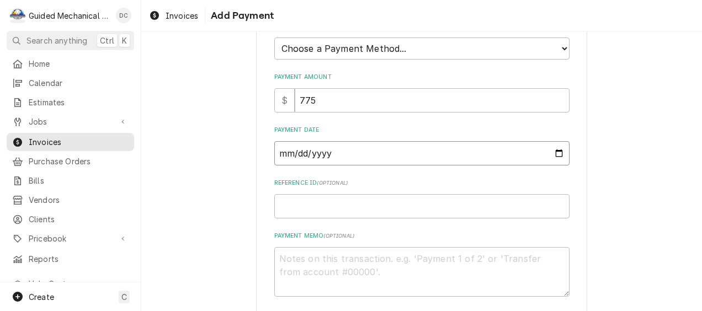
scroll to position [161, 0]
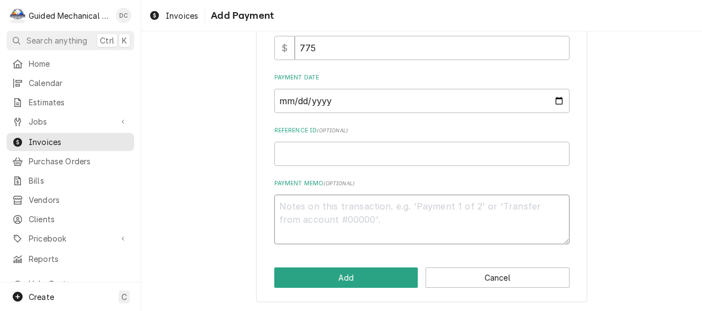
click at [419, 215] on textarea "Payment Memo ( optional )" at bounding box center [421, 220] width 295 height 50
type textarea "x"
type textarea "C"
type textarea "x"
type textarea "Ch"
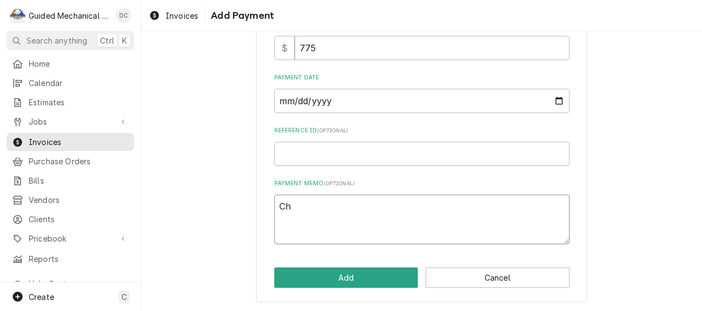
type textarea "x"
type textarea "Chk"
type textarea "x"
type textarea "Chk#"
type textarea "x"
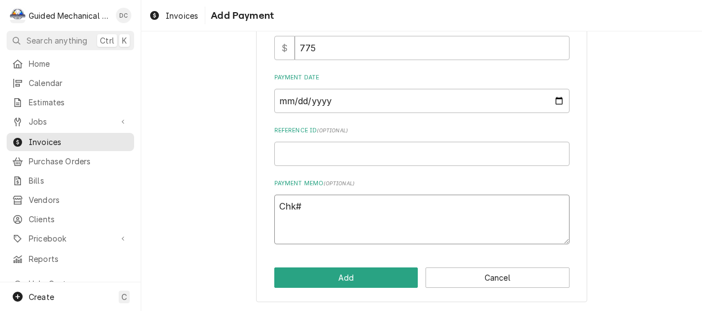
type textarea "Chk#1"
type textarea "x"
type textarea "Chk#12"
type textarea "x"
type textarea "Chk#127"
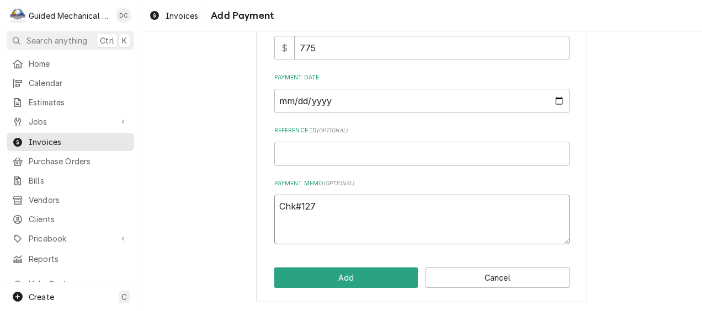
type textarea "x"
type textarea "Chk#1278"
click at [385, 278] on button "Add" at bounding box center [346, 278] width 144 height 20
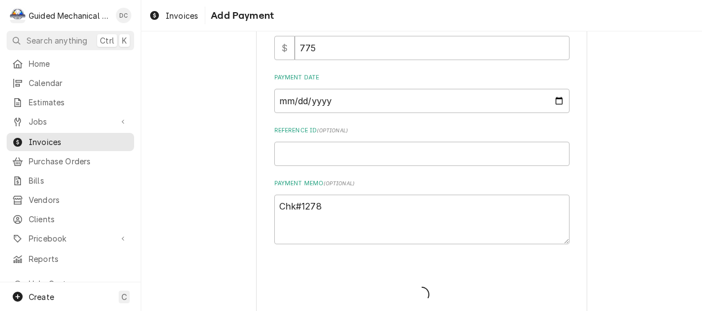
type textarea "x"
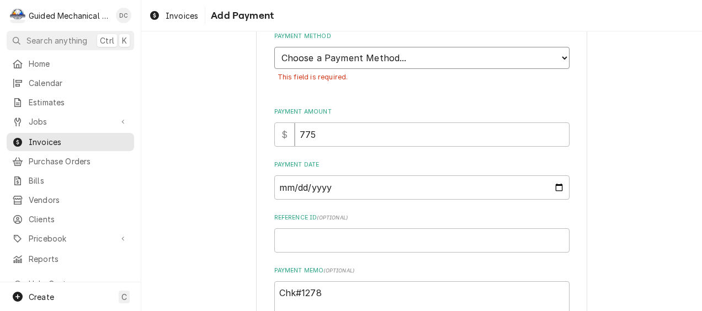
click at [432, 59] on select "Choose a Payment Method... Cash Check Credit/Debit Card ACH/eCheck Other" at bounding box center [421, 58] width 295 height 22
select select "2"
click at [274, 47] on select "Choose a Payment Method... Cash Check Credit/Debit Card ACH/eCheck Other" at bounding box center [421, 58] width 295 height 22
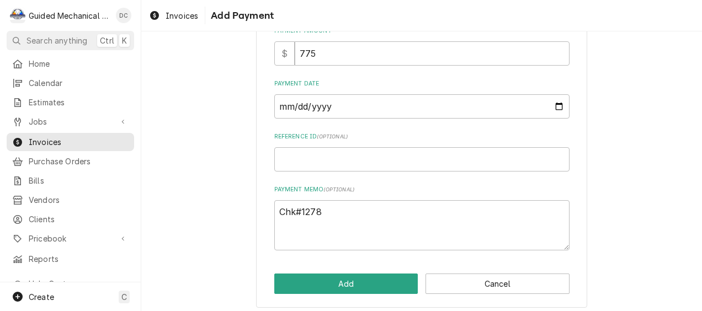
scroll to position [186, 0]
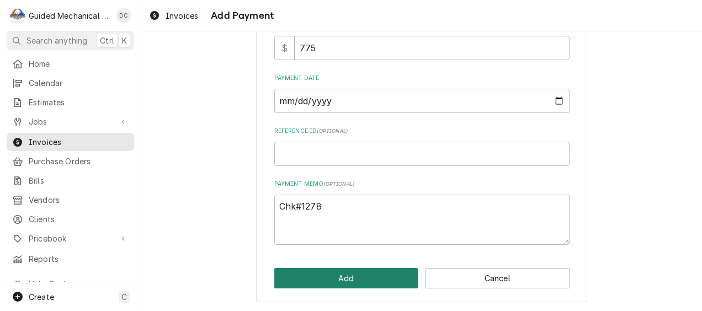
click at [365, 279] on button "Add" at bounding box center [346, 278] width 144 height 20
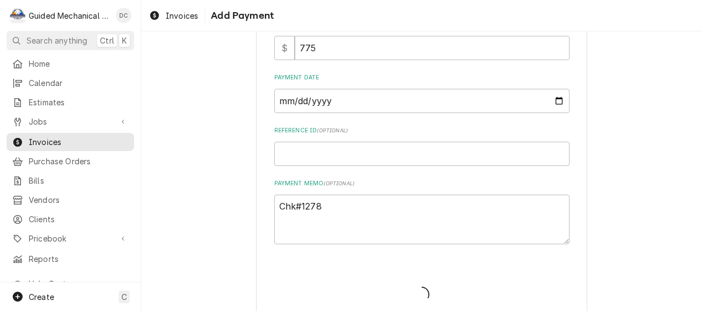
type textarea "x"
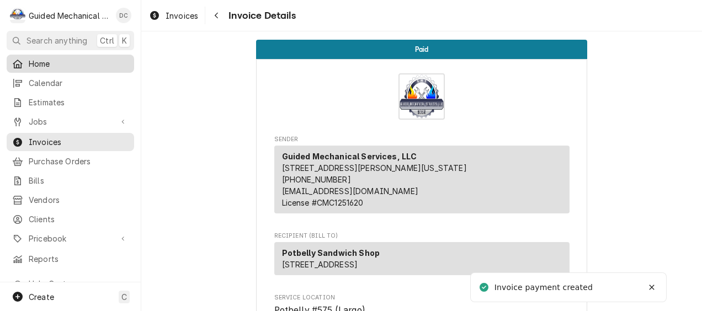
click at [103, 63] on span "Home" at bounding box center [79, 64] width 100 height 12
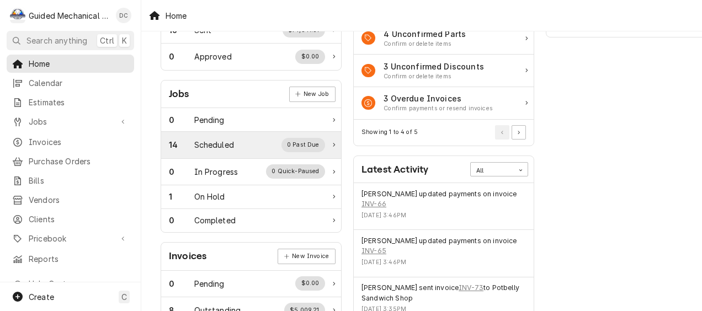
scroll to position [166, 0]
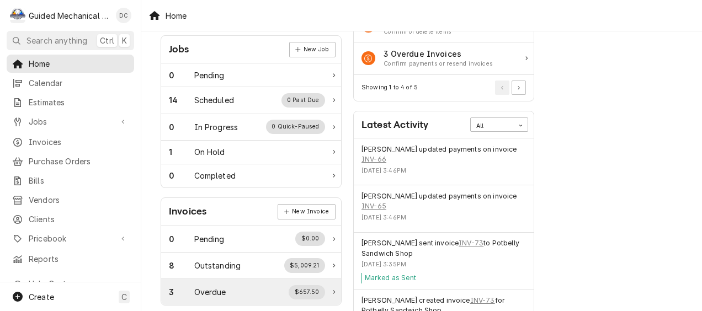
click at [267, 292] on div "3 Overdue $657.50" at bounding box center [247, 292] width 156 height 14
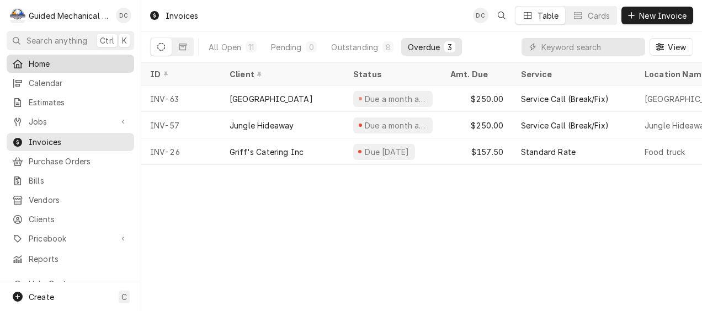
click at [75, 61] on span "Home" at bounding box center [79, 64] width 100 height 12
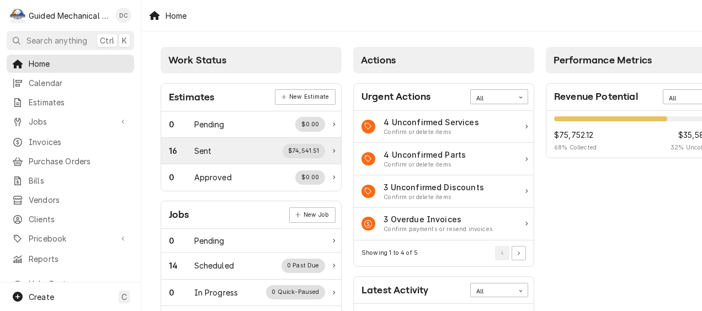
click at [220, 147] on div "16 Sent $74,541.51" at bounding box center [247, 151] width 156 height 14
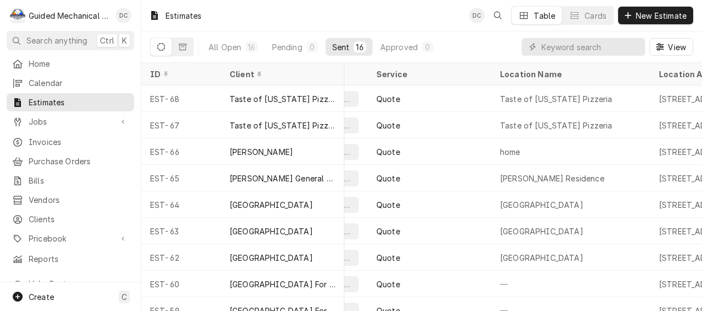
scroll to position [0, 62]
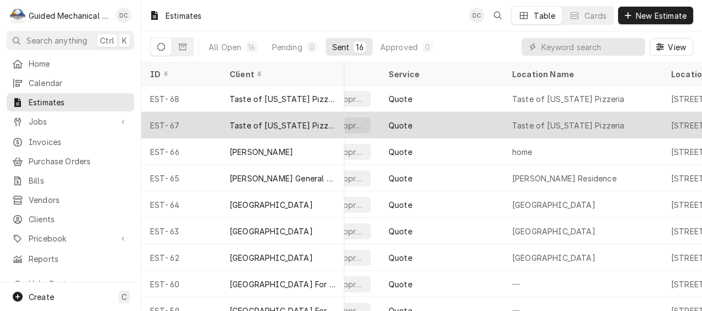
click at [479, 121] on div "Quote" at bounding box center [442, 125] width 124 height 27
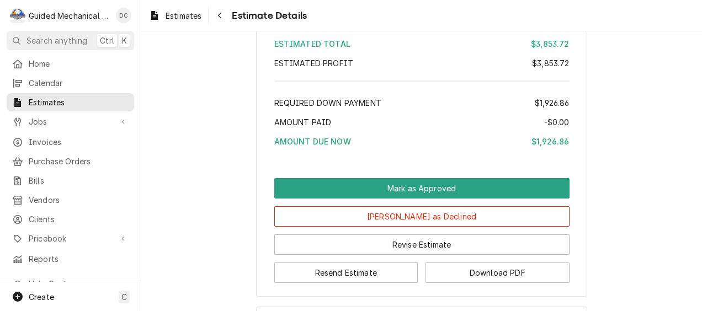
scroll to position [1270, 0]
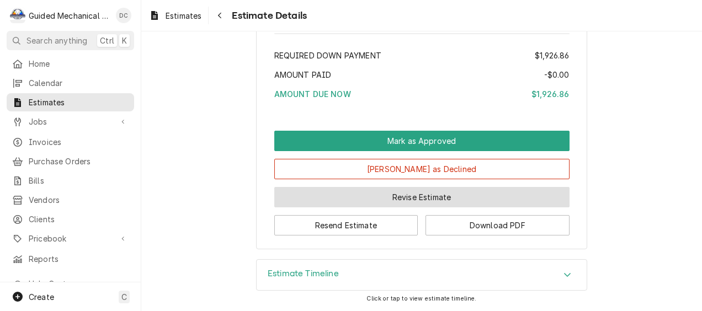
click at [429, 208] on button "Revise Estimate" at bounding box center [421, 197] width 295 height 20
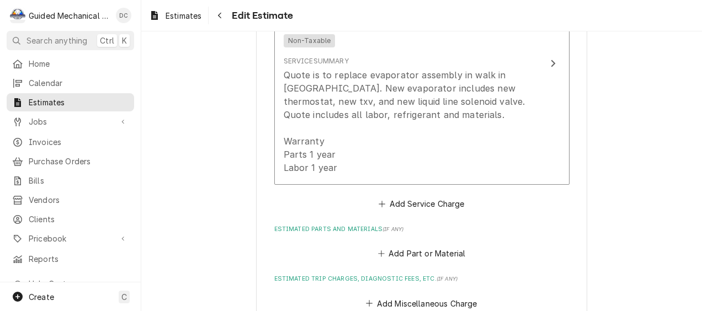
scroll to position [773, 0]
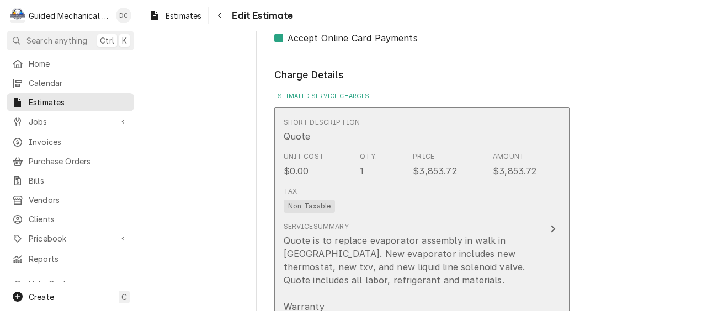
click at [543, 174] on button "Short Description Quote Unit Cost $0.00 Qty. 1 Price $3,853.72 Amount $3,853.72…" at bounding box center [421, 228] width 295 height 243
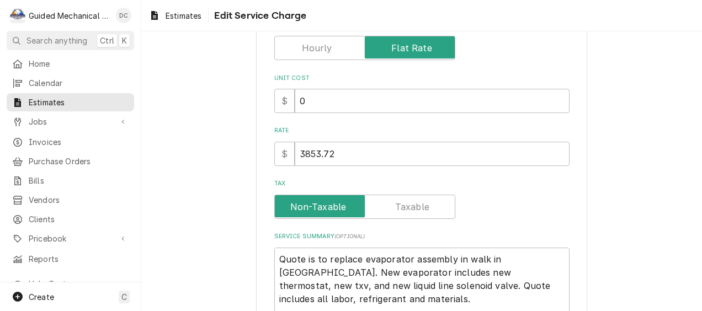
scroll to position [166, 0]
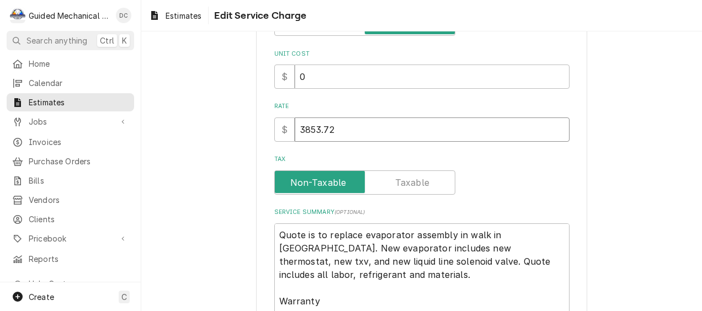
drag, startPoint x: 337, startPoint y: 128, endPoint x: 233, endPoint y: 134, distance: 104.5
click at [243, 137] on div "Use the fields below to edit this service charge Short Description Quote Edit P…" at bounding box center [421, 149] width 561 height 544
type textarea "x"
type input "3"
type textarea "x"
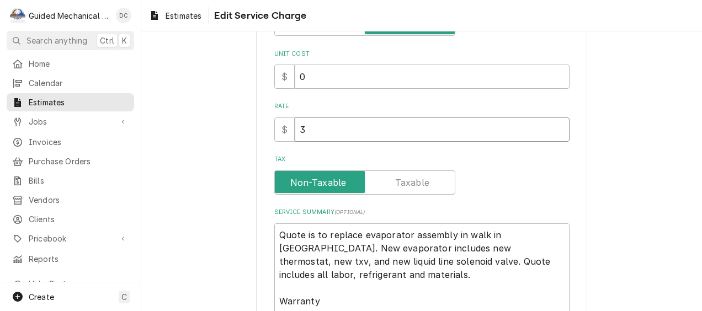
type input "35"
type textarea "x"
type input "350"
type textarea "x"
type input "3500"
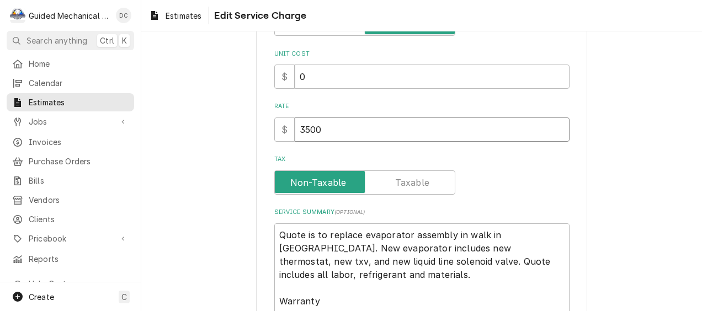
type textarea "x"
type input "3500"
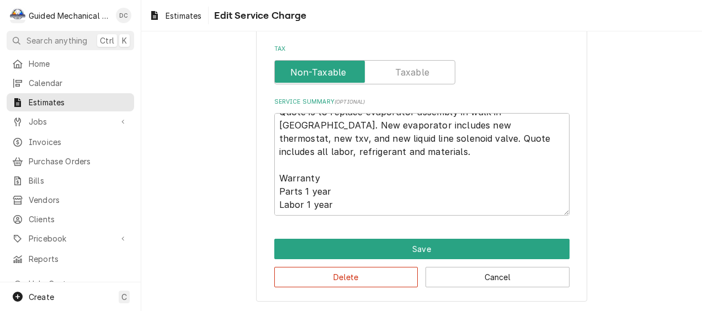
scroll to position [277, 0]
click at [424, 203] on textarea "Quote is to replace evaporator assembly in walk in [GEOGRAPHIC_DATA]. New evapo…" at bounding box center [421, 164] width 295 height 103
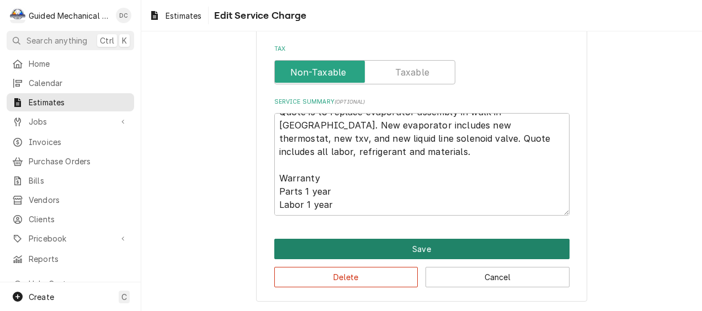
click at [474, 250] on button "Save" at bounding box center [421, 249] width 295 height 20
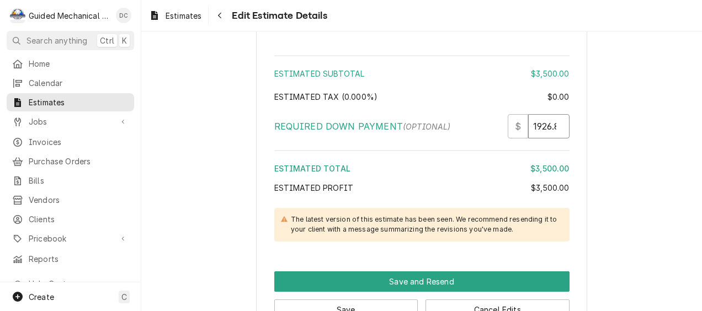
scroll to position [0, 10]
drag, startPoint x: 528, startPoint y: 126, endPoint x: 639, endPoint y: 112, distance: 111.4
type textarea "x"
type input "3"
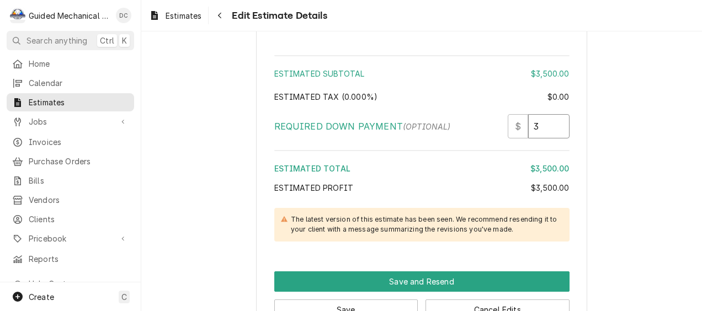
scroll to position [0, 0]
type textarea "x"
type input "35"
type textarea "x"
type input "350"
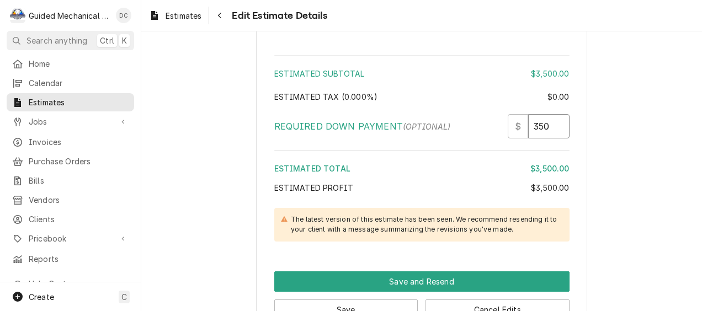
type textarea "x"
type input "3500"
type textarea "x"
type input "3500"
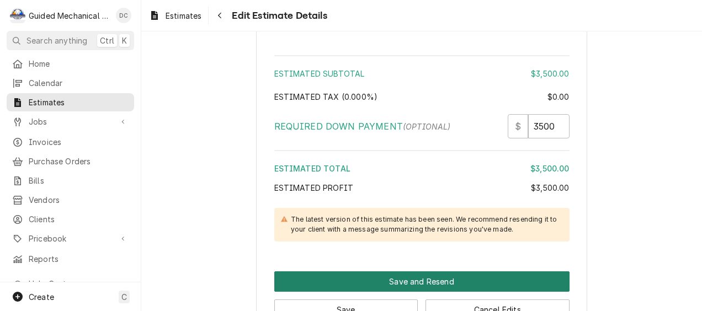
click at [459, 280] on button "Save and Resend" at bounding box center [421, 282] width 295 height 20
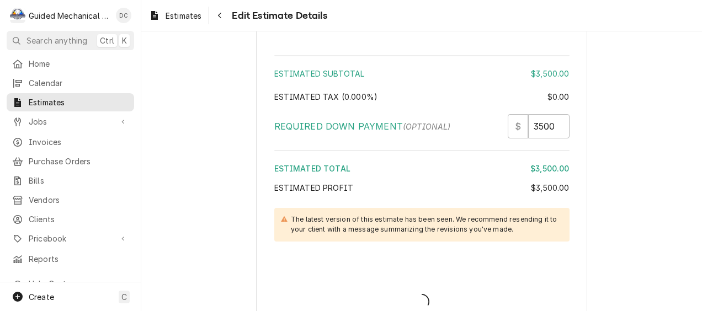
type textarea "x"
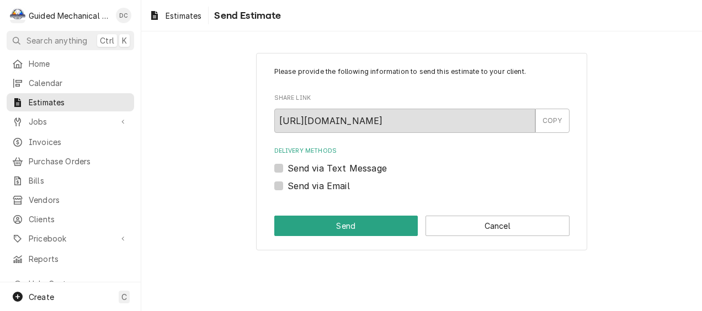
drag, startPoint x: 282, startPoint y: 188, endPoint x: 287, endPoint y: 190, distance: 5.9
click at [288, 189] on label "Send via Email" at bounding box center [319, 185] width 62 height 13
click at [288, 189] on input "Send via Email" at bounding box center [435, 191] width 295 height 24
checkbox input "true"
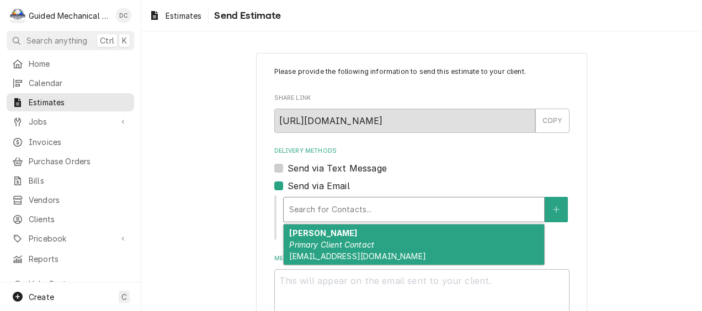
click at [378, 206] on div "Delivery Methods" at bounding box center [414, 210] width 250 height 20
click at [375, 240] on div "[PERSON_NAME] Primary Client Contact [EMAIL_ADDRESS][DOMAIN_NAME]" at bounding box center [414, 245] width 261 height 40
type textarea "x"
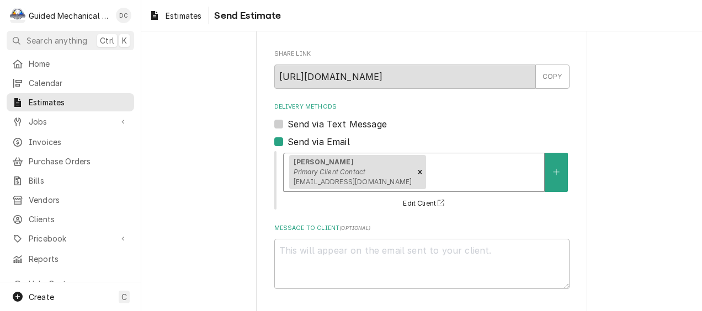
scroll to position [89, 0]
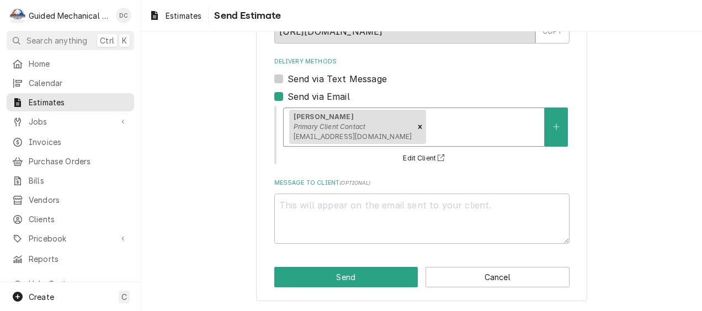
click at [288, 81] on label "Send via Text Message" at bounding box center [337, 78] width 99 height 13
click at [288, 81] on input "Send via Text Message" at bounding box center [435, 84] width 295 height 24
checkbox input "true"
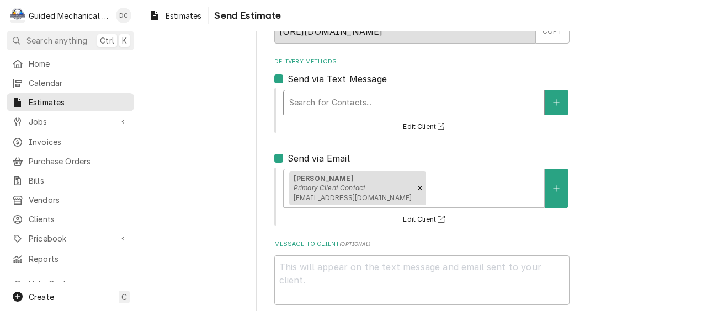
click at [394, 97] on div "Delivery Methods" at bounding box center [414, 103] width 250 height 20
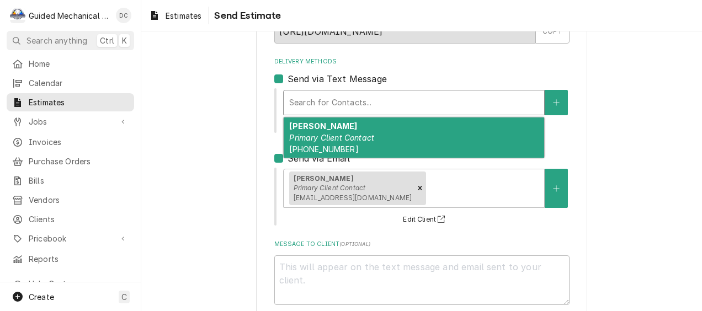
click at [390, 145] on div "[PERSON_NAME] Primary Client Contact [PHONE_NUMBER]" at bounding box center [414, 138] width 261 height 40
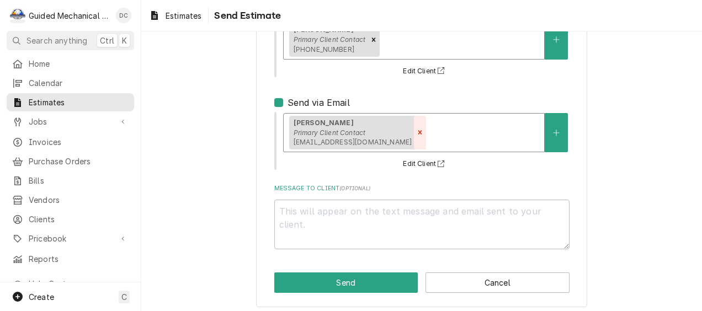
scroll to position [165, 0]
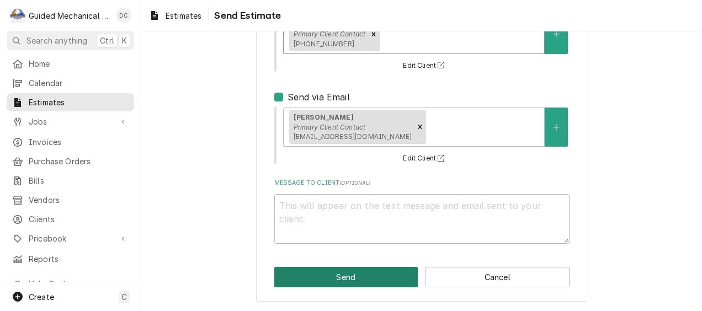
click at [378, 277] on button "Send" at bounding box center [346, 277] width 144 height 20
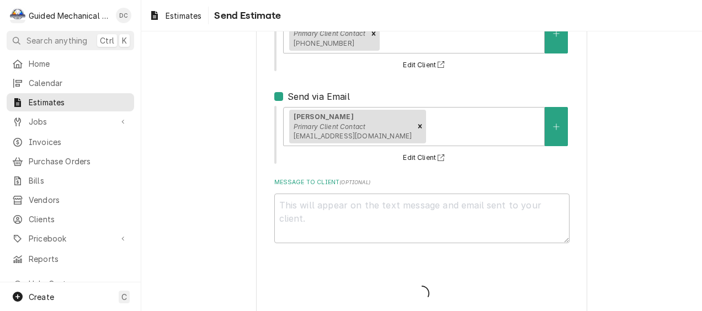
type textarea "x"
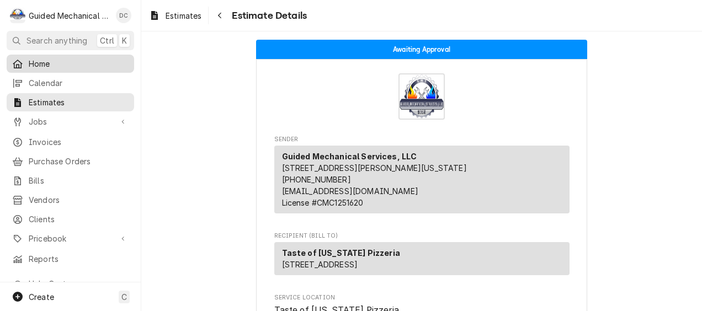
click at [51, 60] on span "Home" at bounding box center [79, 64] width 100 height 12
